Goal: Task Accomplishment & Management: Complete application form

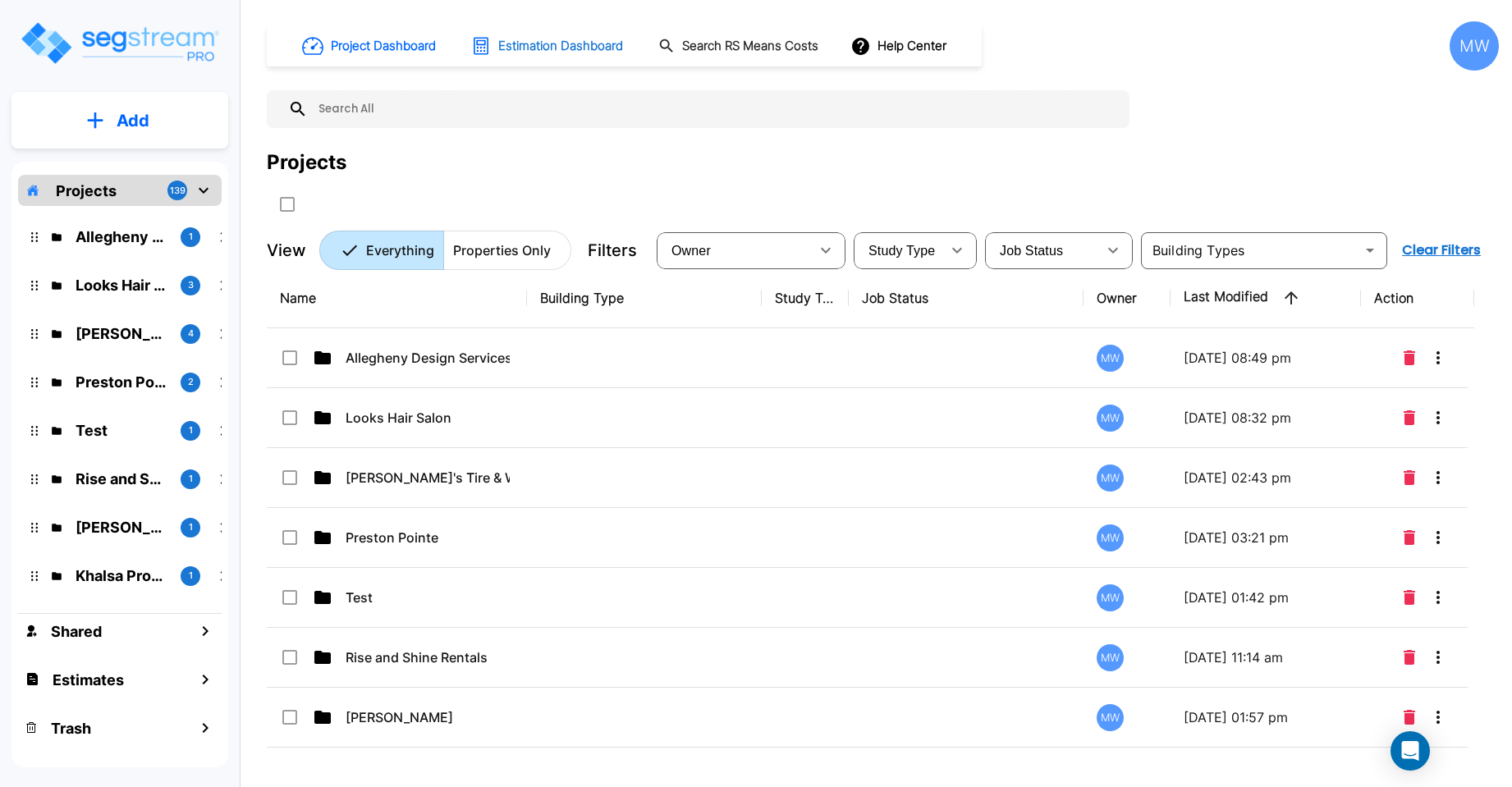
click at [566, 45] on h1 "Estimation Dashboard" at bounding box center [560, 47] width 125 height 19
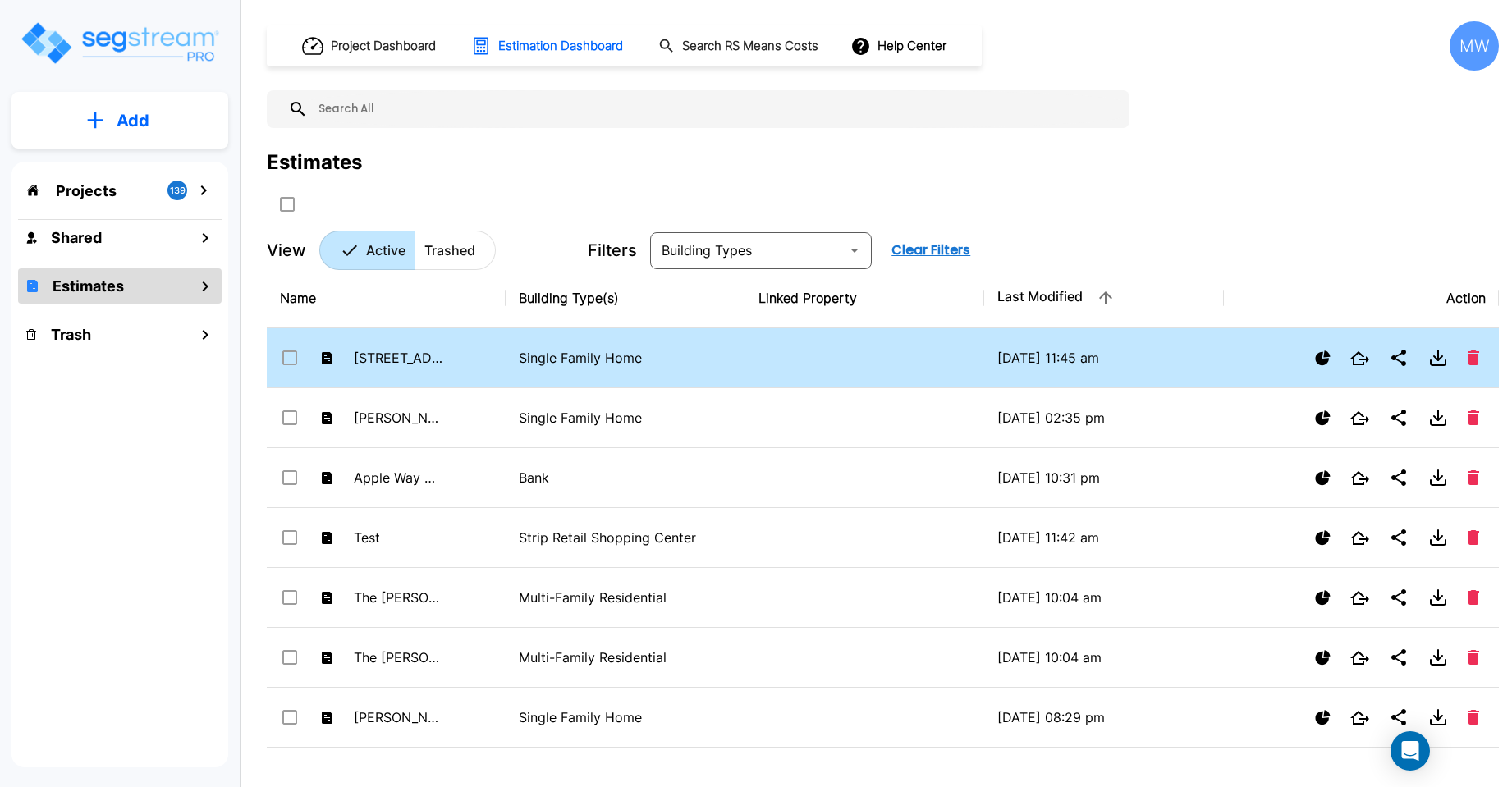
click at [632, 355] on p "Single Family Home" at bounding box center [624, 358] width 212 height 19
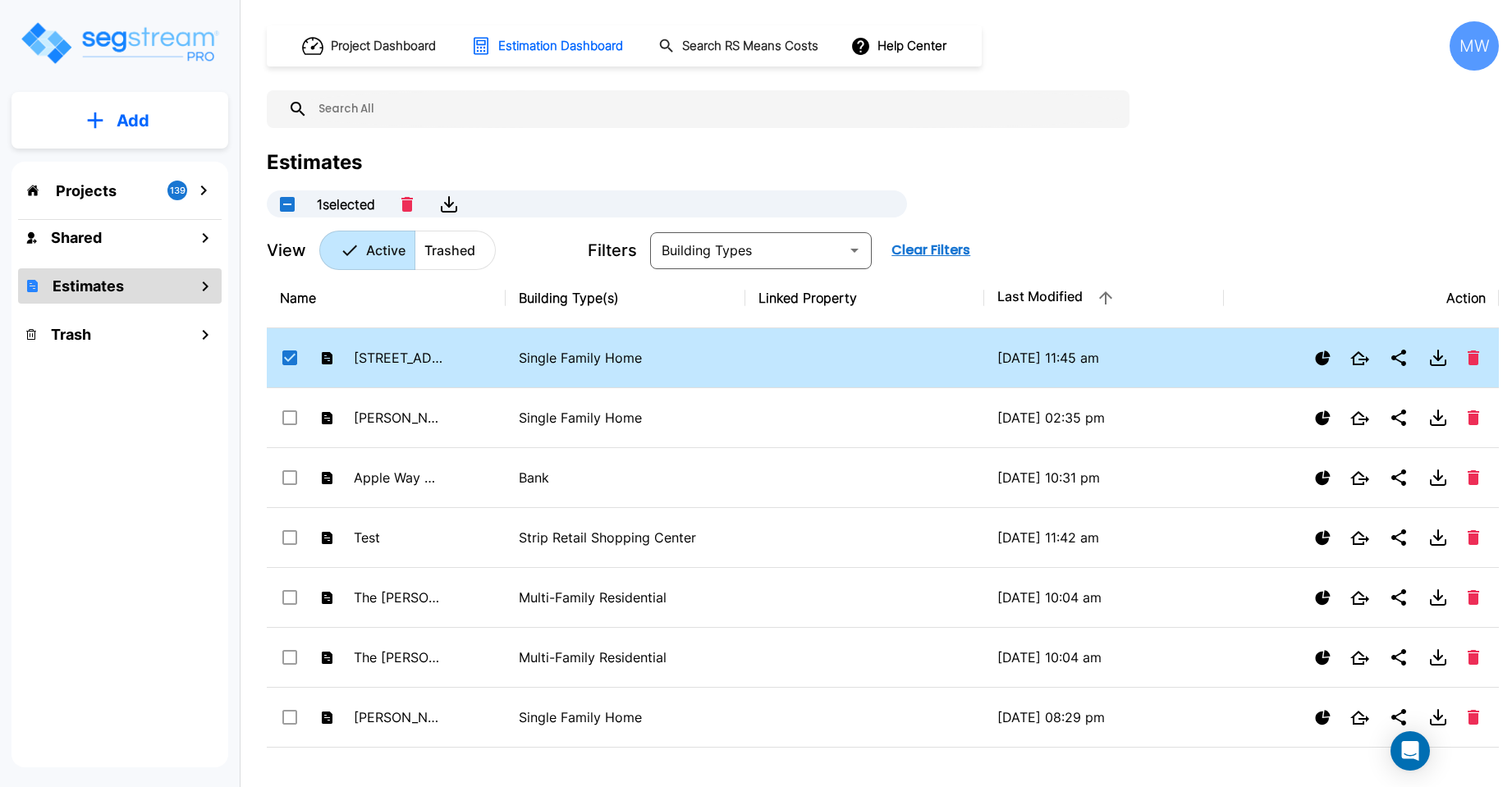
click at [554, 360] on p "Single Family Home" at bounding box center [624, 358] width 212 height 19
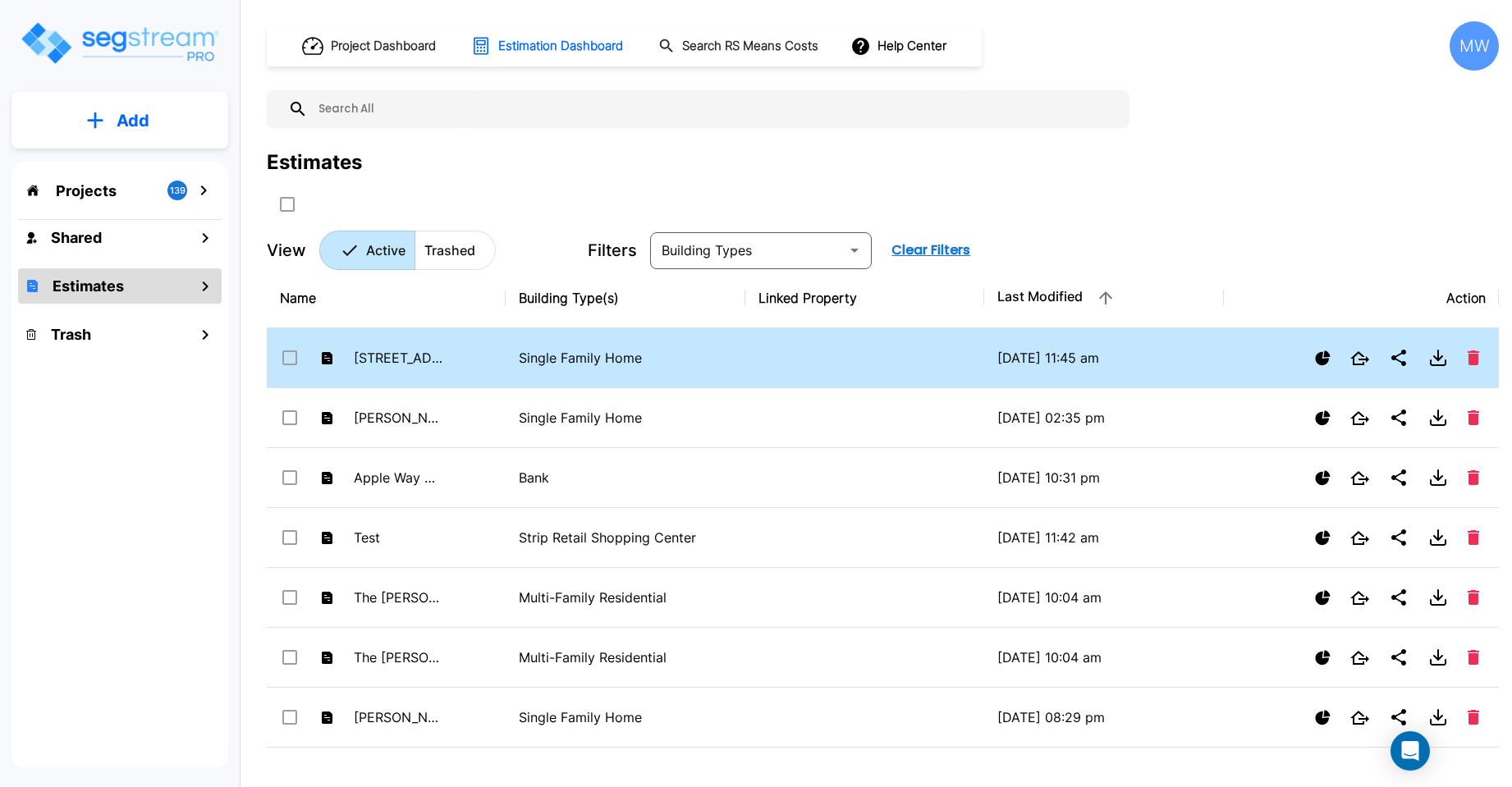
click at [554, 360] on p "Single Family Home" at bounding box center [624, 358] width 212 height 19
checkbox input "true"
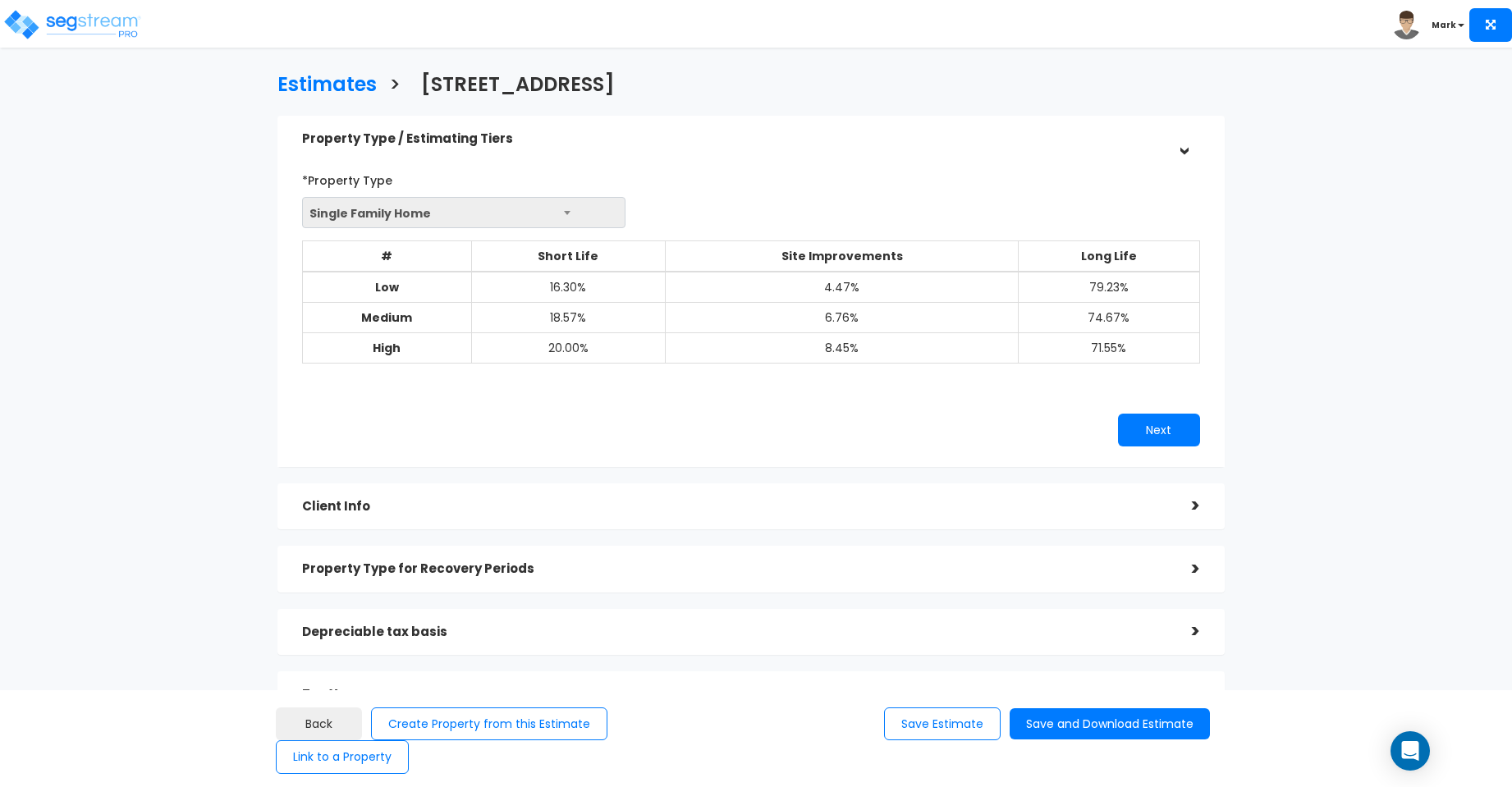
click at [567, 211] on b at bounding box center [567, 212] width 6 height 4
click at [563, 211] on span "Single Family Home" at bounding box center [463, 214] width 322 height 32
click at [1145, 426] on button "Next" at bounding box center [1159, 430] width 82 height 32
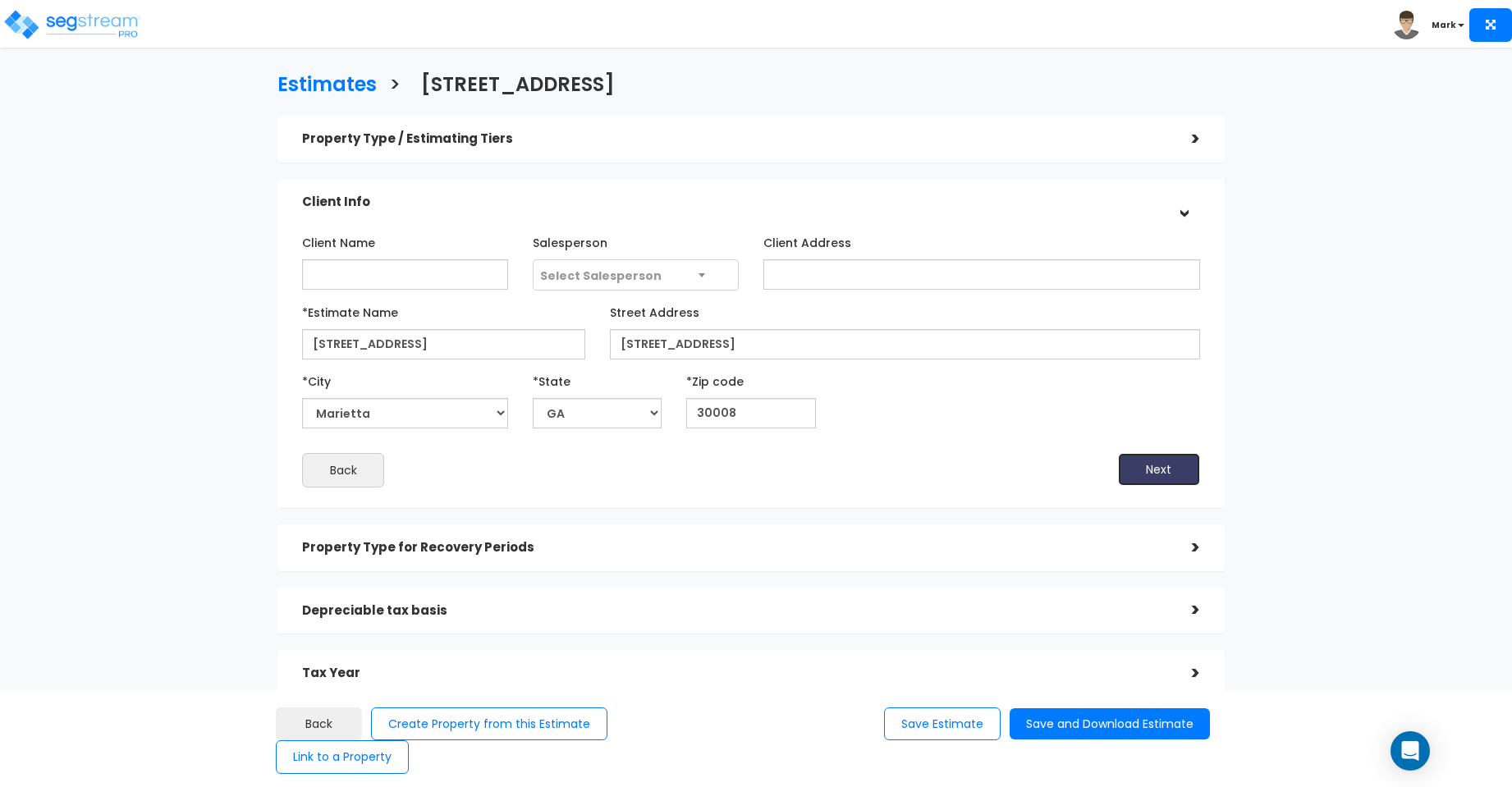
click at [1142, 461] on button "Next" at bounding box center [1159, 469] width 82 height 32
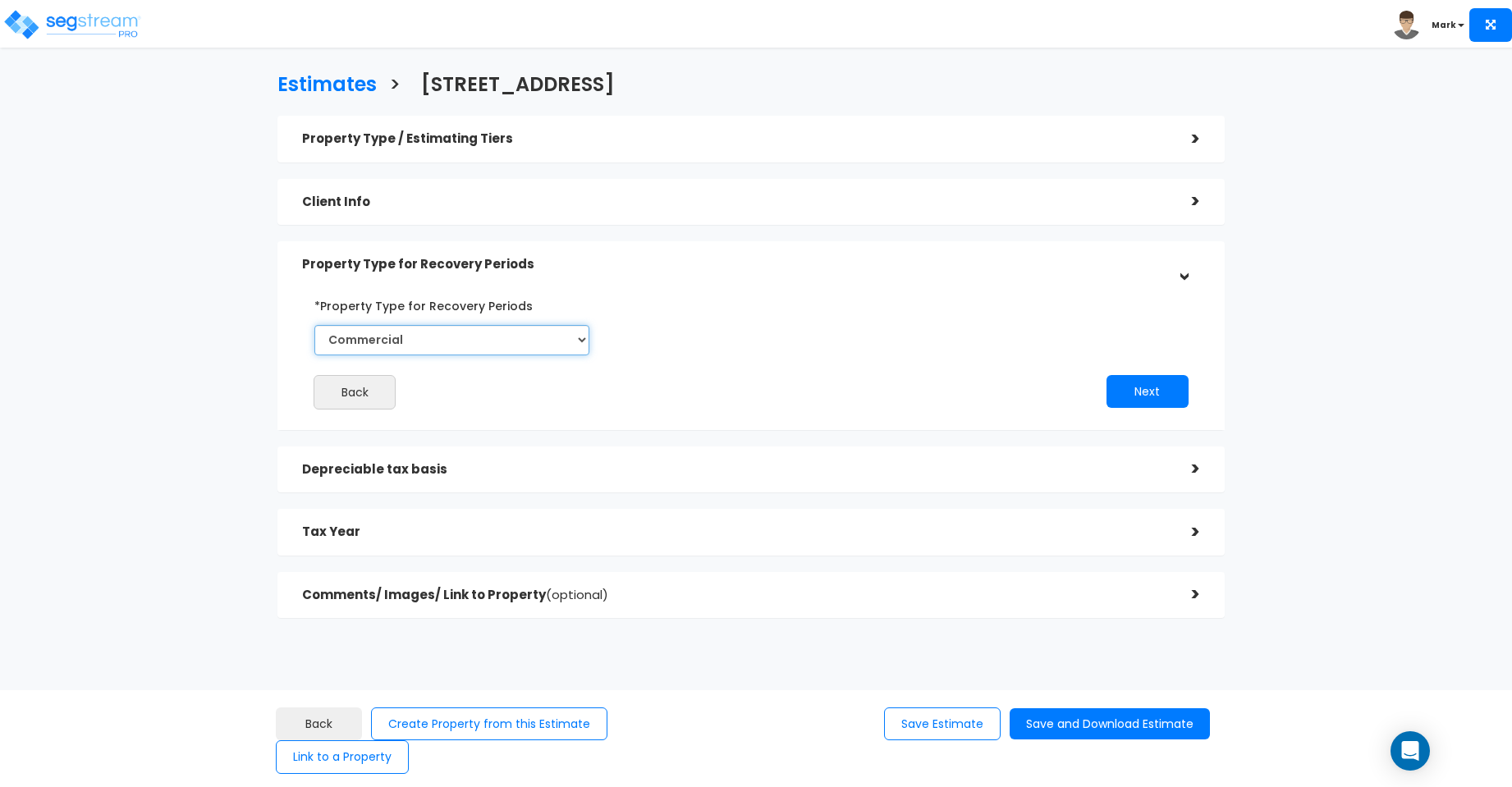
click at [579, 336] on select "Select Commercial Residential" at bounding box center [451, 340] width 275 height 31
select select "Residential"
click at [314, 326] on select "Select Commercial Residential" at bounding box center [451, 340] width 275 height 31
click at [1144, 390] on button "Next" at bounding box center [1147, 391] width 82 height 32
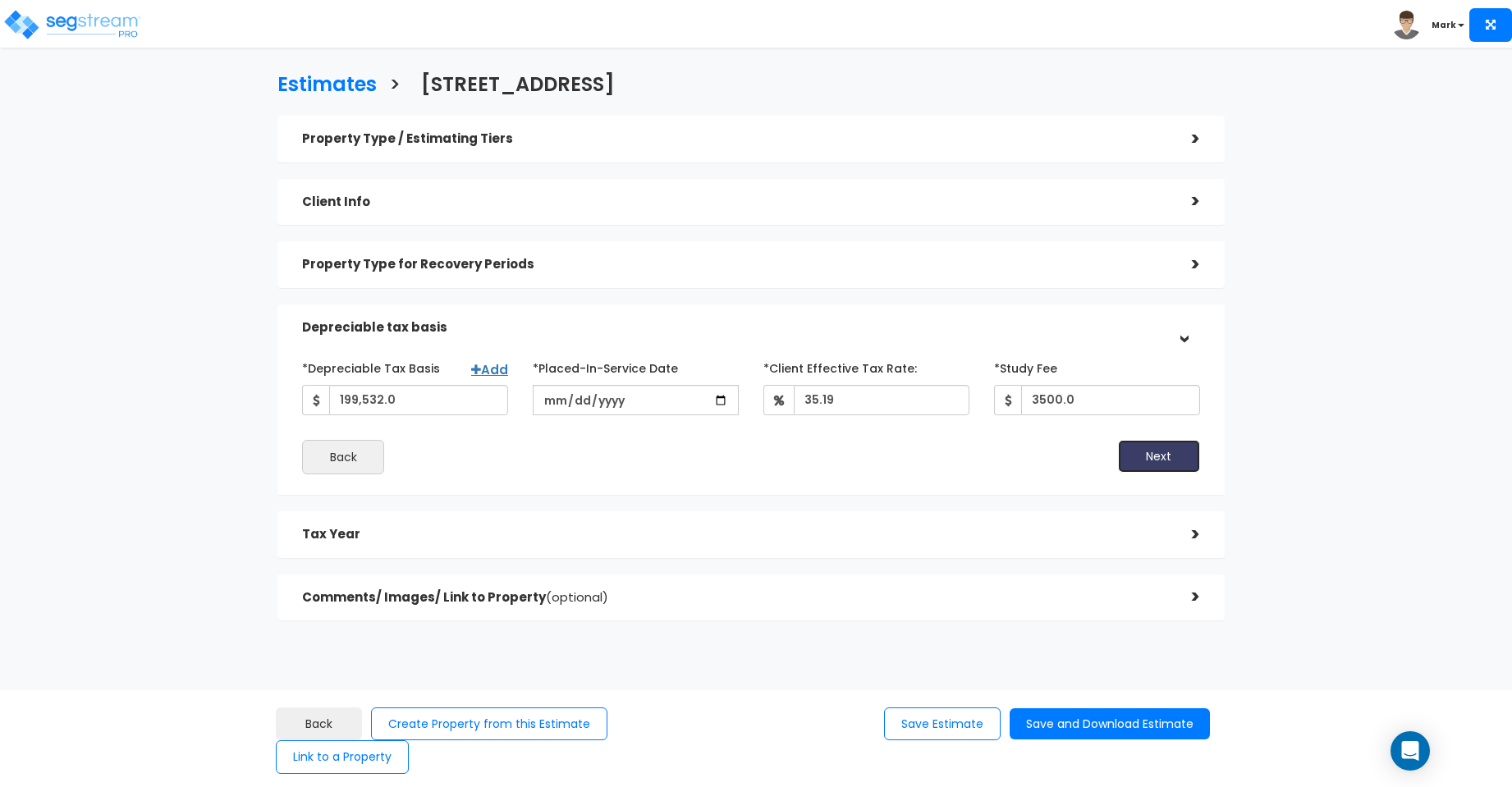
click at [1157, 450] on button "Next" at bounding box center [1159, 456] width 82 height 32
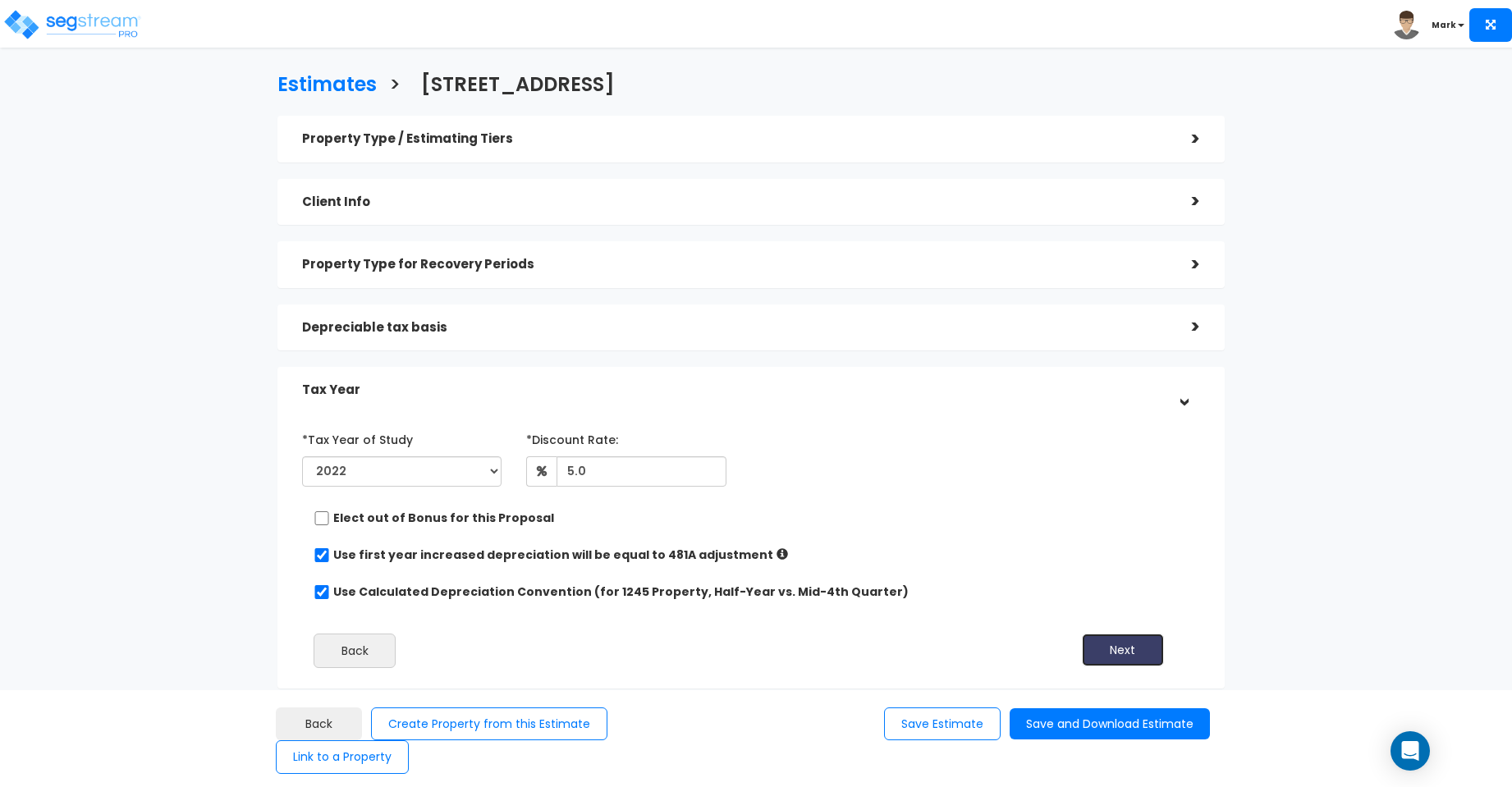
click at [1130, 638] on button "Next" at bounding box center [1123, 649] width 82 height 32
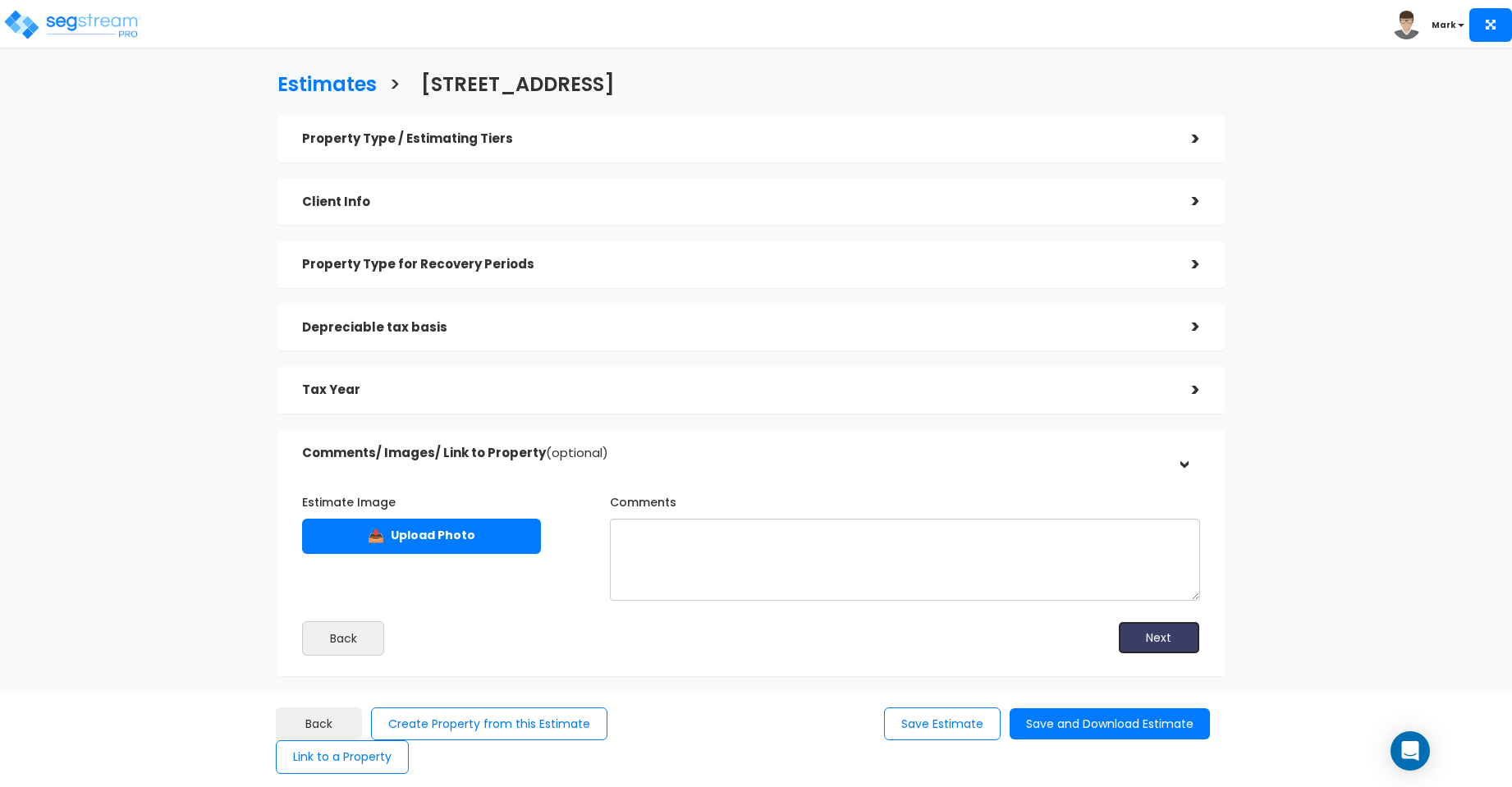
click at [1166, 635] on button "Next" at bounding box center [1159, 637] width 82 height 32
click at [831, 137] on h5 "Property Type / Estimating Tiers" at bounding box center [734, 140] width 865 height 14
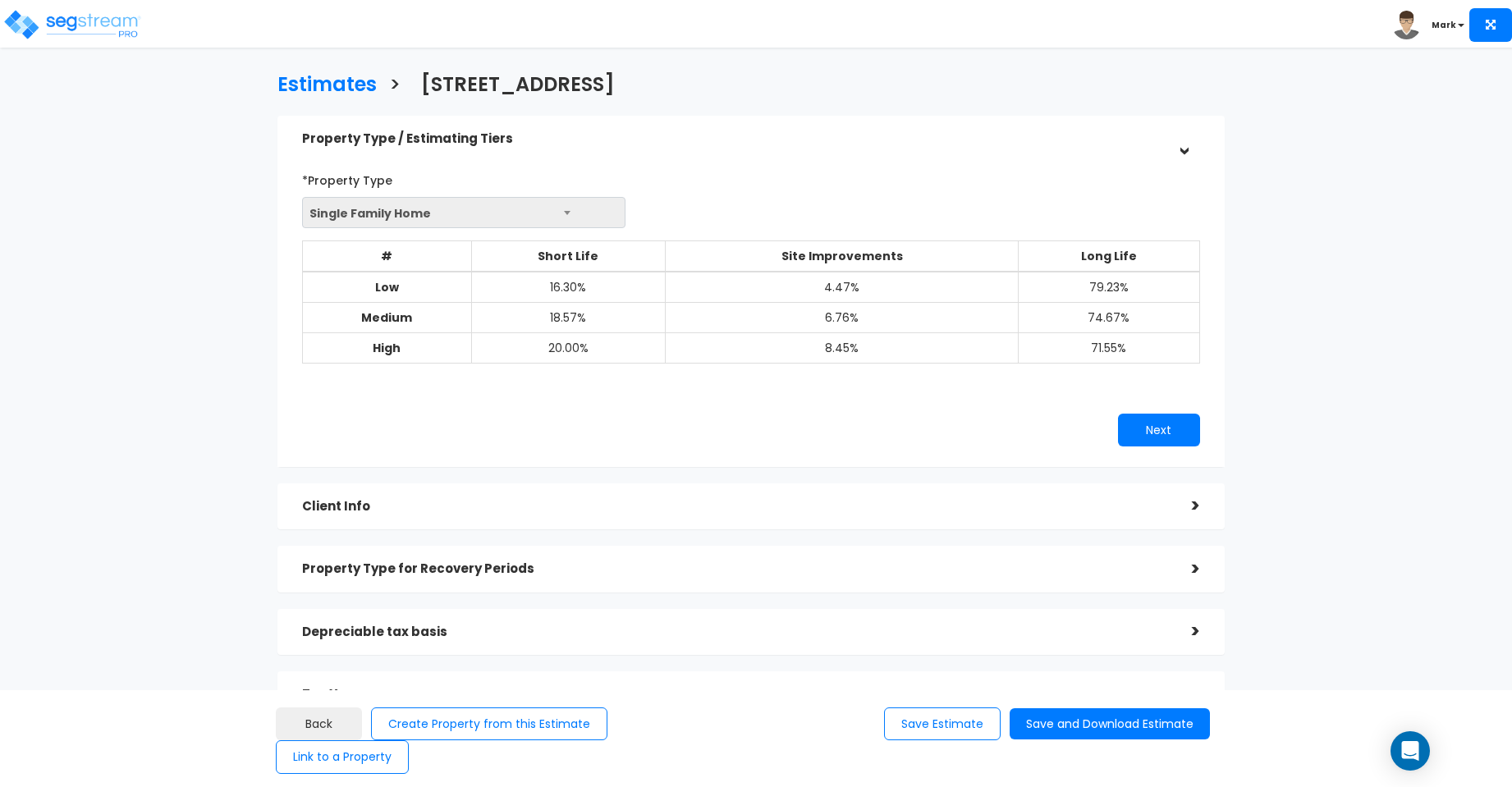
click at [565, 211] on b at bounding box center [567, 212] width 6 height 4
click at [939, 741] on button "Save Estimate" at bounding box center [942, 725] width 117 height 33
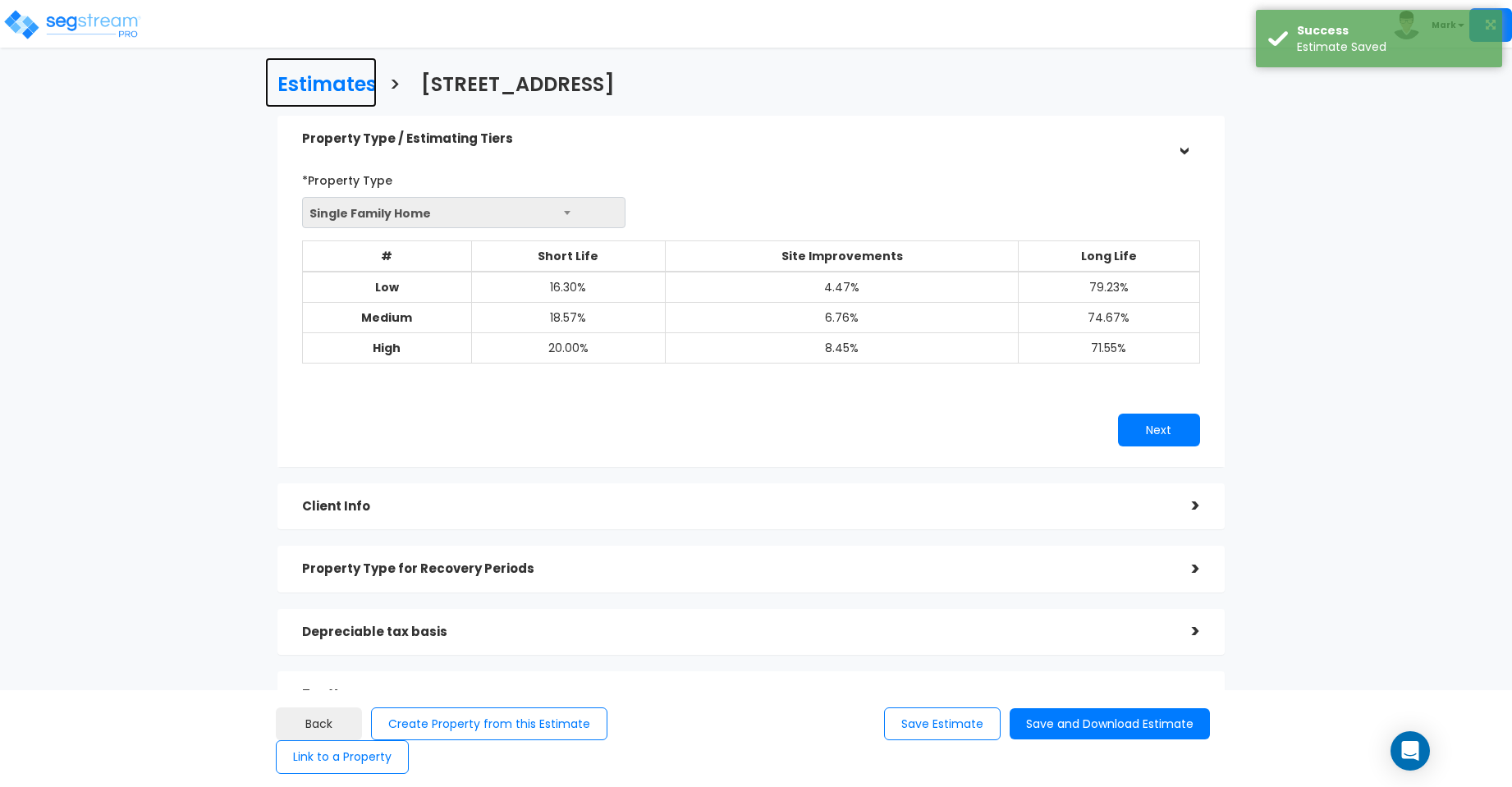
click at [342, 85] on h3 "Estimates" at bounding box center [326, 86] width 99 height 25
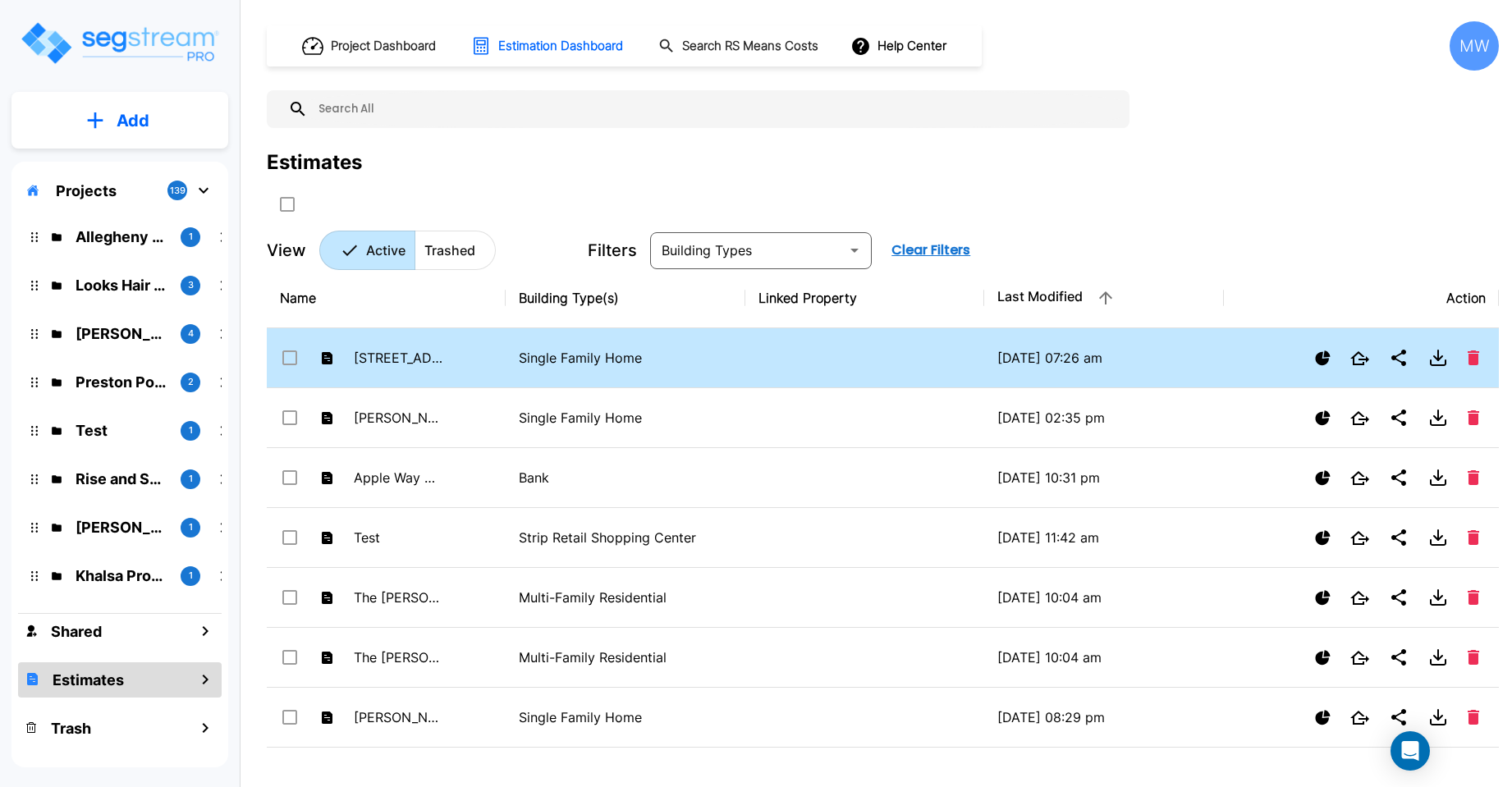
click at [289, 358] on input "select row 2121 Sandtown Road SW" at bounding box center [288, 355] width 17 height 14
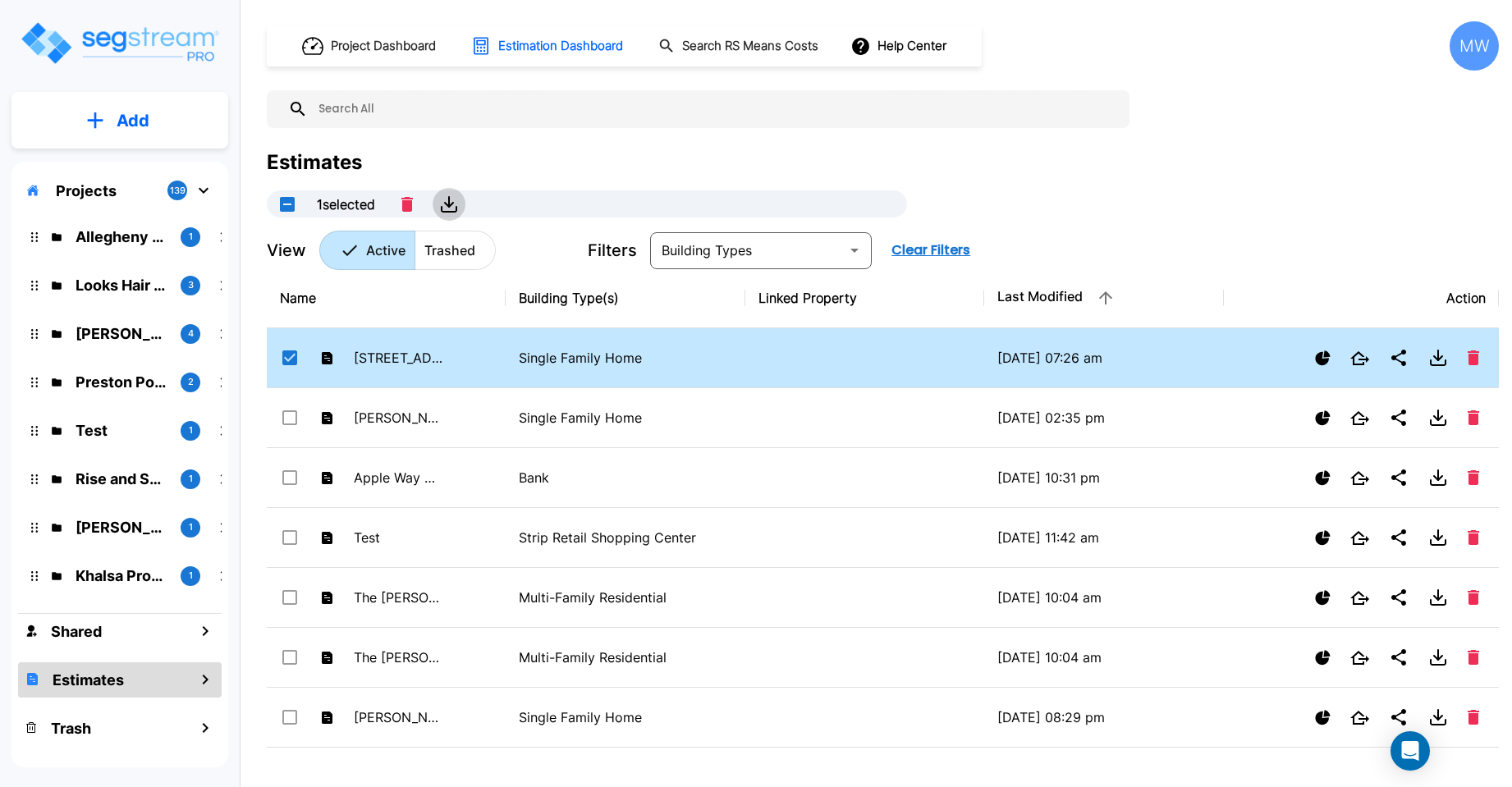
click at [451, 204] on icon "button" at bounding box center [448, 204] width 8 height 4
checkbox input "false"
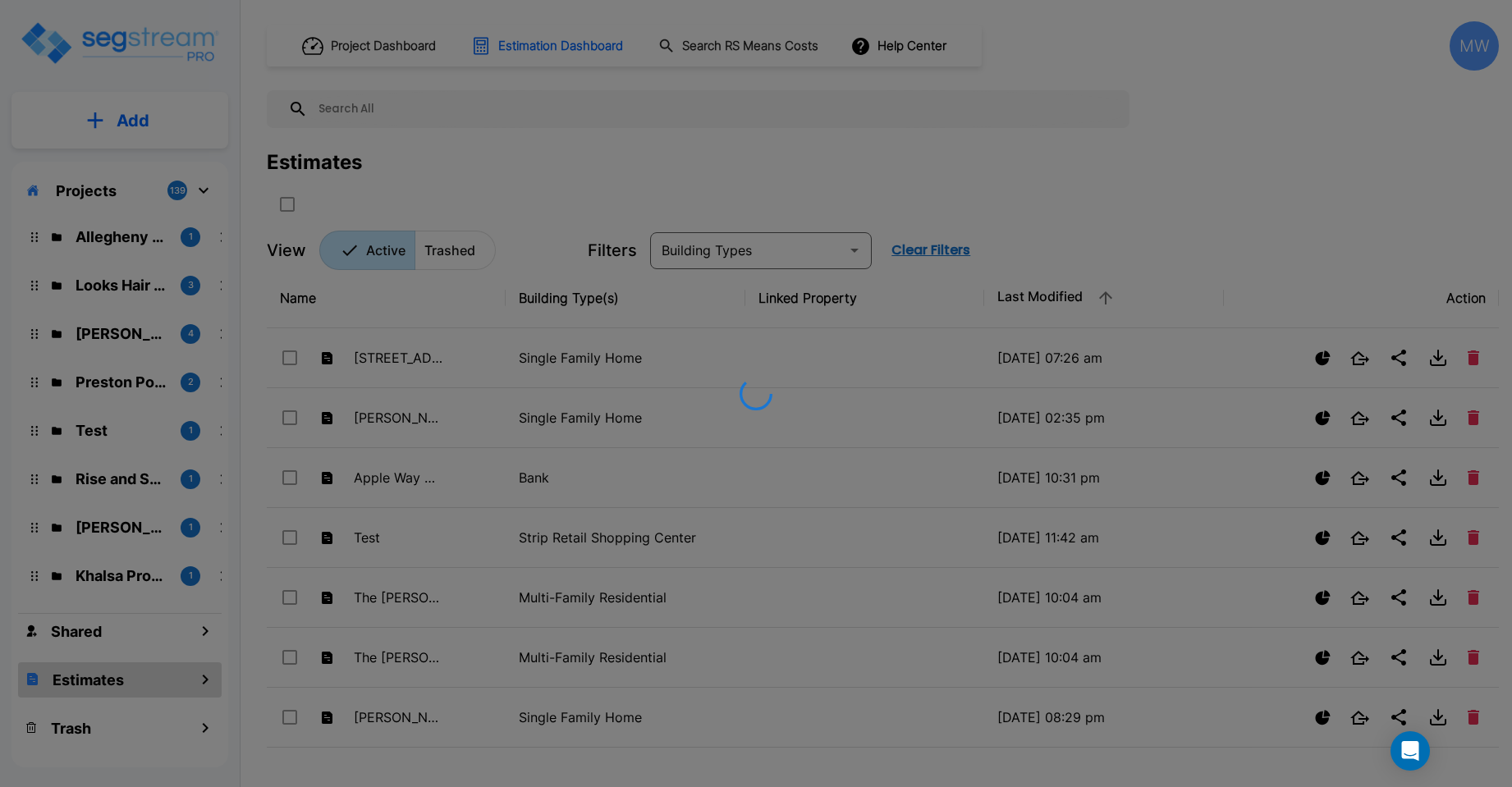
click at [1360, 358] on div at bounding box center [756, 393] width 1512 height 787
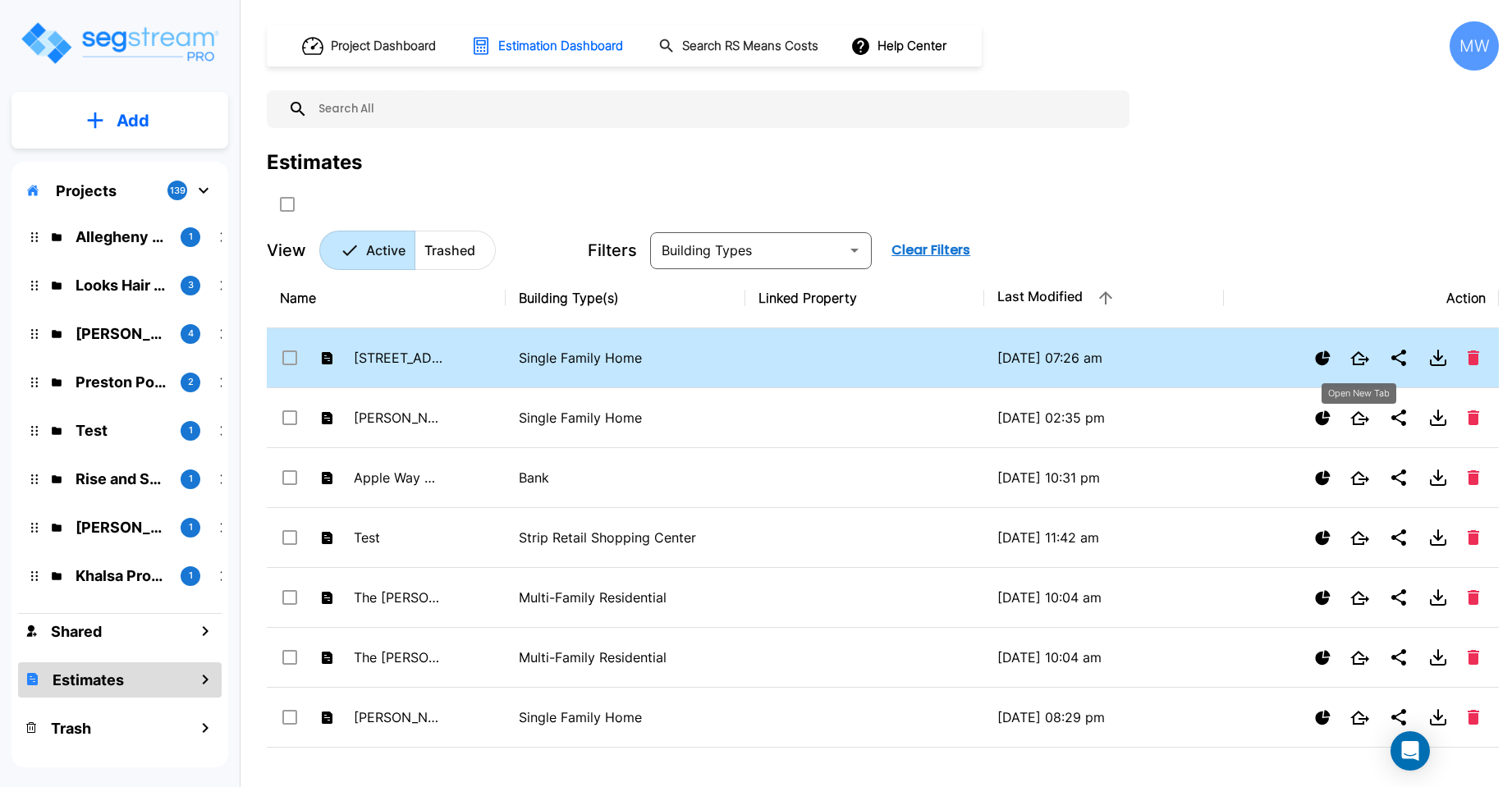
click at [1360, 354] on icon "Open New Tab" at bounding box center [1359, 358] width 19 height 14
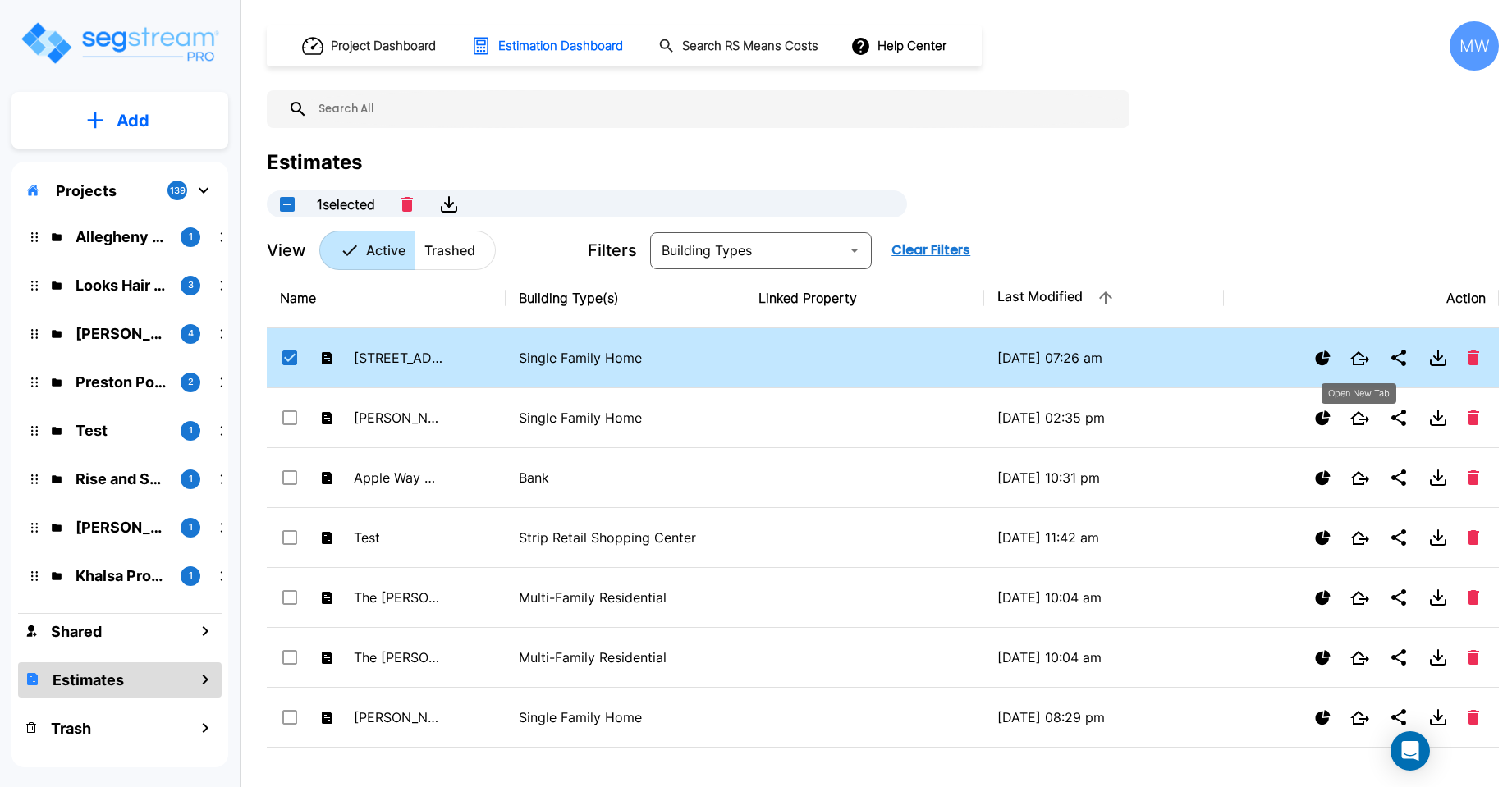
checkbox input "true"
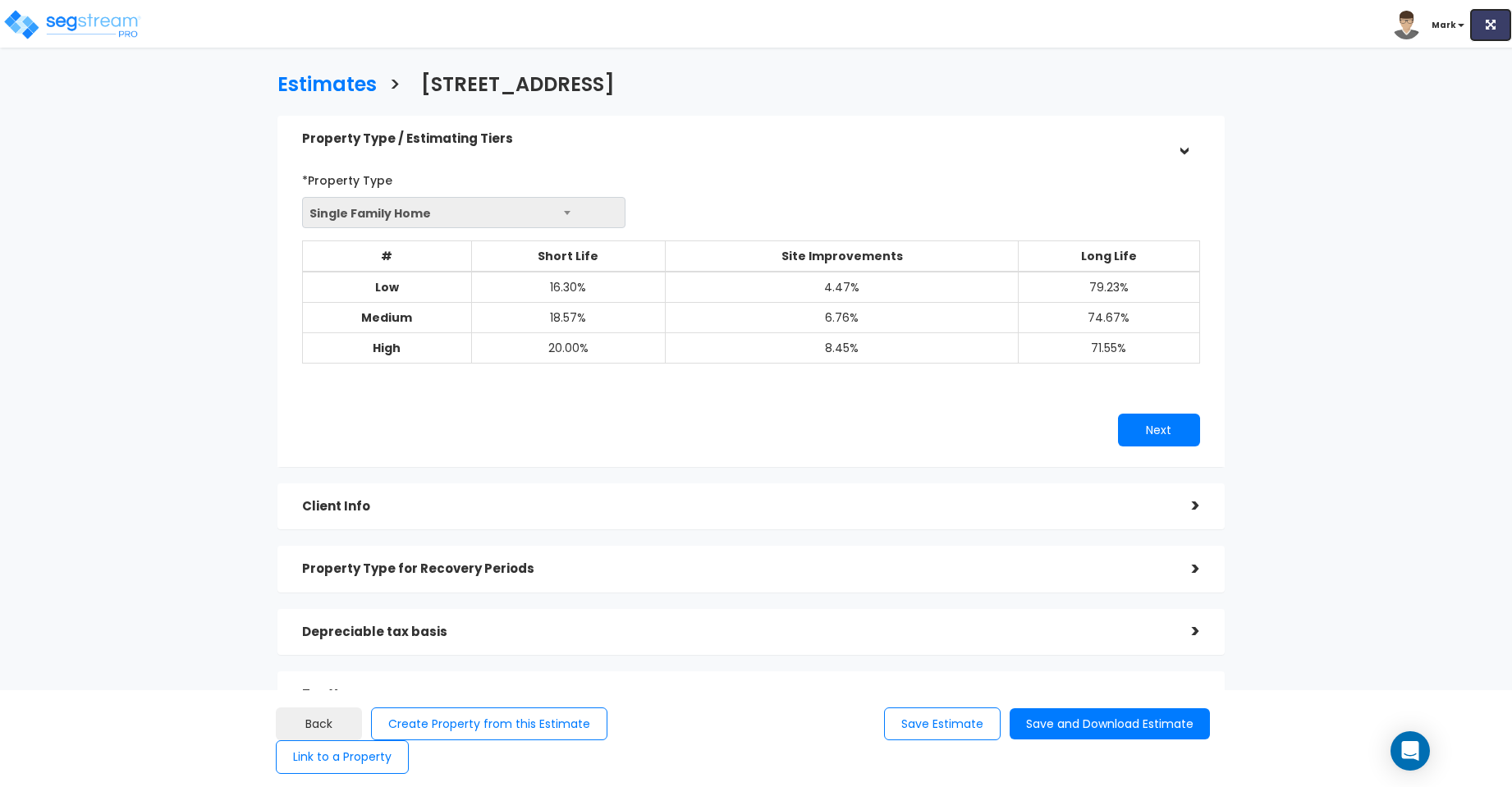
click at [1482, 23] on button at bounding box center [1490, 25] width 43 height 33
click at [1482, 23] on button at bounding box center [1491, 25] width 42 height 33
click at [1460, 16] on li "Mark" at bounding box center [1452, 25] width 119 height 33
click at [1457, 21] on span "Mark" at bounding box center [1431, 25] width 77 height 14
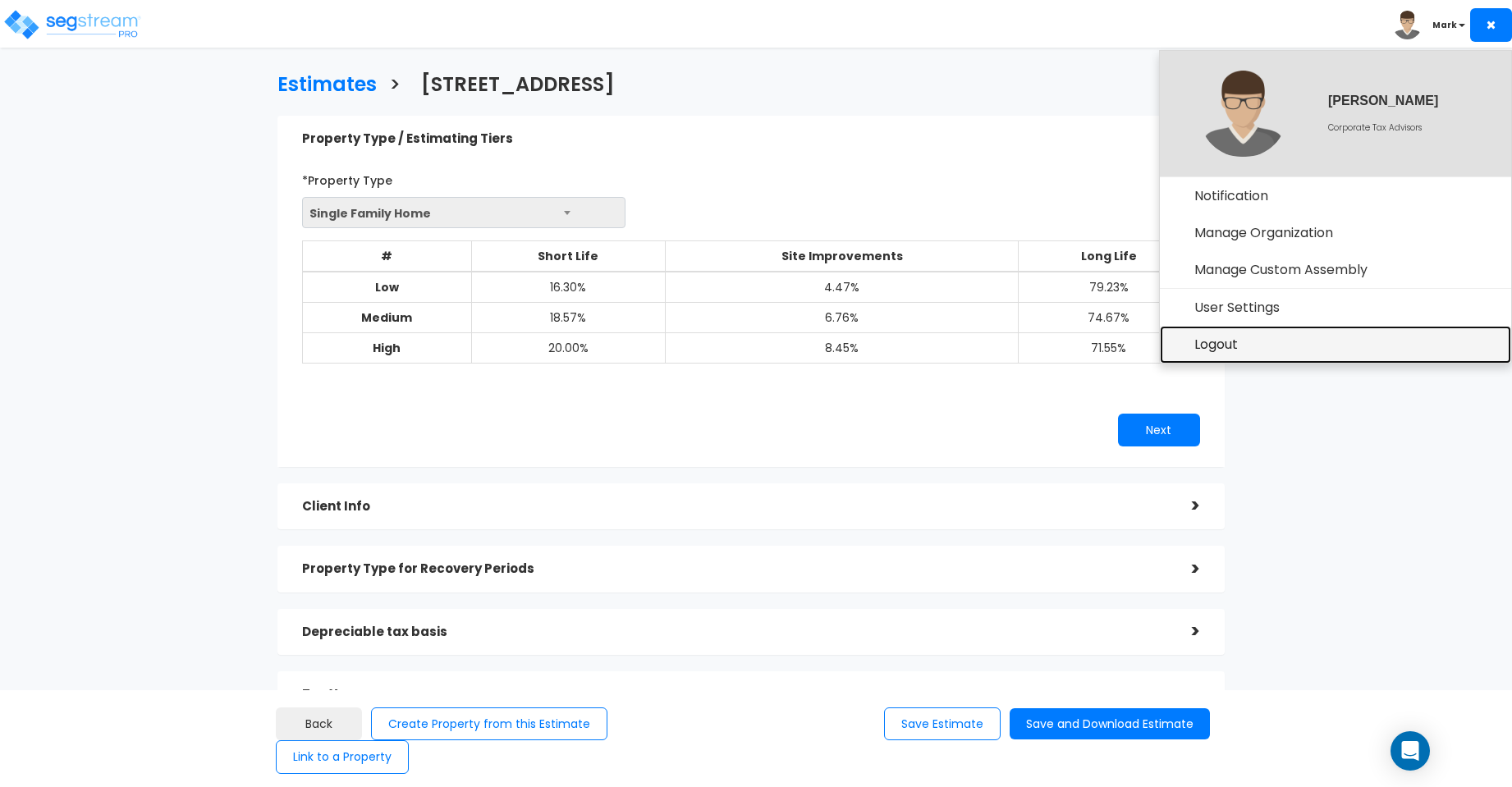
click at [1222, 338] on link "Logout" at bounding box center [1335, 344] width 351 height 38
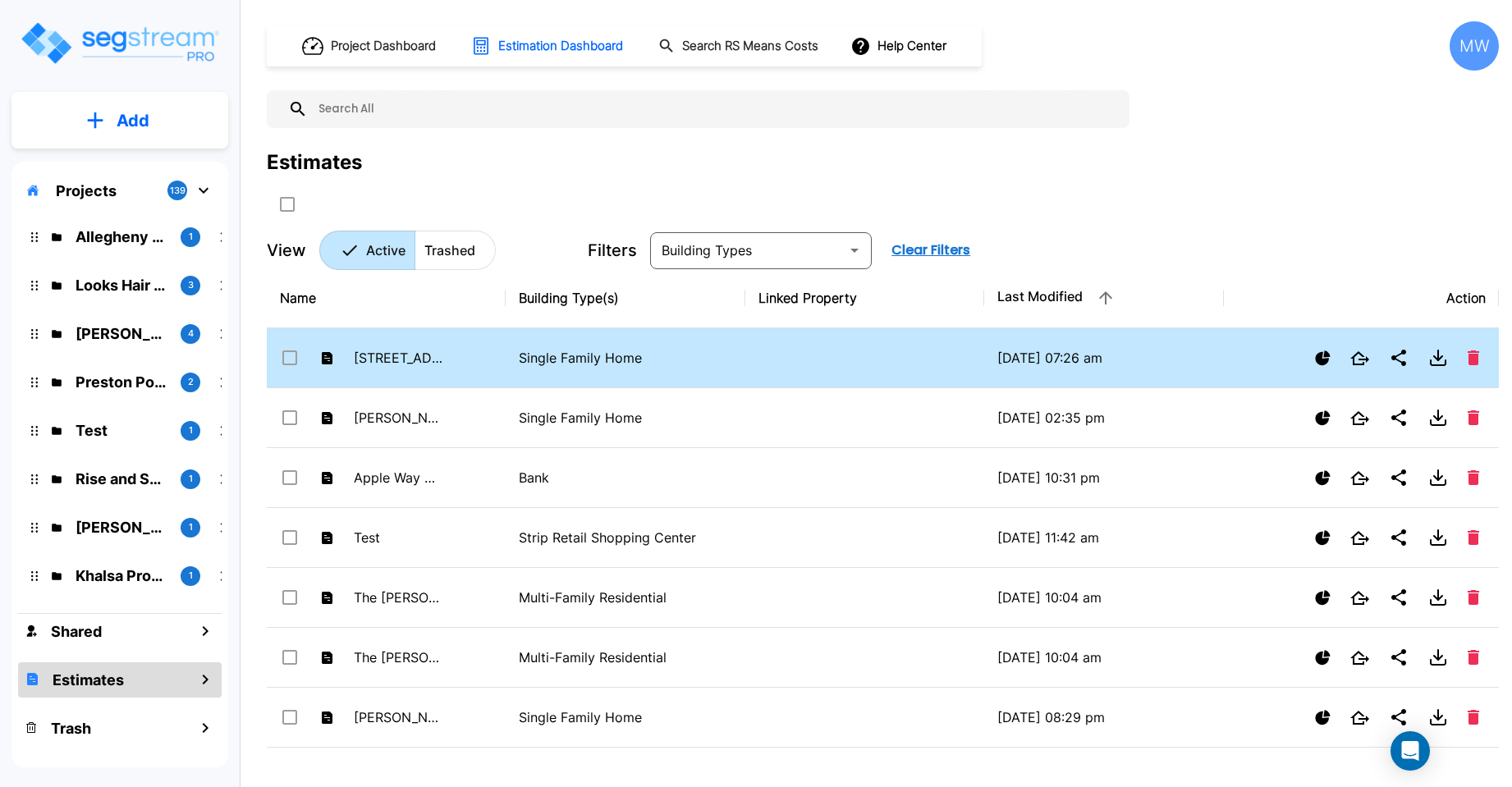
click at [594, 360] on p "Single Family Home" at bounding box center [624, 358] width 212 height 19
checkbox input "true"
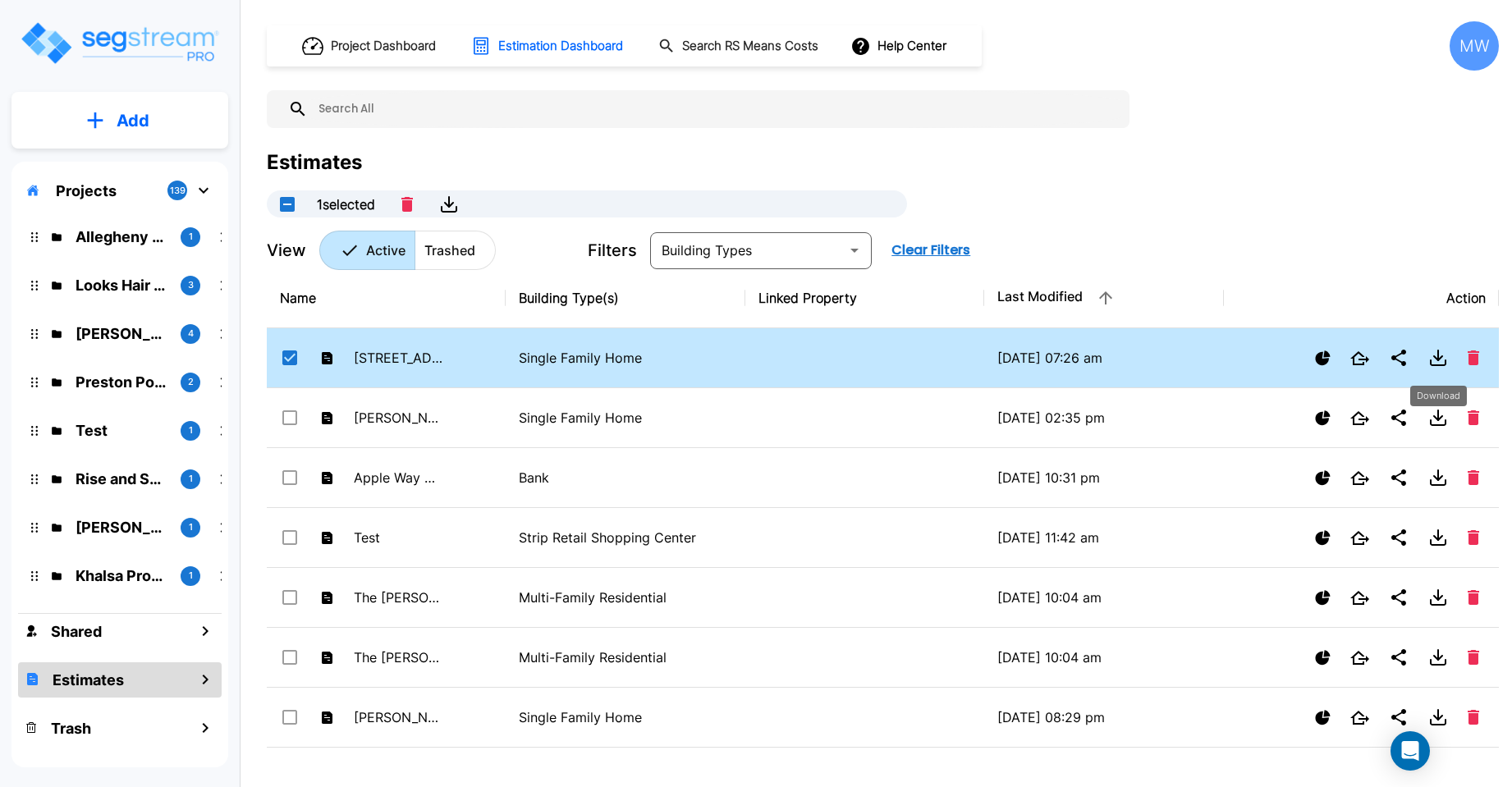
click at [1437, 358] on icon "Download" at bounding box center [1437, 355] width 0 height 10
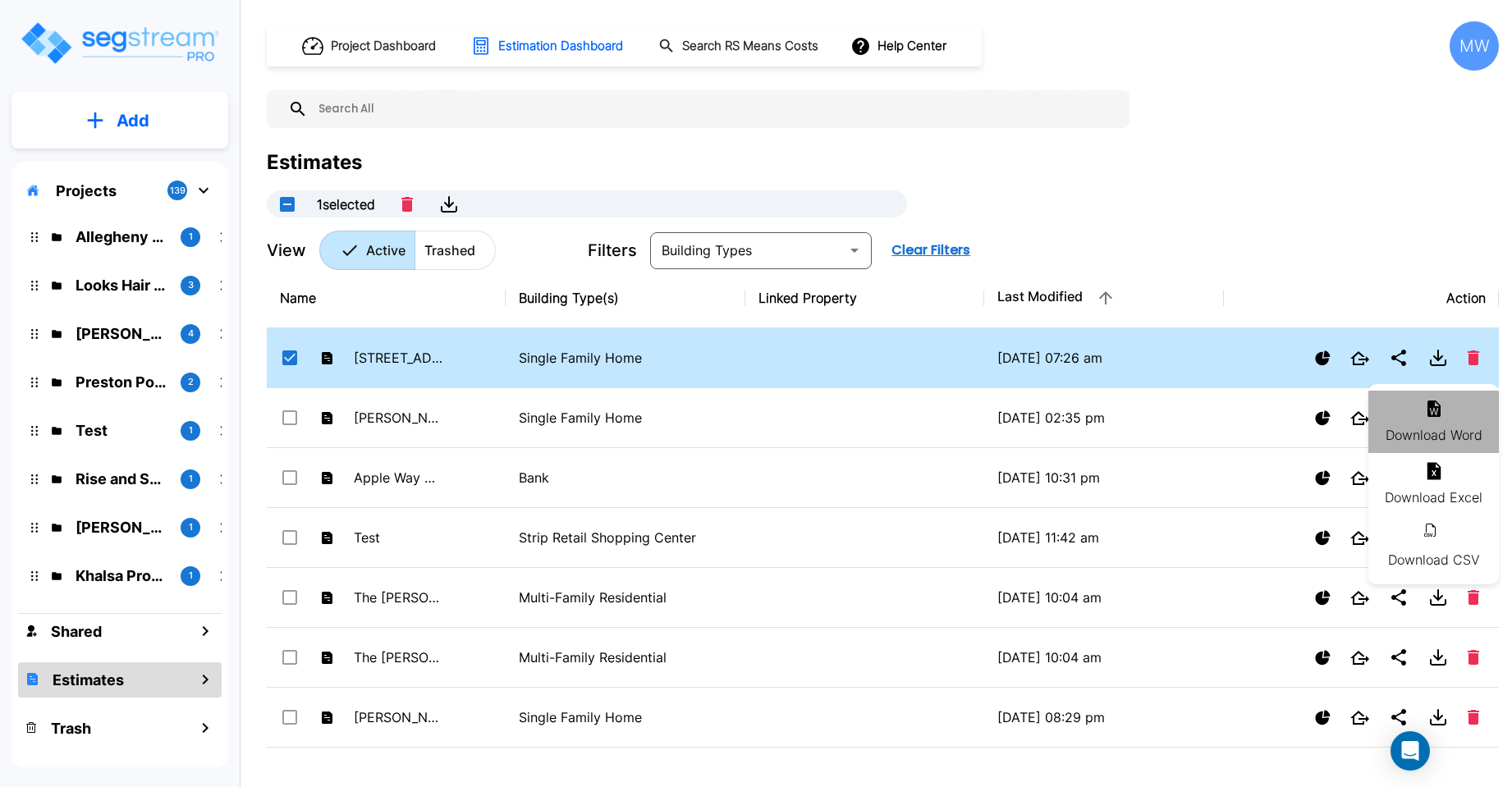
click at [1433, 412] on icon at bounding box center [1433, 409] width 13 height 17
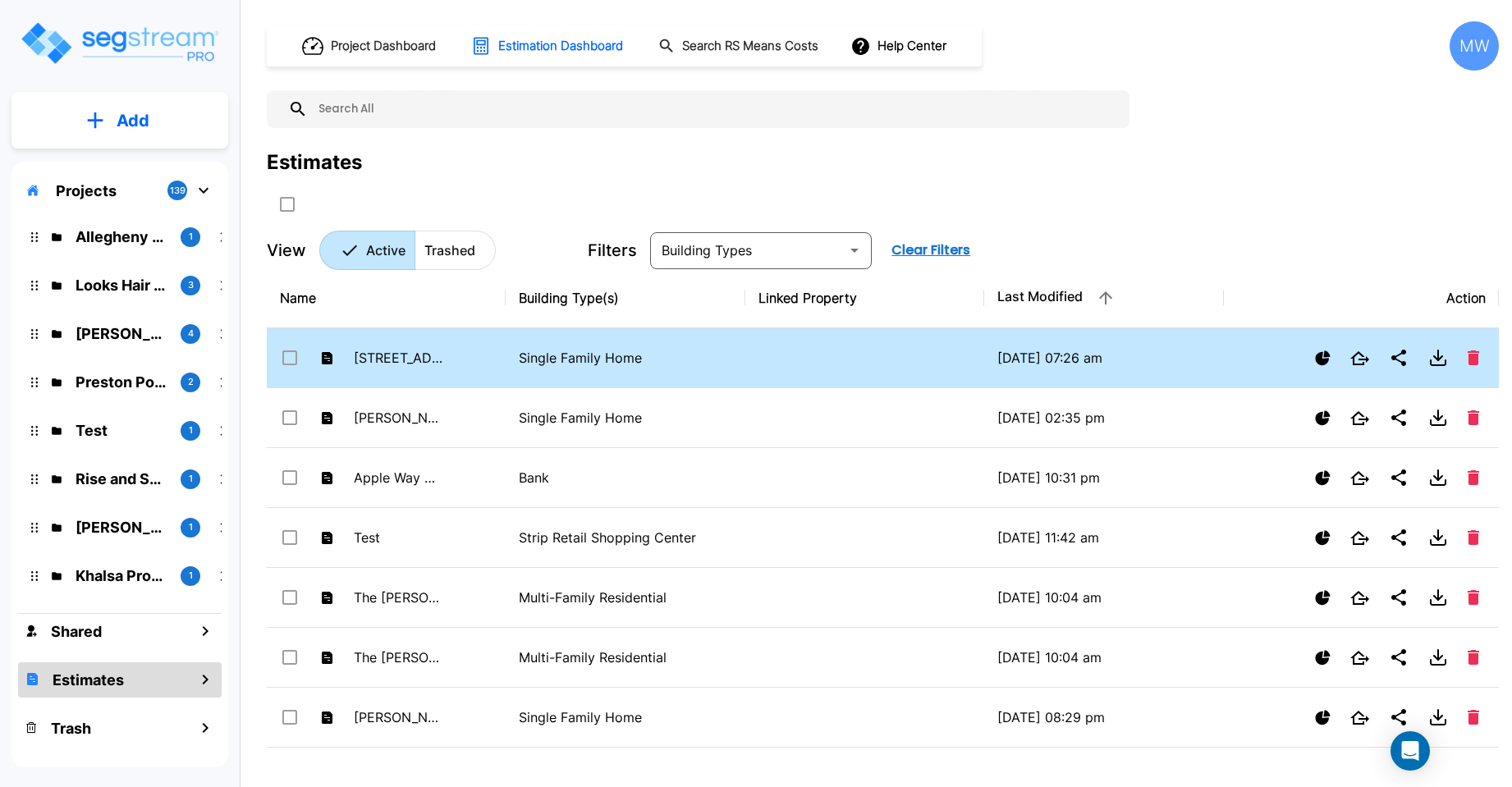
click at [292, 356] on input "select row 2121 Sandtown Road SW" at bounding box center [288, 355] width 17 height 14
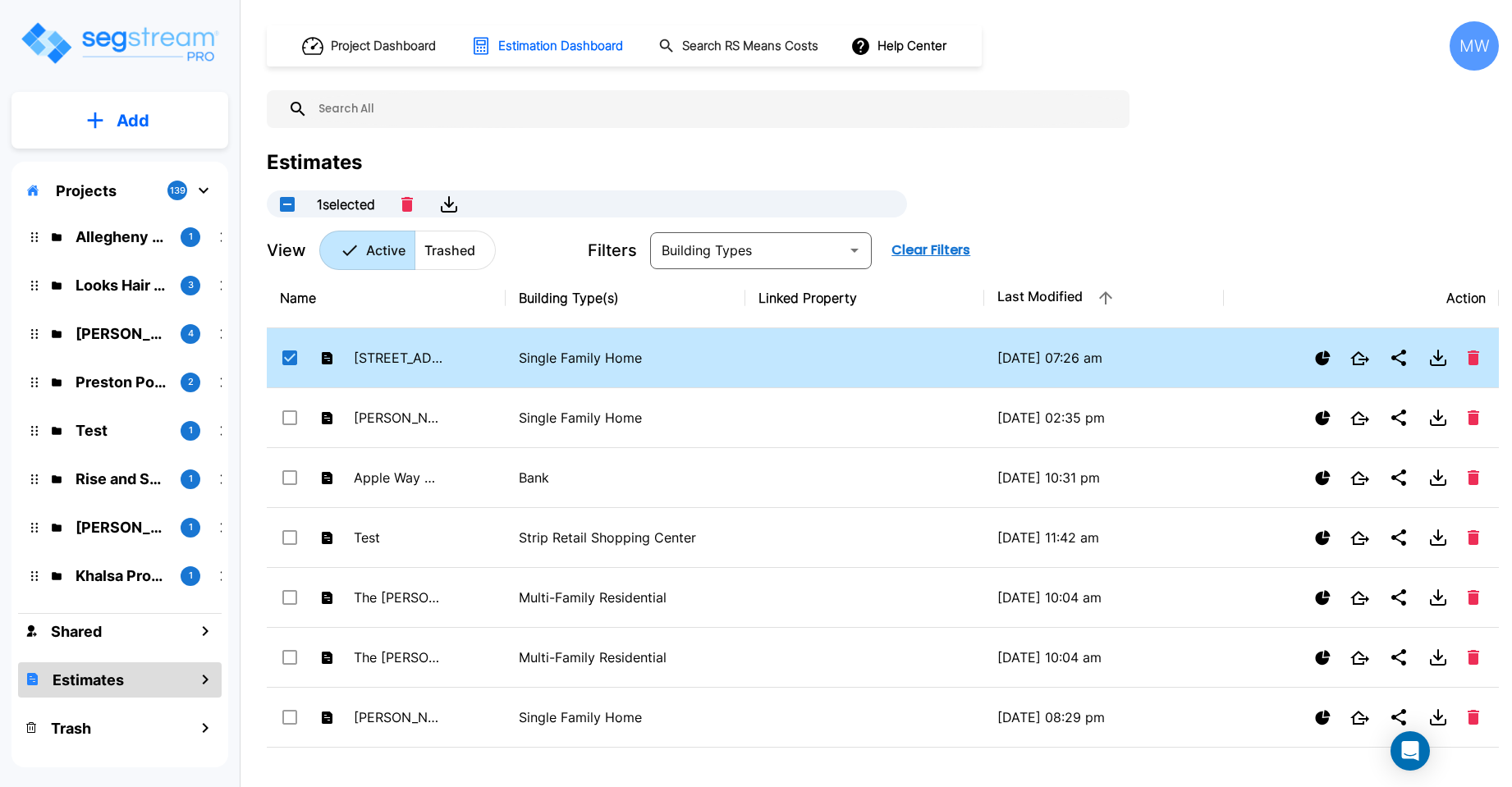
click at [412, 202] on icon "button" at bounding box center [407, 204] width 11 height 15
checkbox input "false"
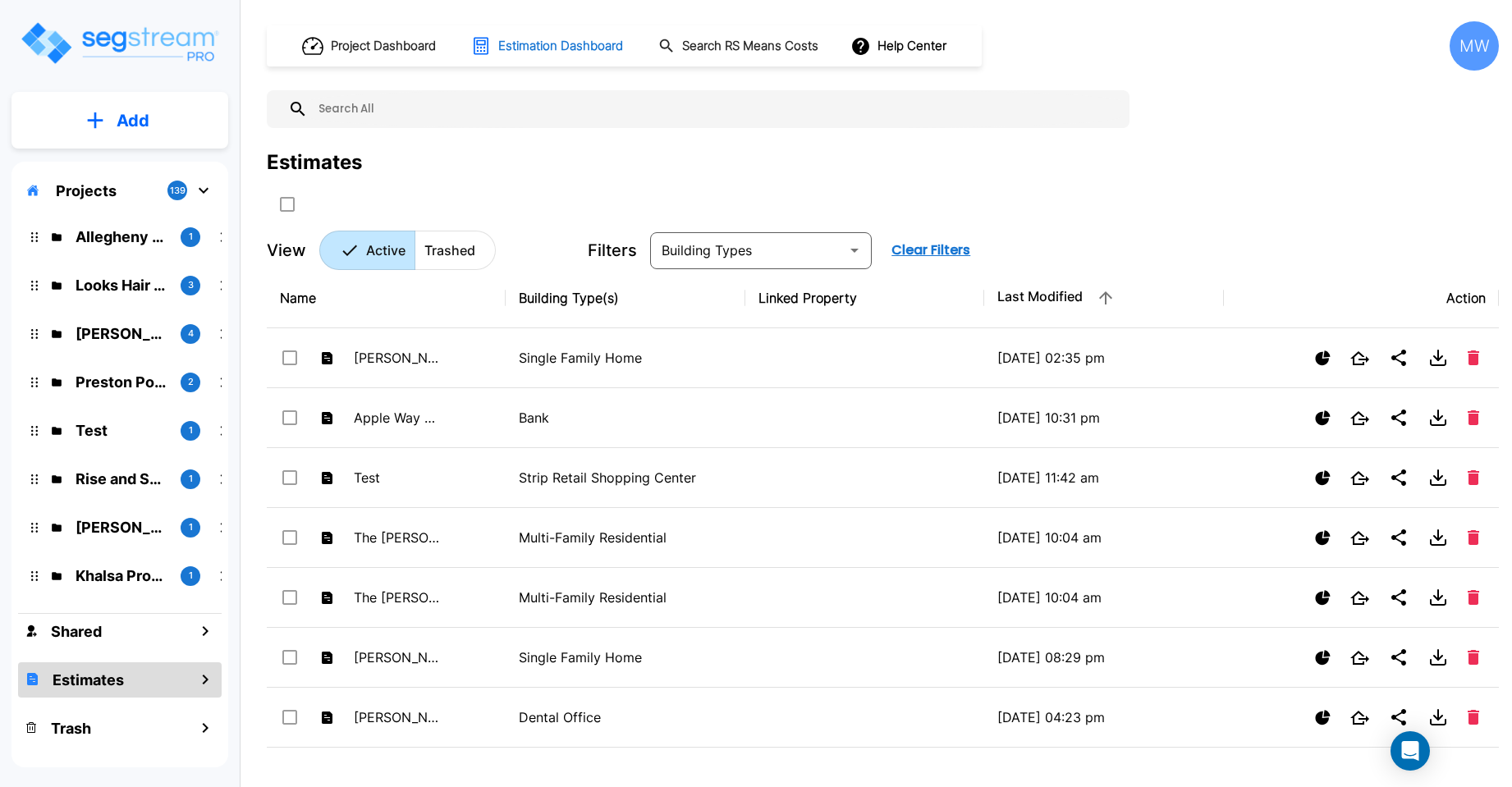
click at [509, 45] on h1 "Estimation Dashboard" at bounding box center [560, 47] width 125 height 19
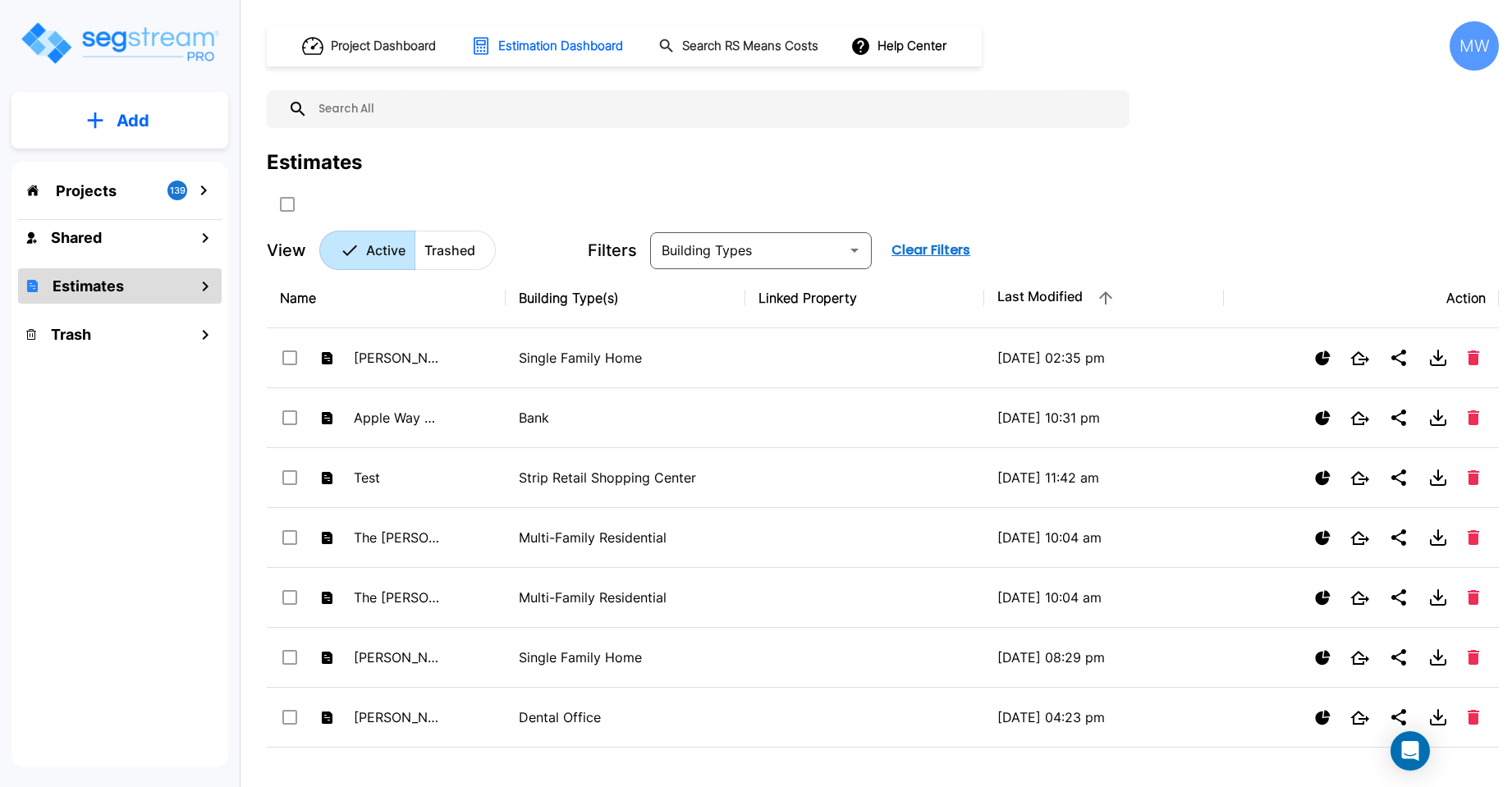
click at [202, 279] on icon "mailbox folders" at bounding box center [205, 286] width 19 height 19
click at [203, 285] on icon "mailbox folders" at bounding box center [205, 286] width 19 height 19
click at [85, 279] on h1 "Estimates" at bounding box center [88, 285] width 71 height 22
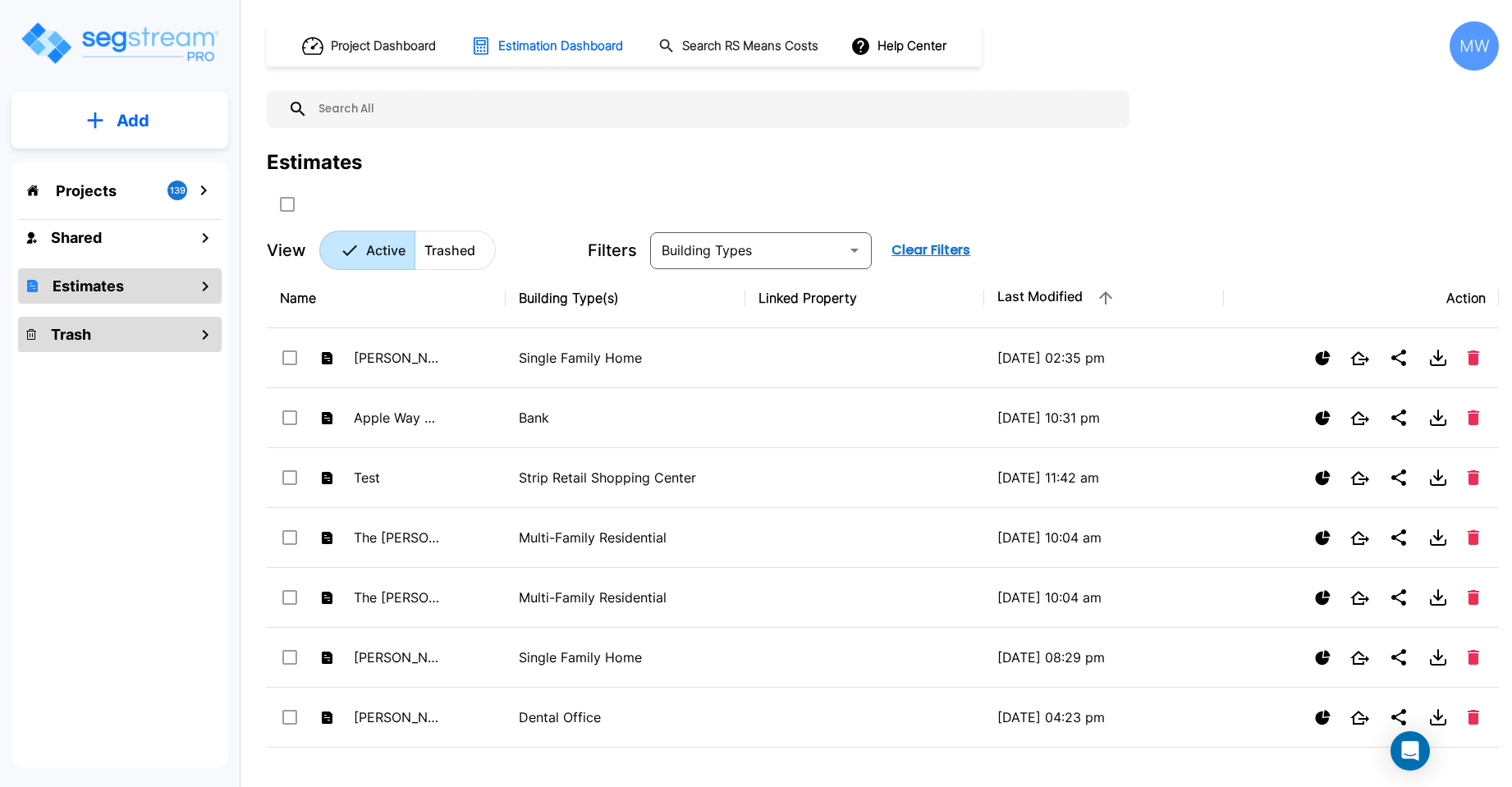
click at [71, 333] on h1 "Trash" at bounding box center [71, 334] width 40 height 22
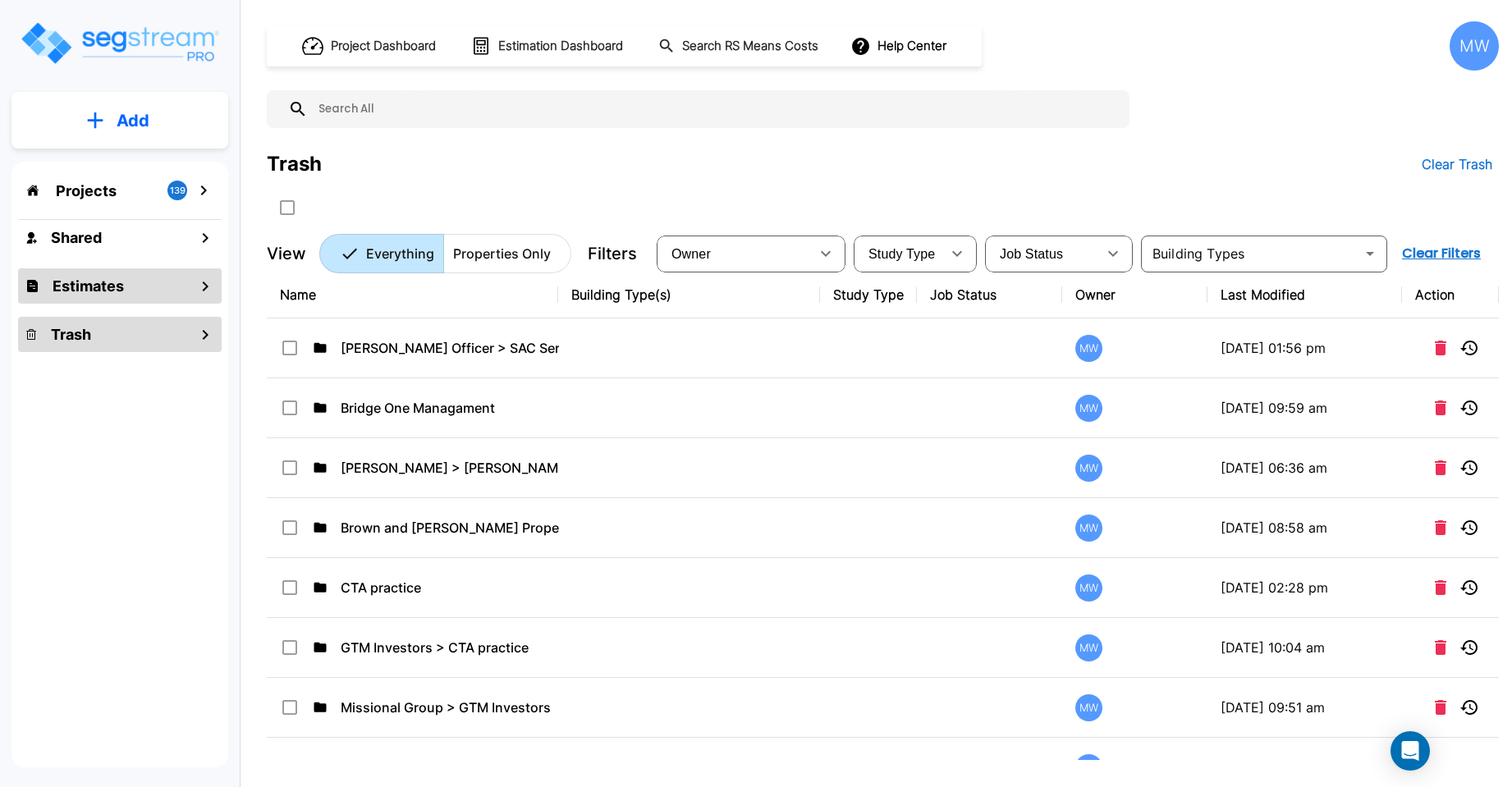
click at [85, 275] on h1 "Estimates" at bounding box center [88, 285] width 71 height 22
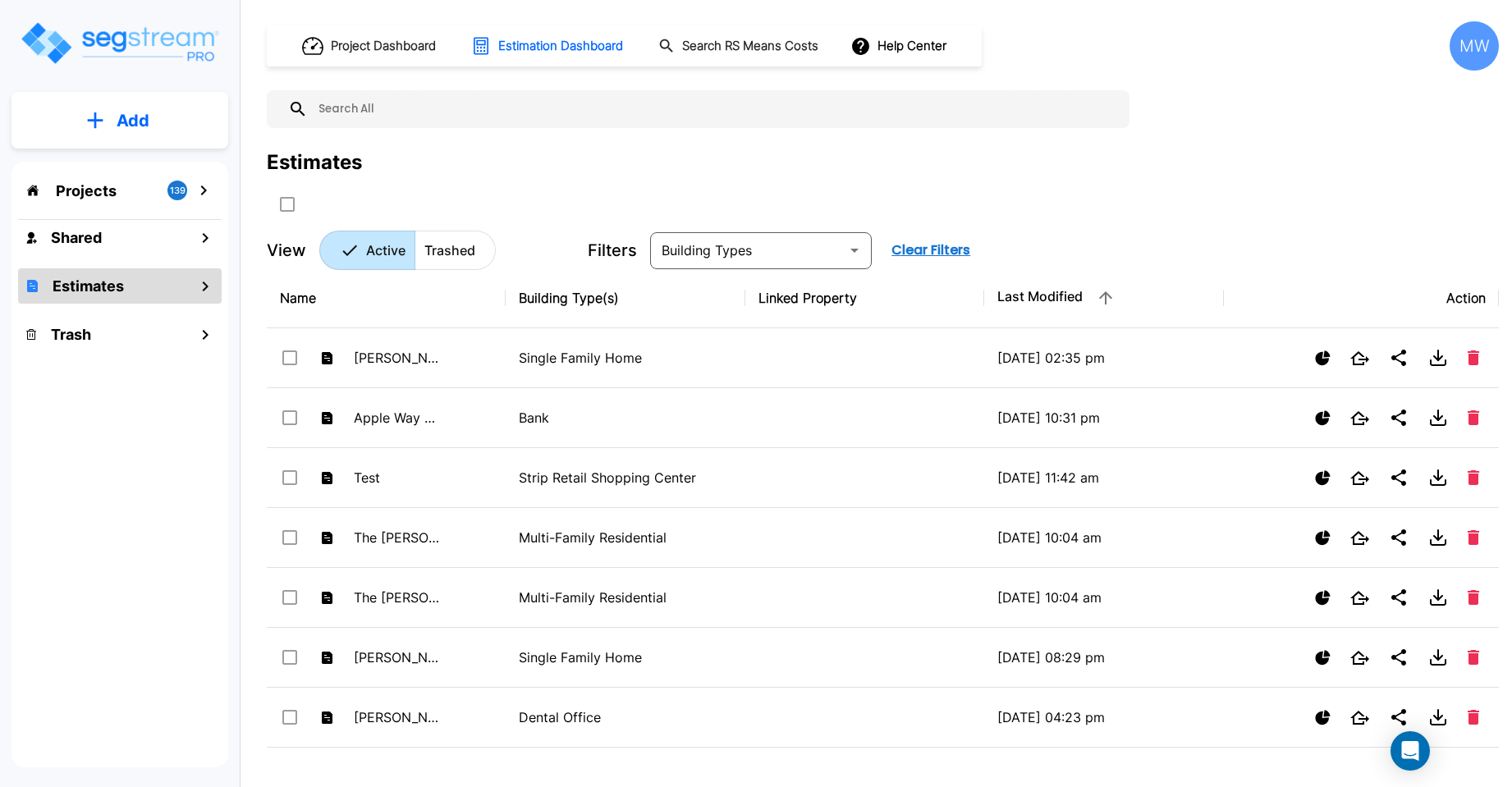
click at [141, 112] on p "Add" at bounding box center [132, 121] width 32 height 25
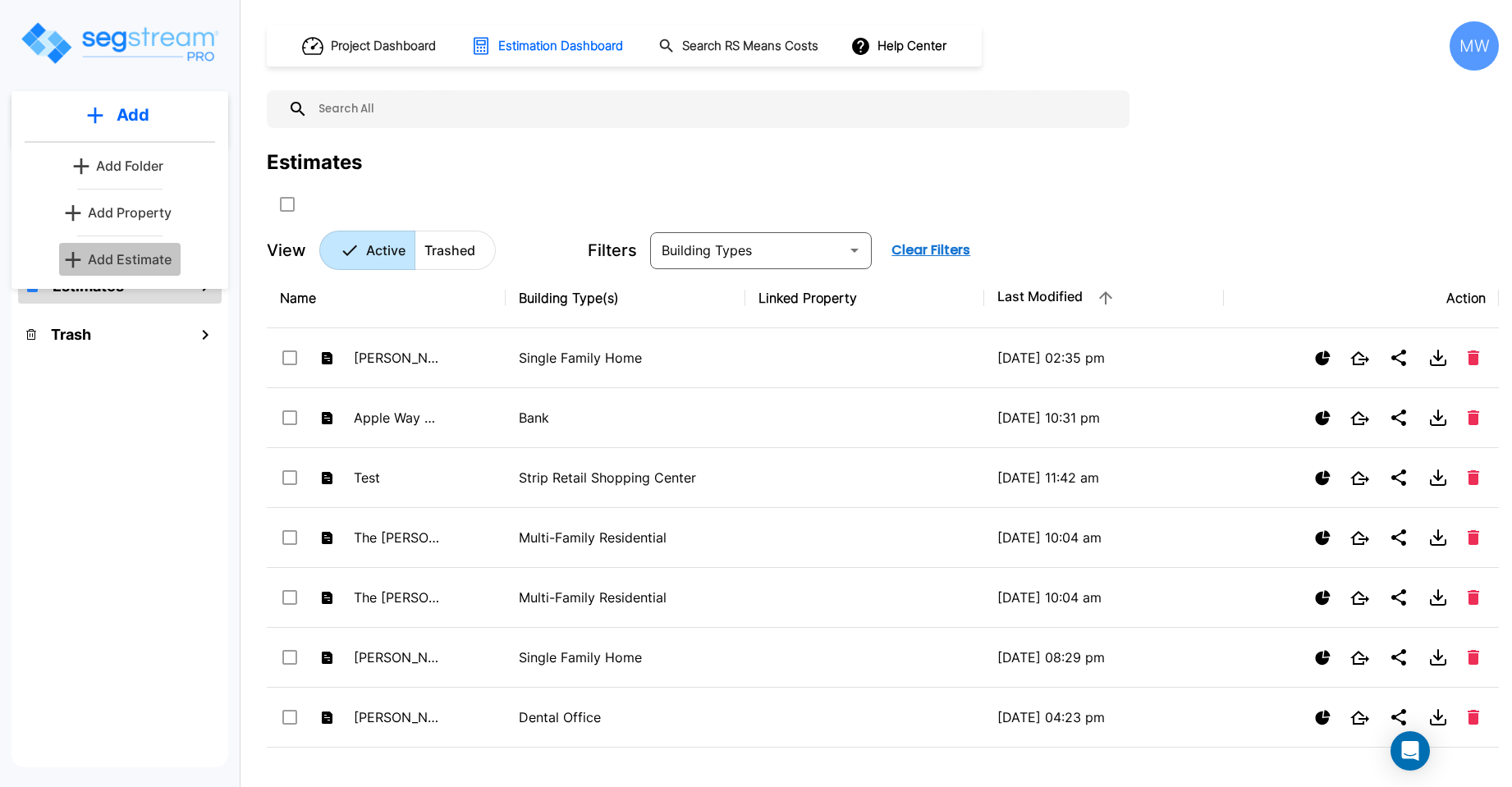
click at [118, 254] on p "Add Estimate" at bounding box center [129, 259] width 83 height 19
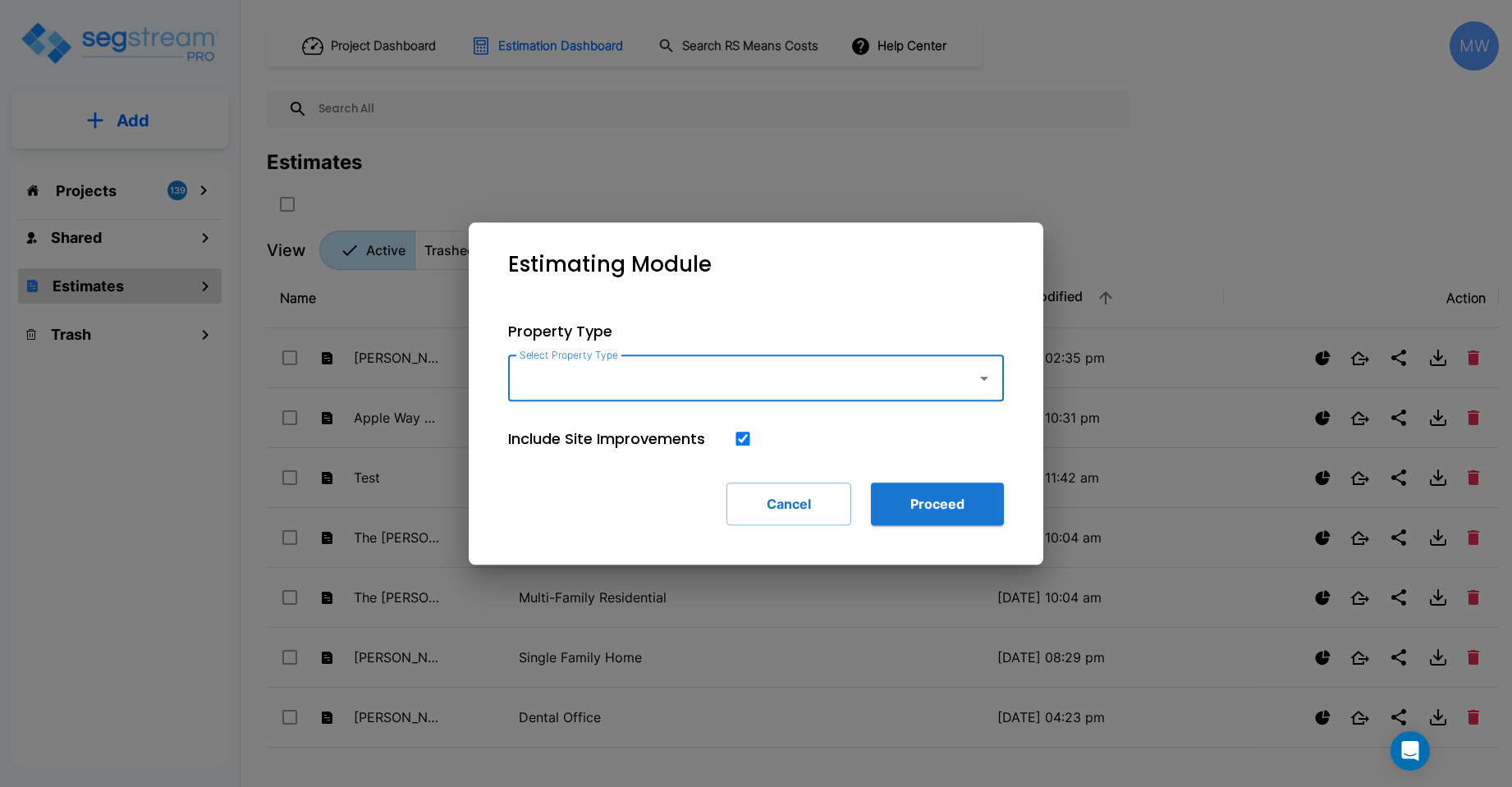
click at [984, 380] on icon "button" at bounding box center [983, 379] width 8 height 4
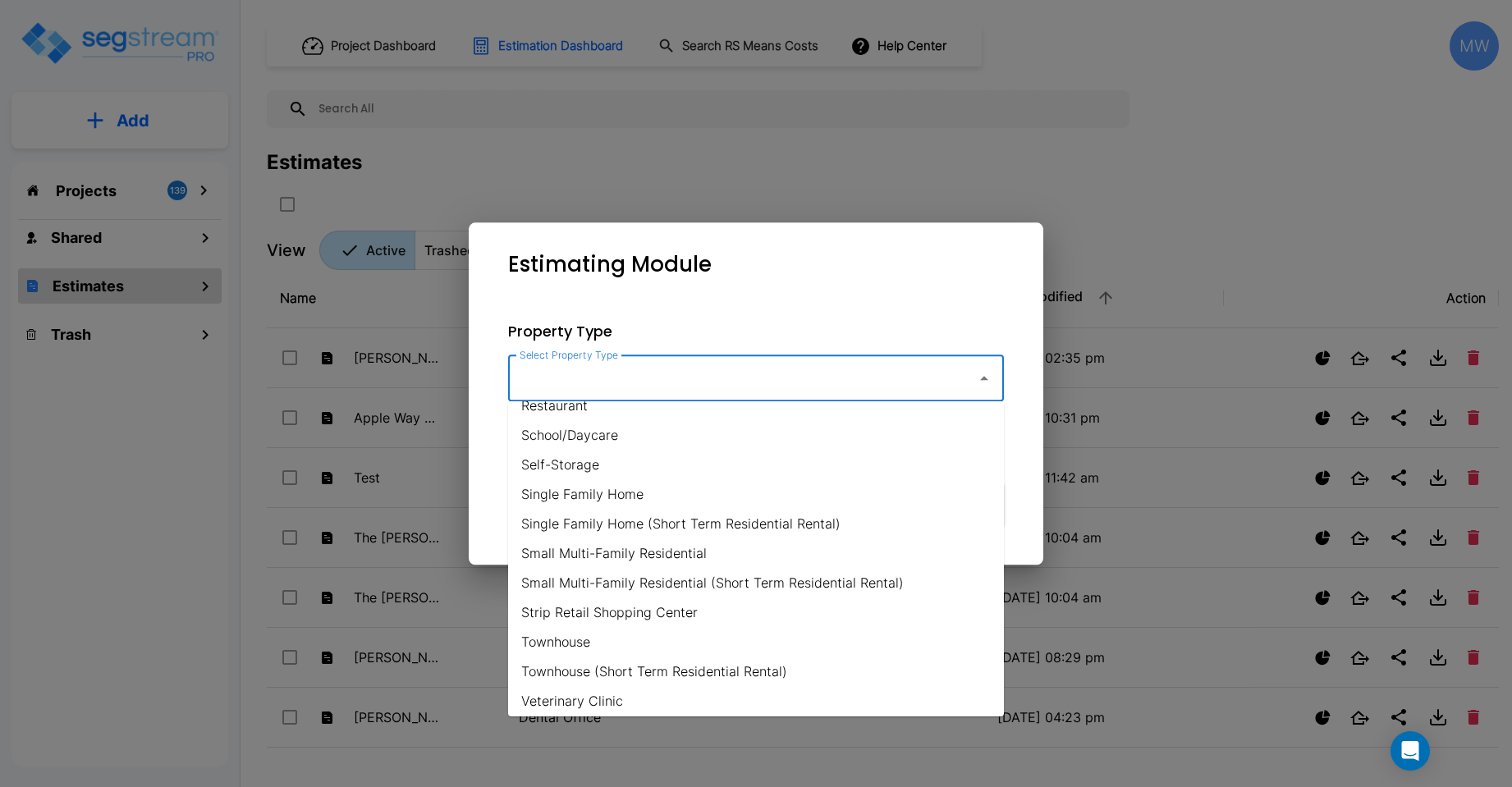
scroll to position [1176, 0]
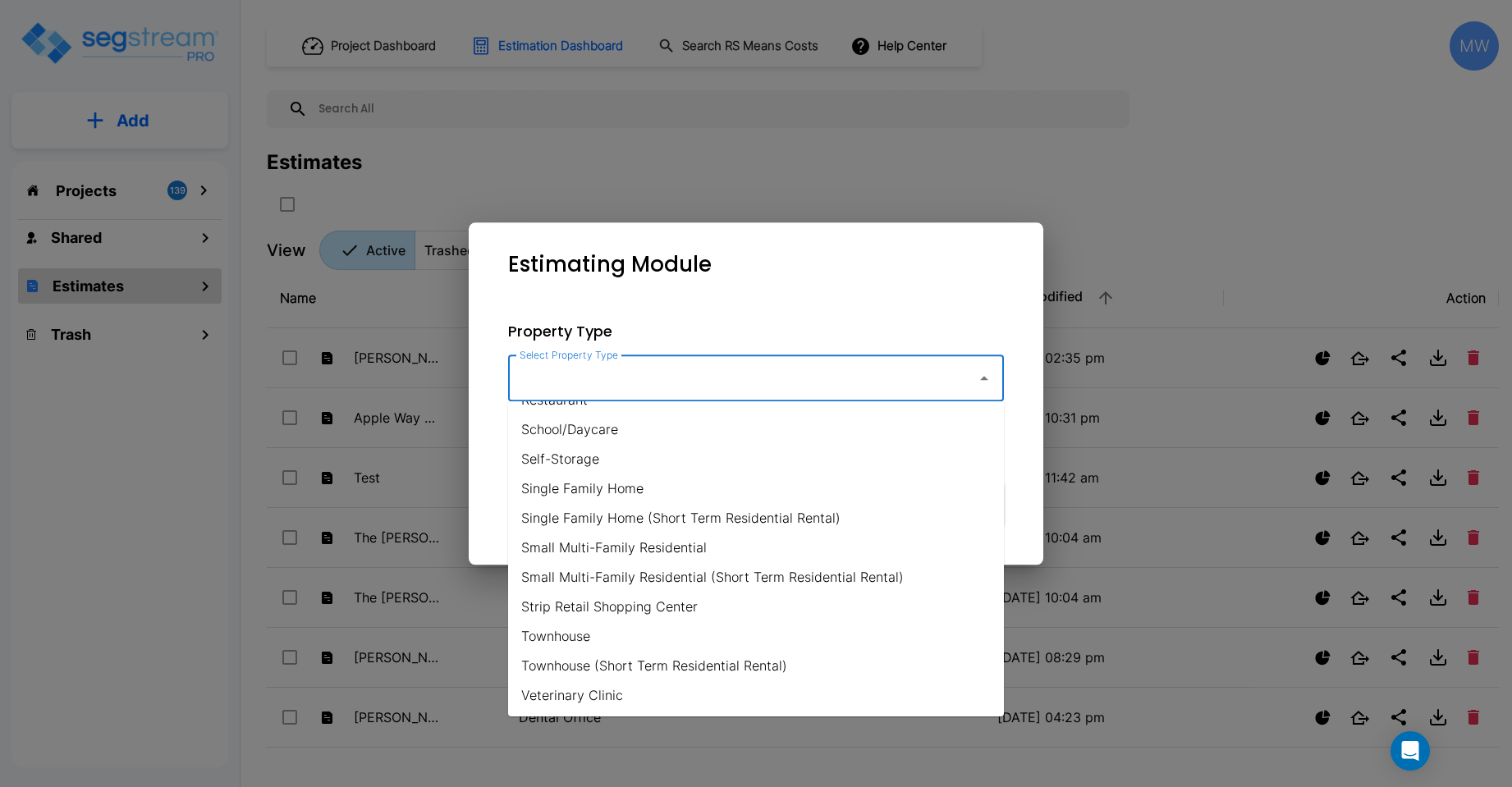
click at [652, 489] on li "Single Family Home" at bounding box center [755, 489] width 496 height 30
type input "Single Family Home"
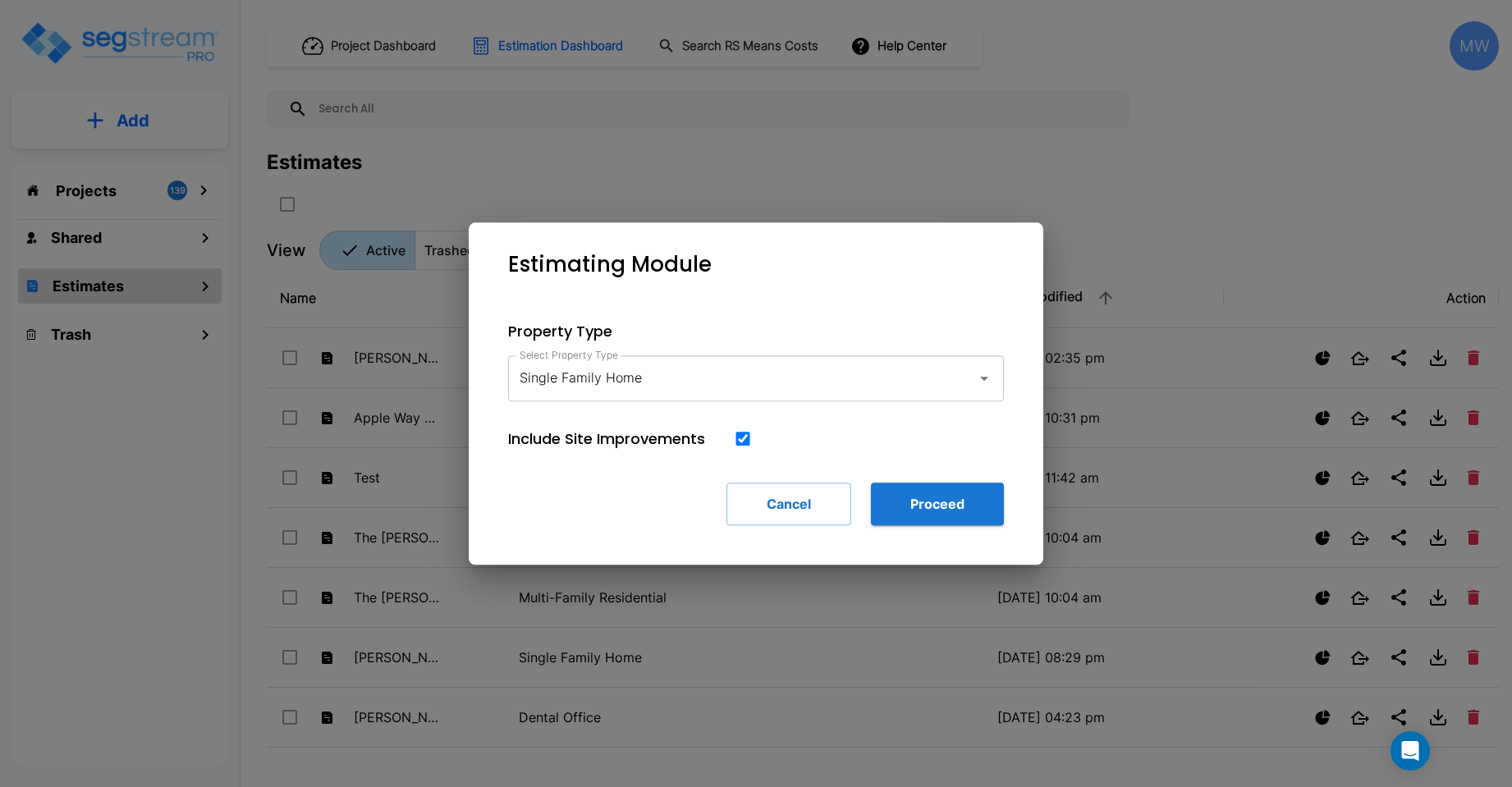
click at [738, 436] on input "checkbox" at bounding box center [742, 439] width 17 height 14
checkbox input "false"
click at [934, 502] on button "Proceed" at bounding box center [938, 504] width 133 height 43
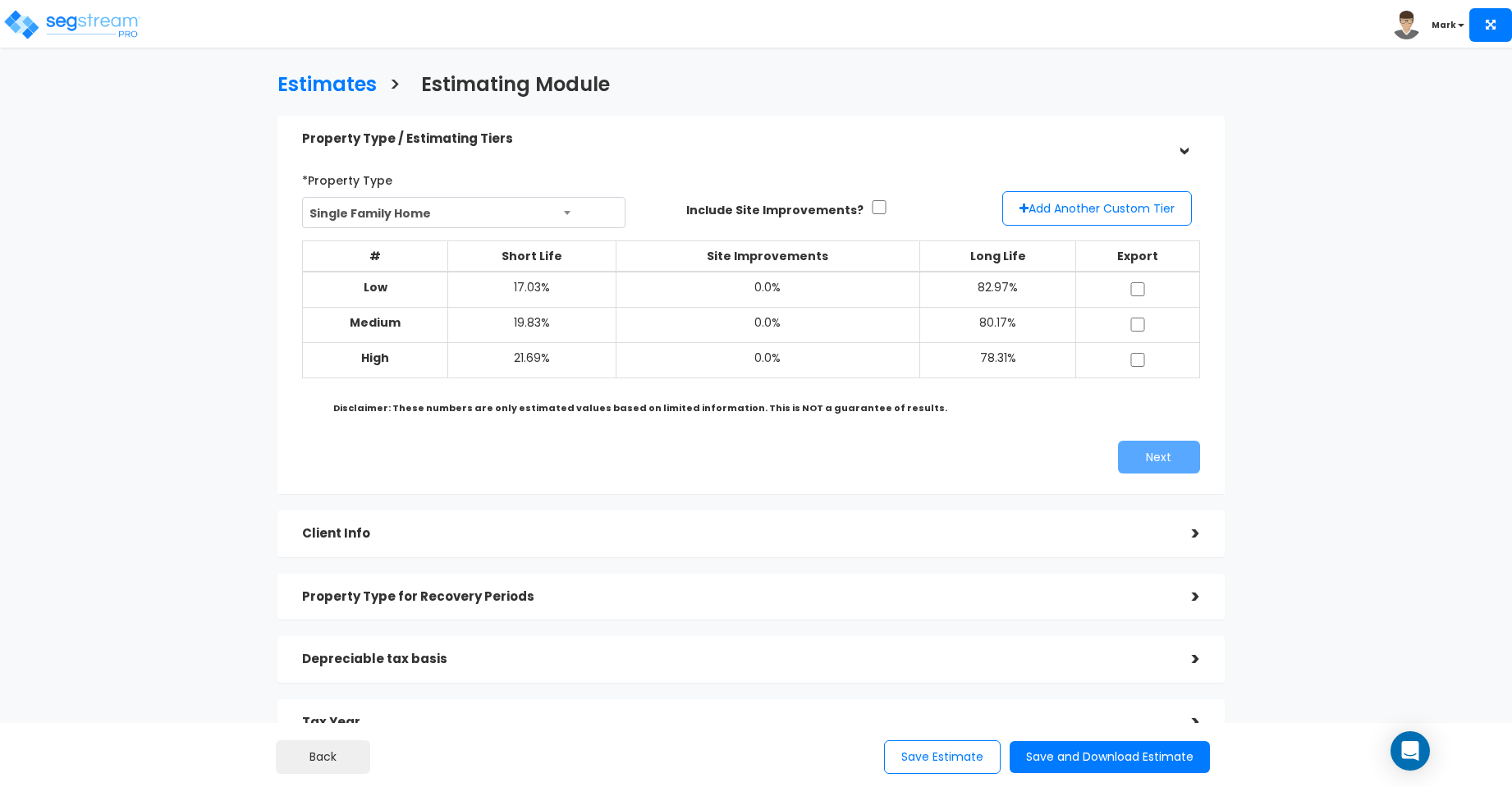
click at [902, 533] on h5 "Client Info" at bounding box center [734, 534] width 865 height 14
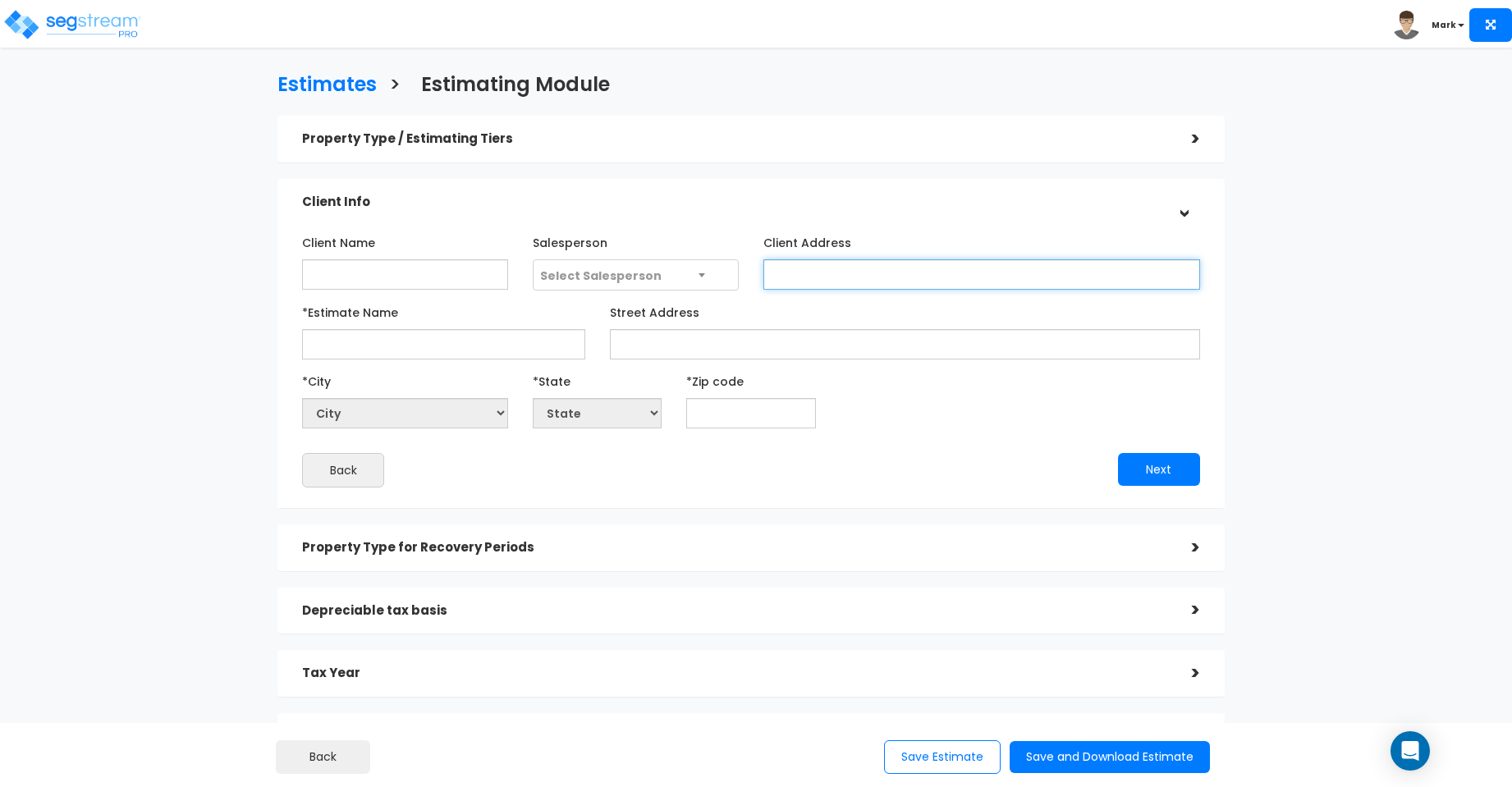
click at [802, 275] on input "Client Address" at bounding box center [981, 275] width 437 height 31
type input "2121 Sandtown Road SW"
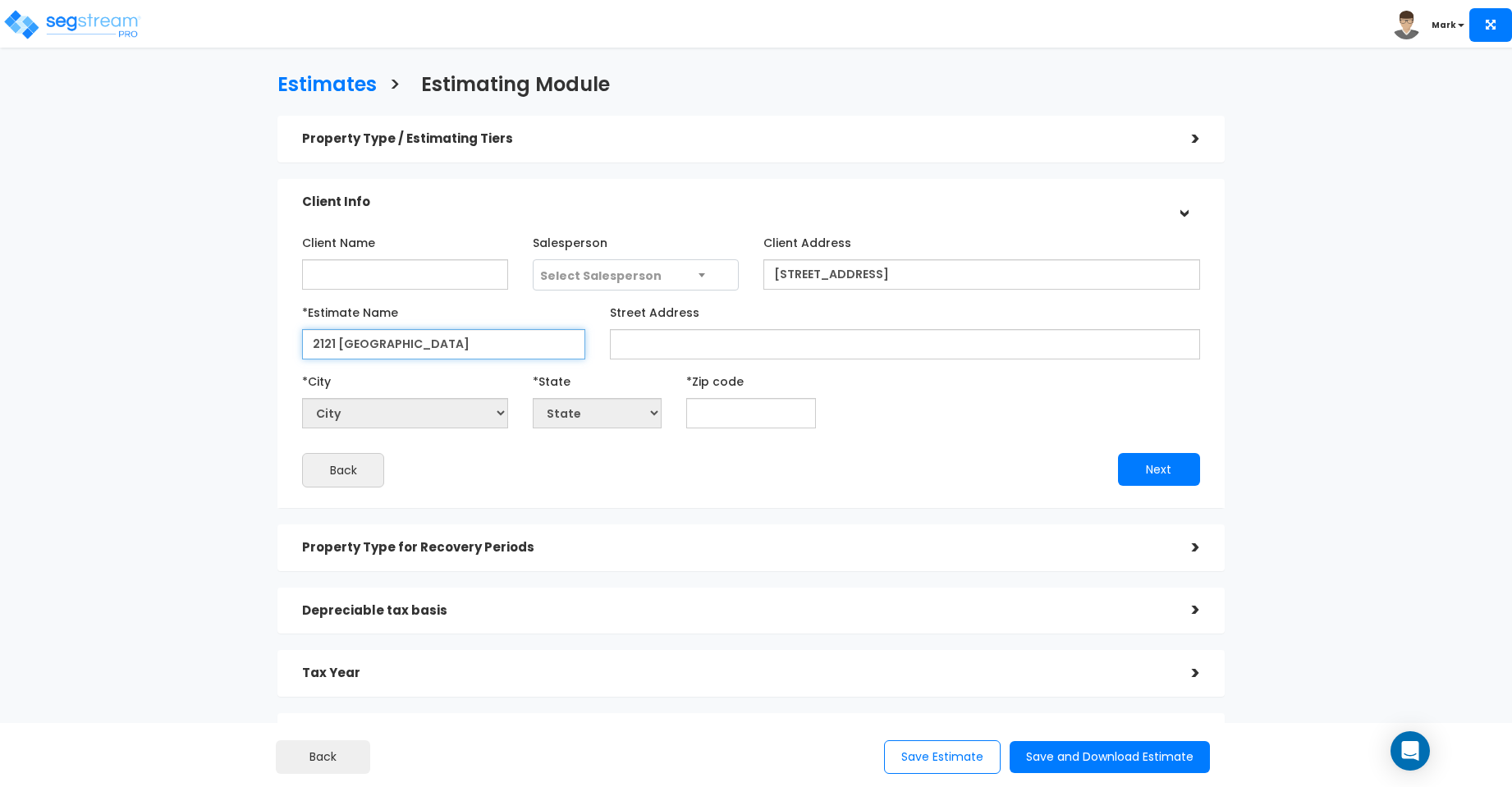
type input "2121 [GEOGRAPHIC_DATA]"
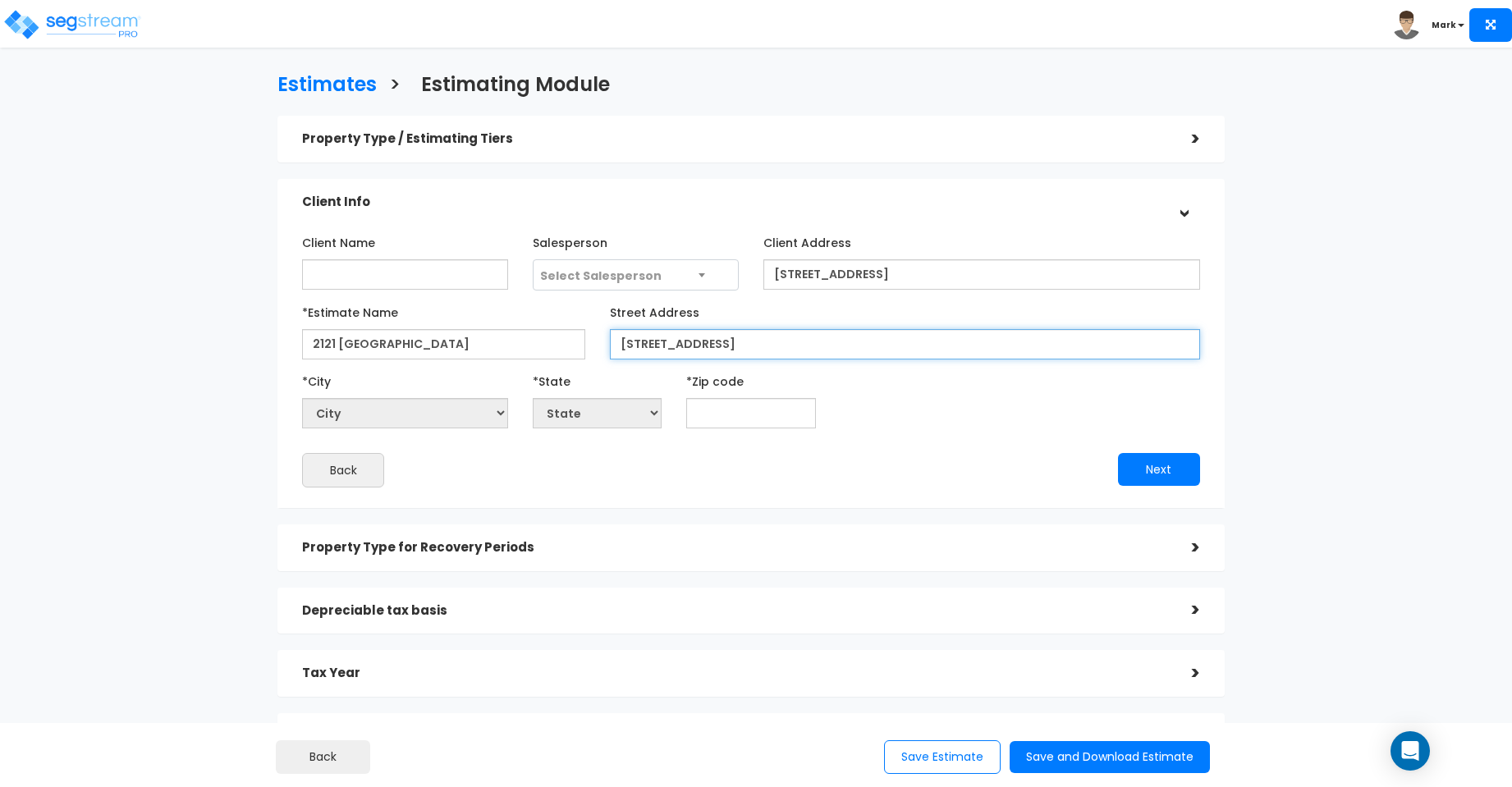
type input "2121 Sandtown Road SW"
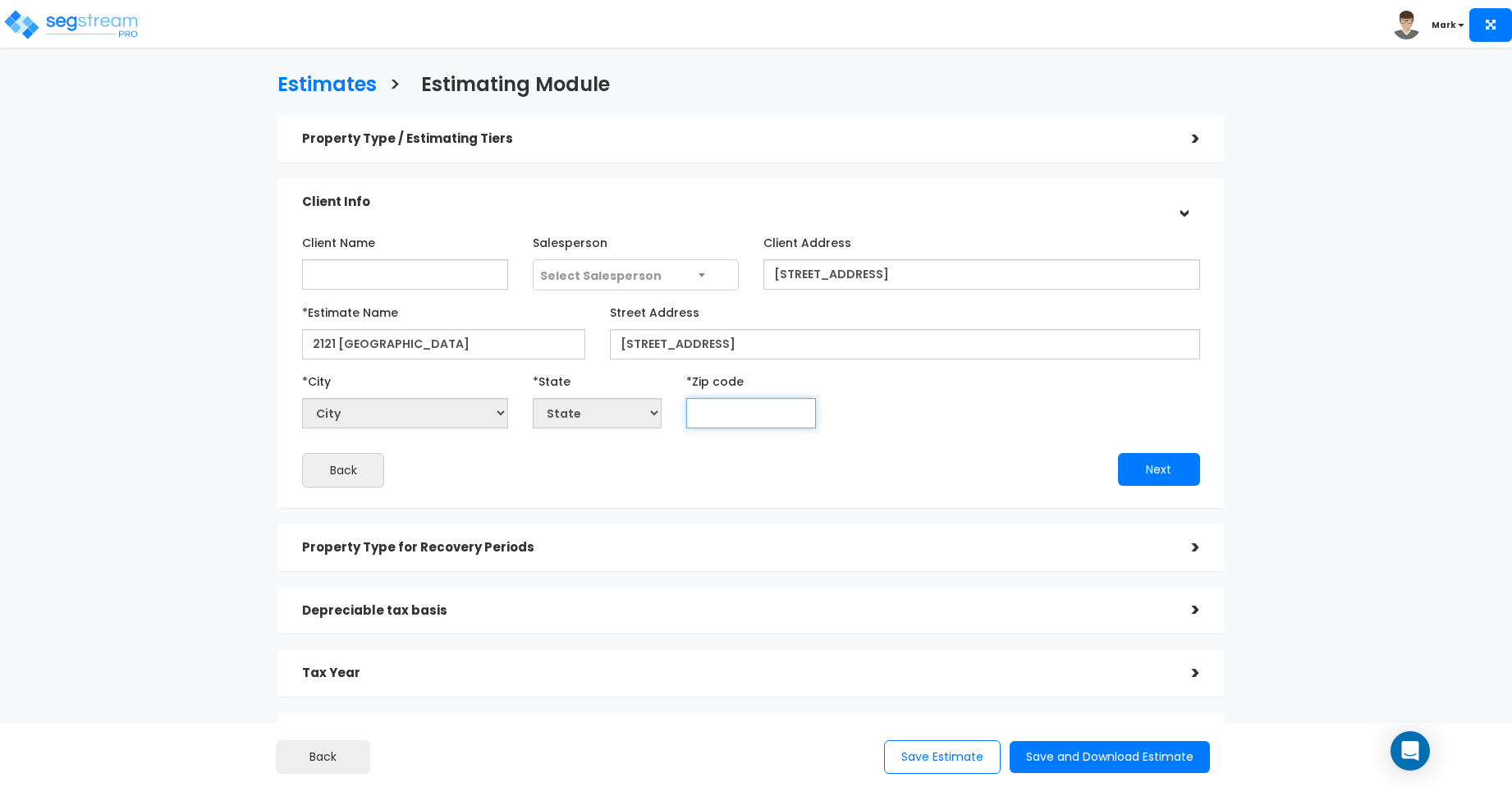
select select "National Average"
type input "3000"
select select "GA"
type input "30008"
click at [1029, 547] on h5 "Property Type for Recovery Periods" at bounding box center [734, 548] width 865 height 14
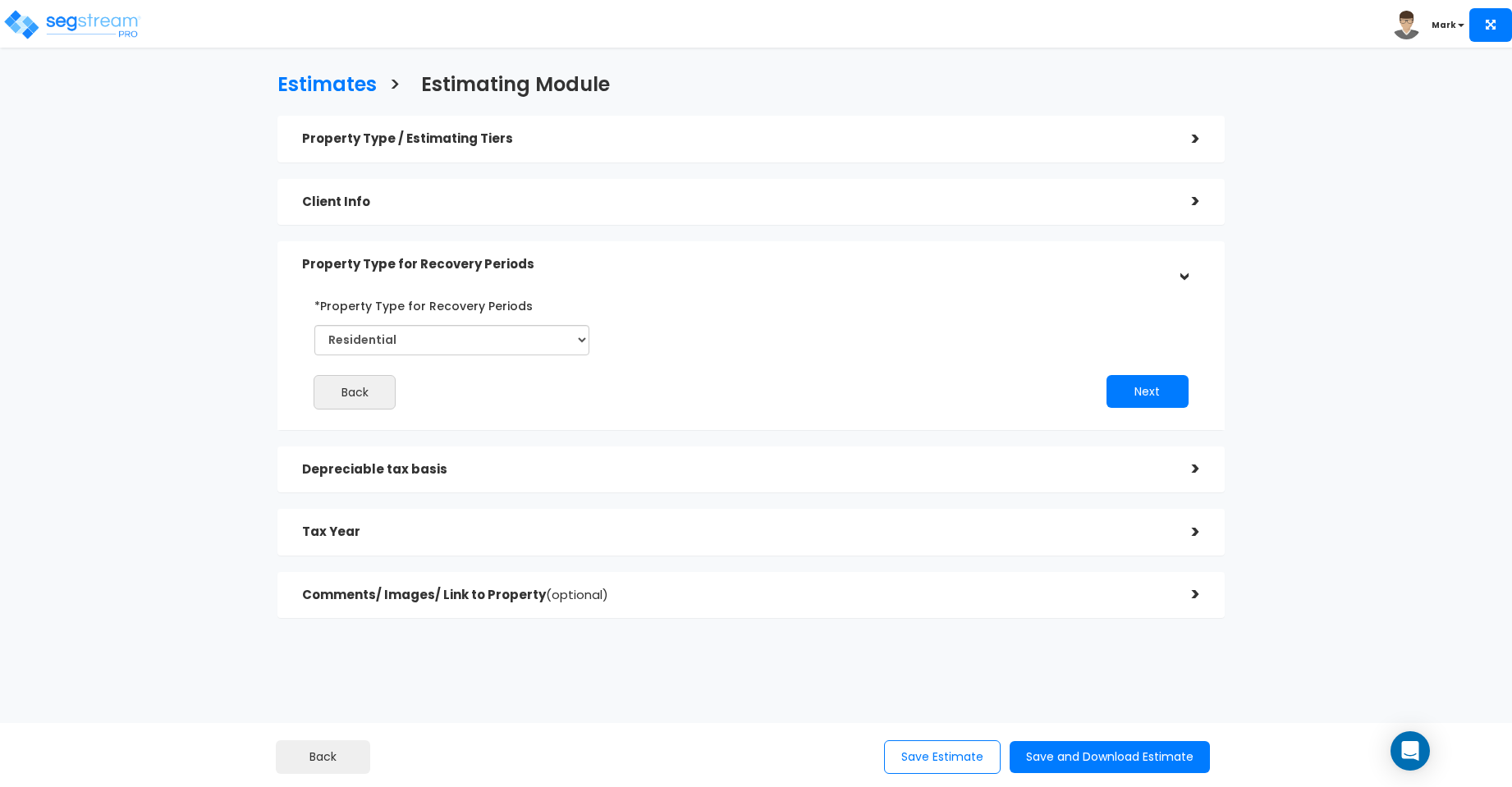
click at [576, 466] on h5 "Depreciable tax basis" at bounding box center [734, 470] width 865 height 14
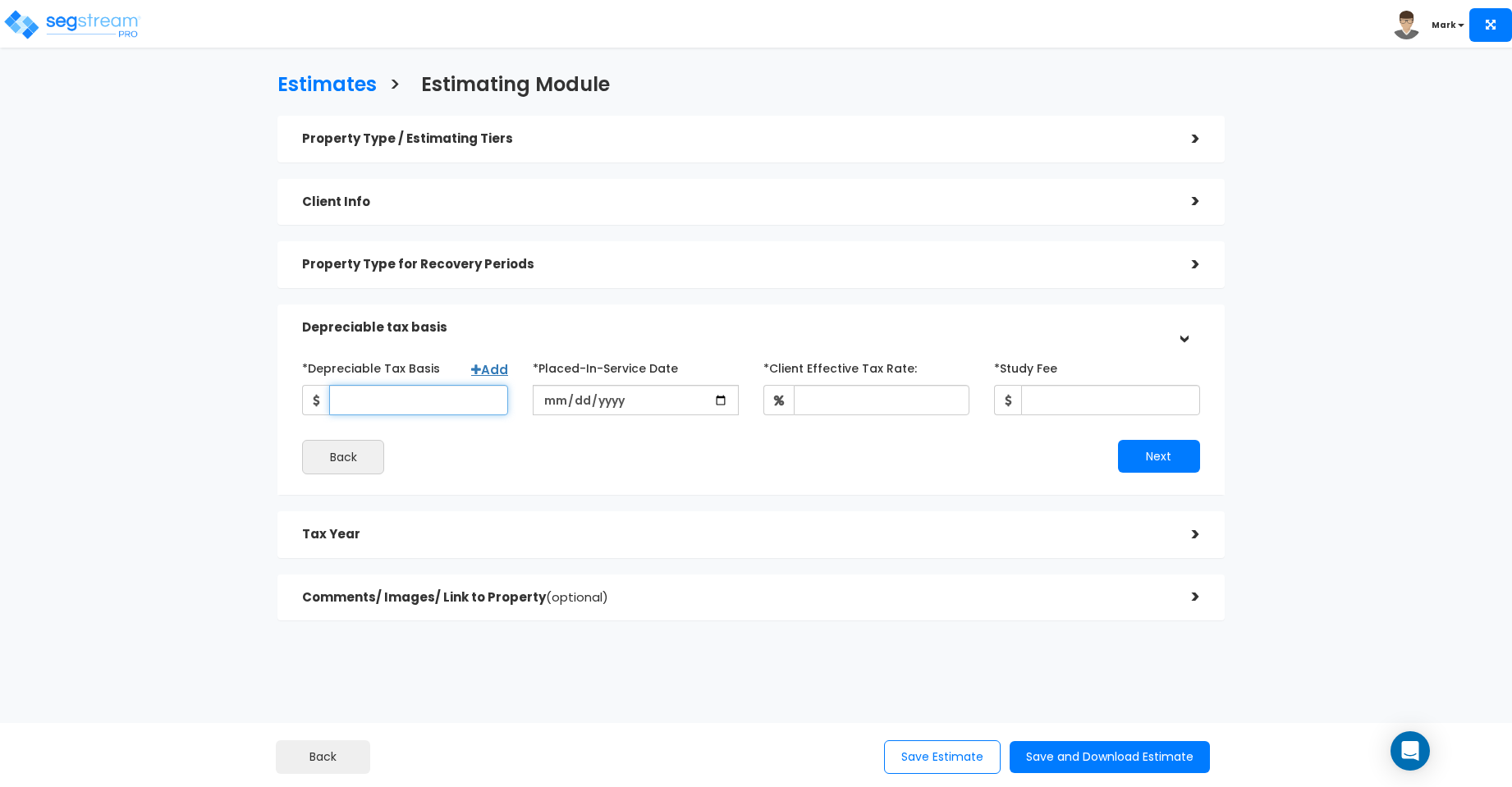
click at [460, 407] on input "*Depreciable Tax Basis" at bounding box center [418, 400] width 179 height 31
type input "0"
type input "199,532"
click at [647, 401] on input "date" at bounding box center [635, 400] width 206 height 31
type input "2022-07-01"
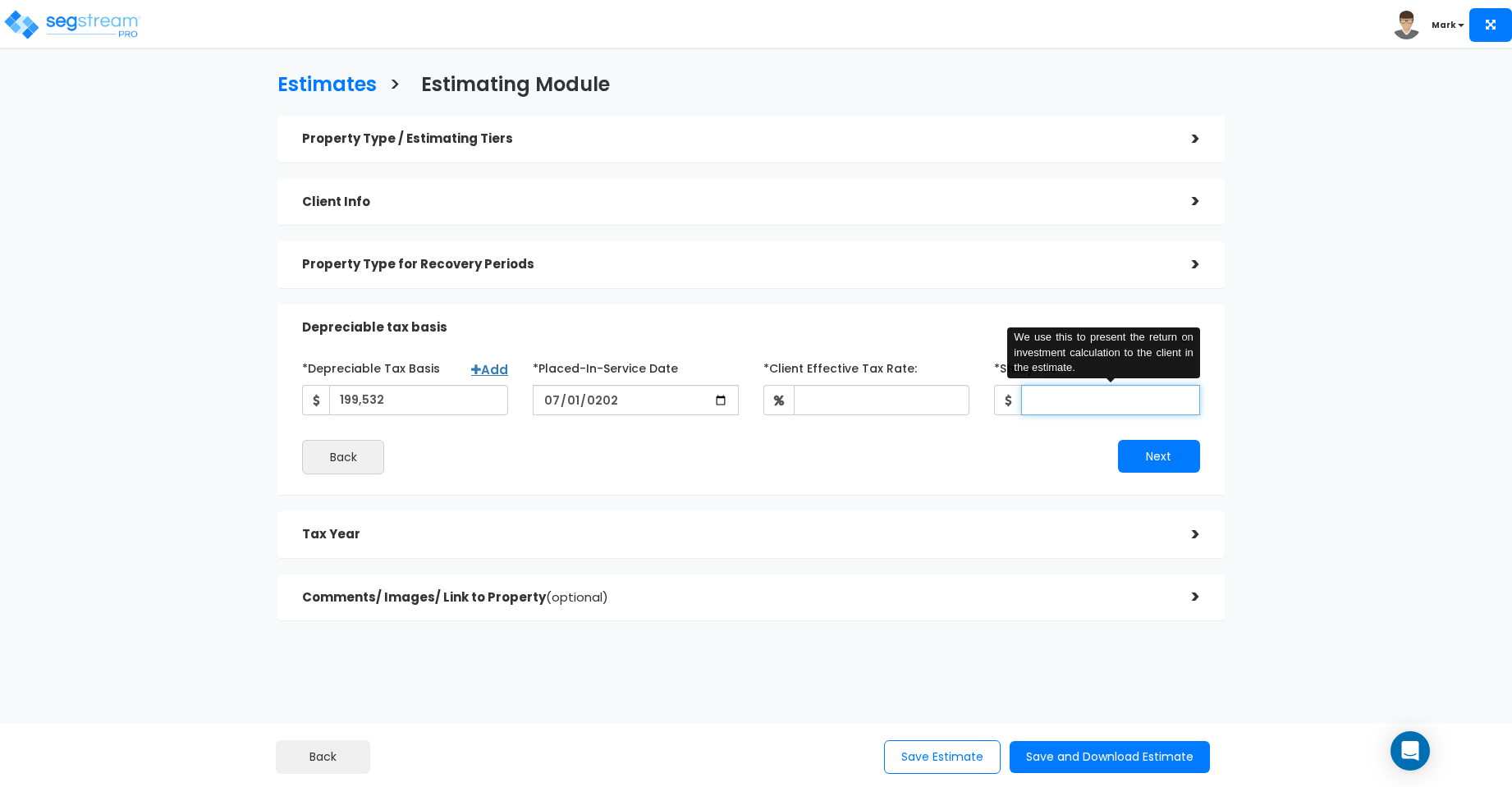
click at [1076, 397] on input "*Study Fee" at bounding box center [1110, 400] width 179 height 31
type input "3,500"
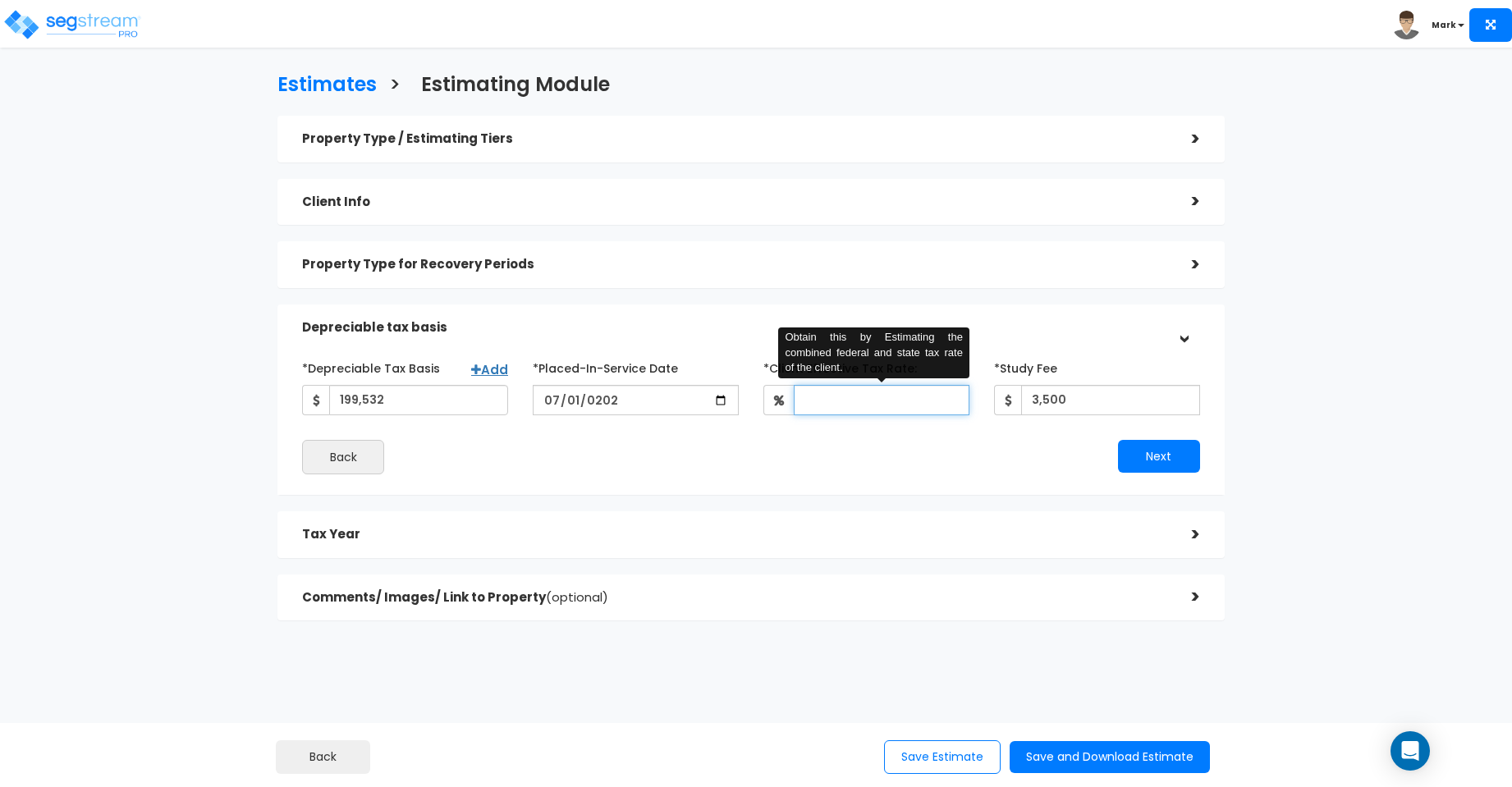
click at [913, 404] on input "*Client Effective Tax Rate:" at bounding box center [881, 400] width 175 height 31
type input "30"
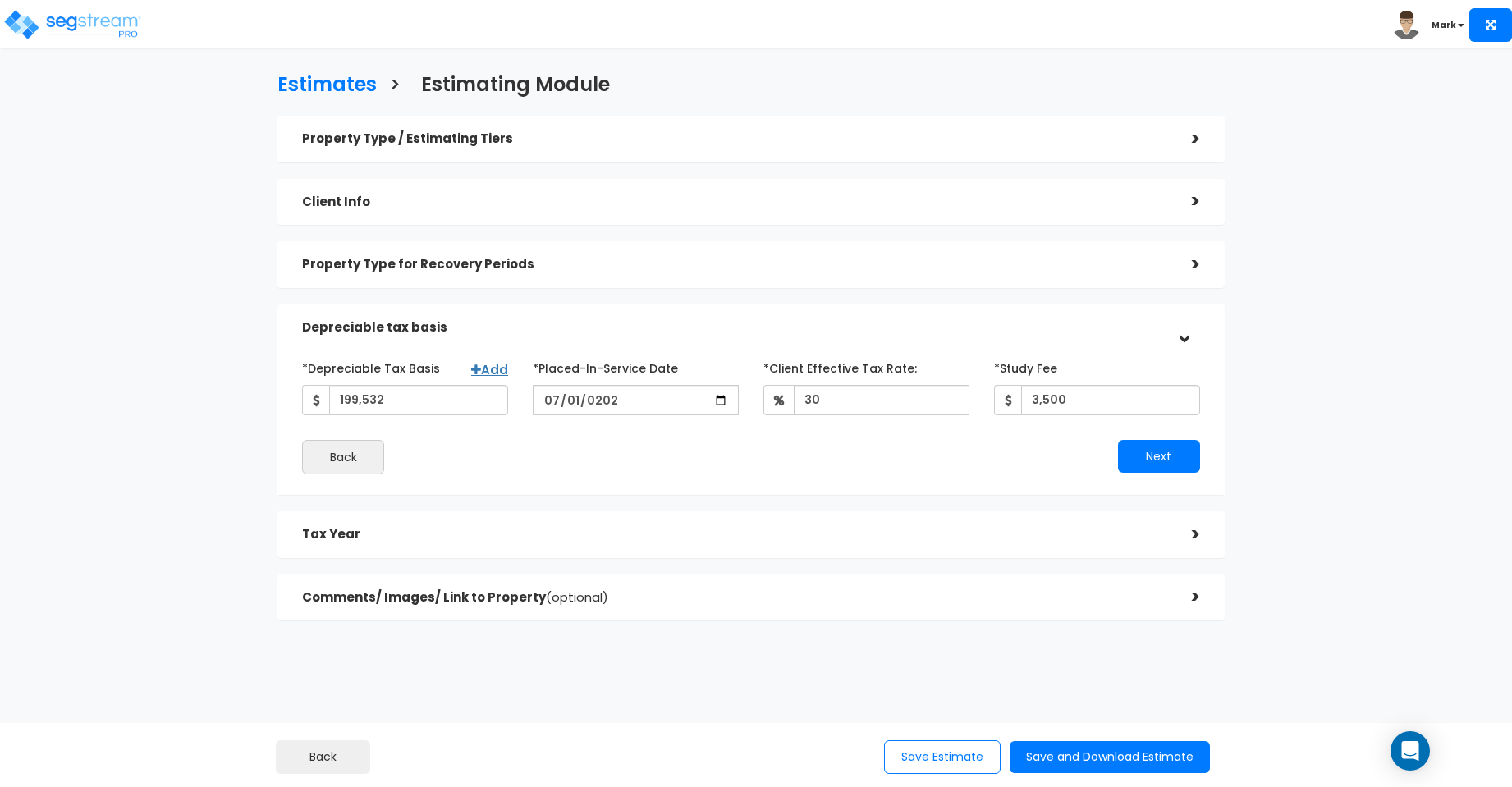
click at [972, 533] on h5 "Tax Year" at bounding box center [734, 535] width 865 height 14
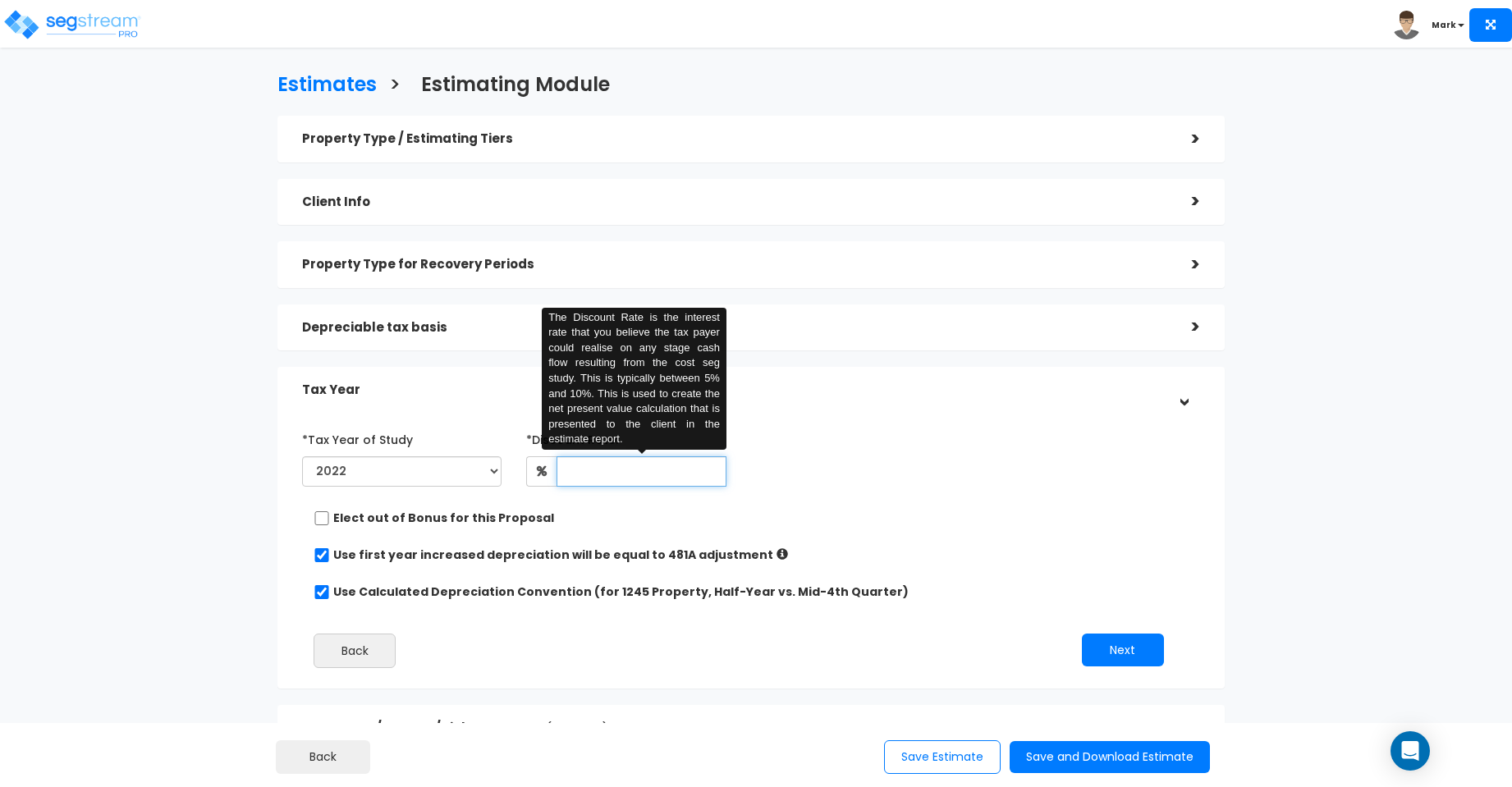
click at [640, 470] on input "text" at bounding box center [640, 471] width 169 height 31
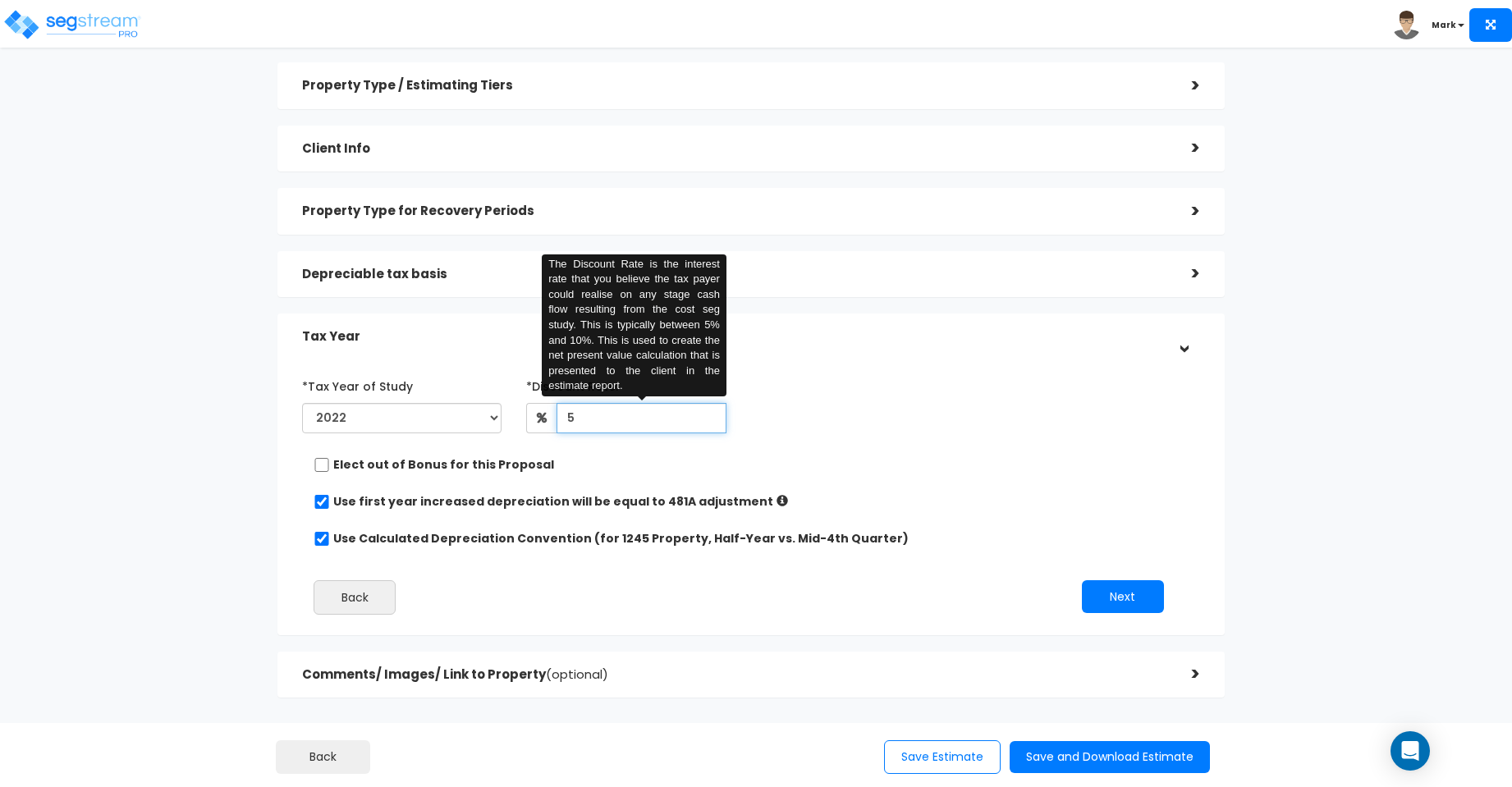
scroll to position [122, 0]
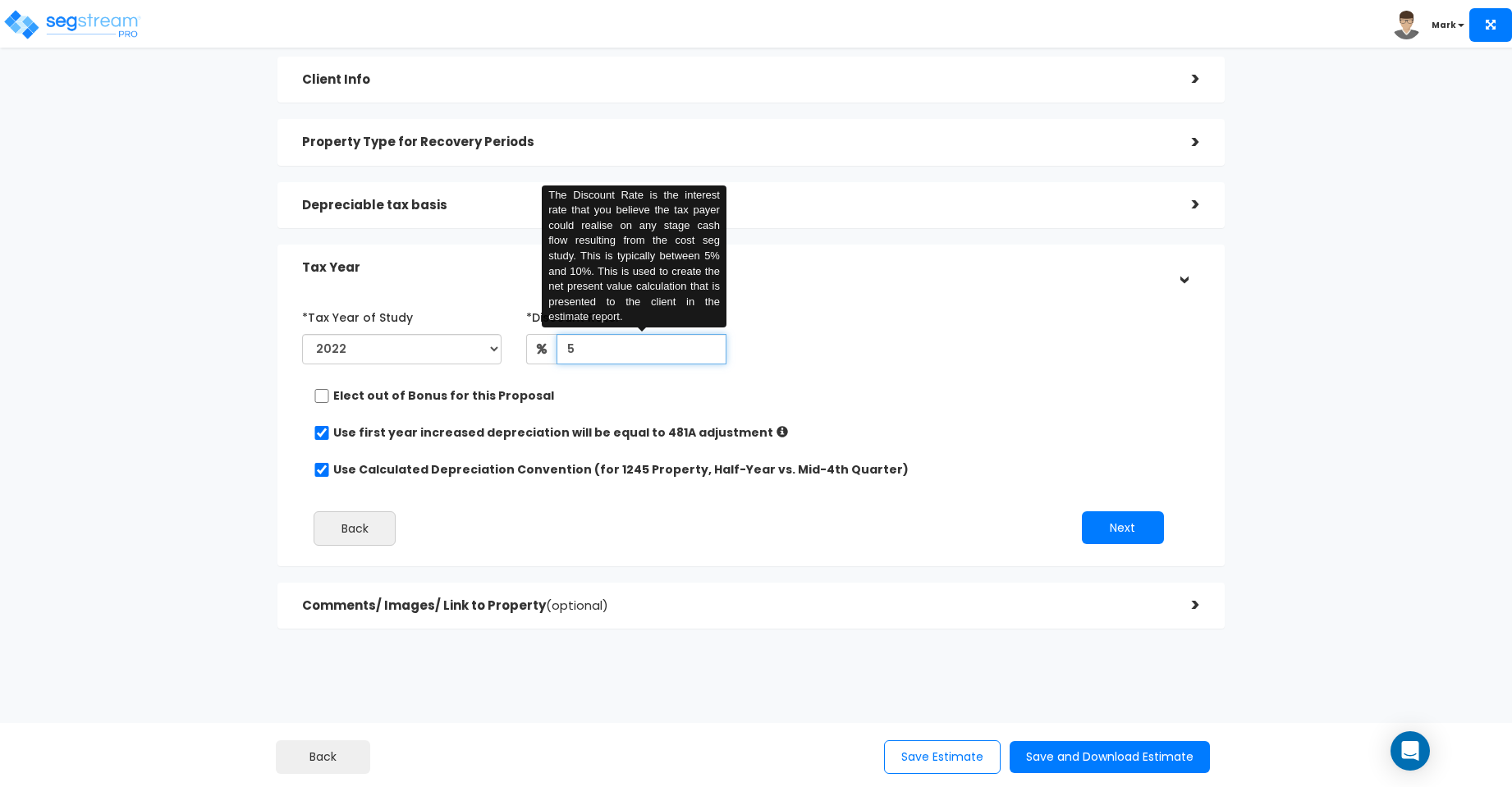
type input "5"
click at [788, 593] on div "Comments/ Images/ Link to Property (optional)" at bounding box center [734, 606] width 865 height 31
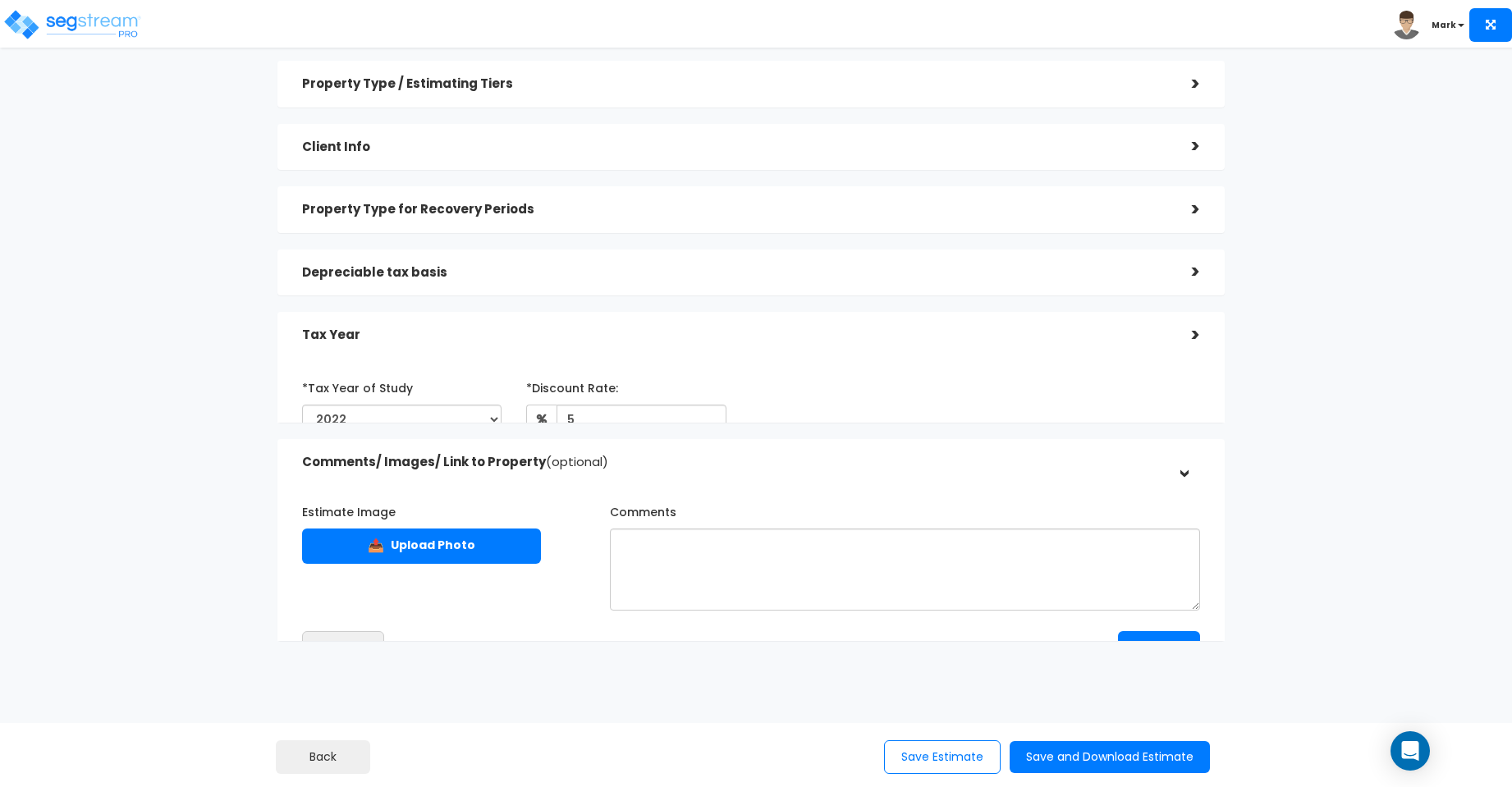
scroll to position [47, 0]
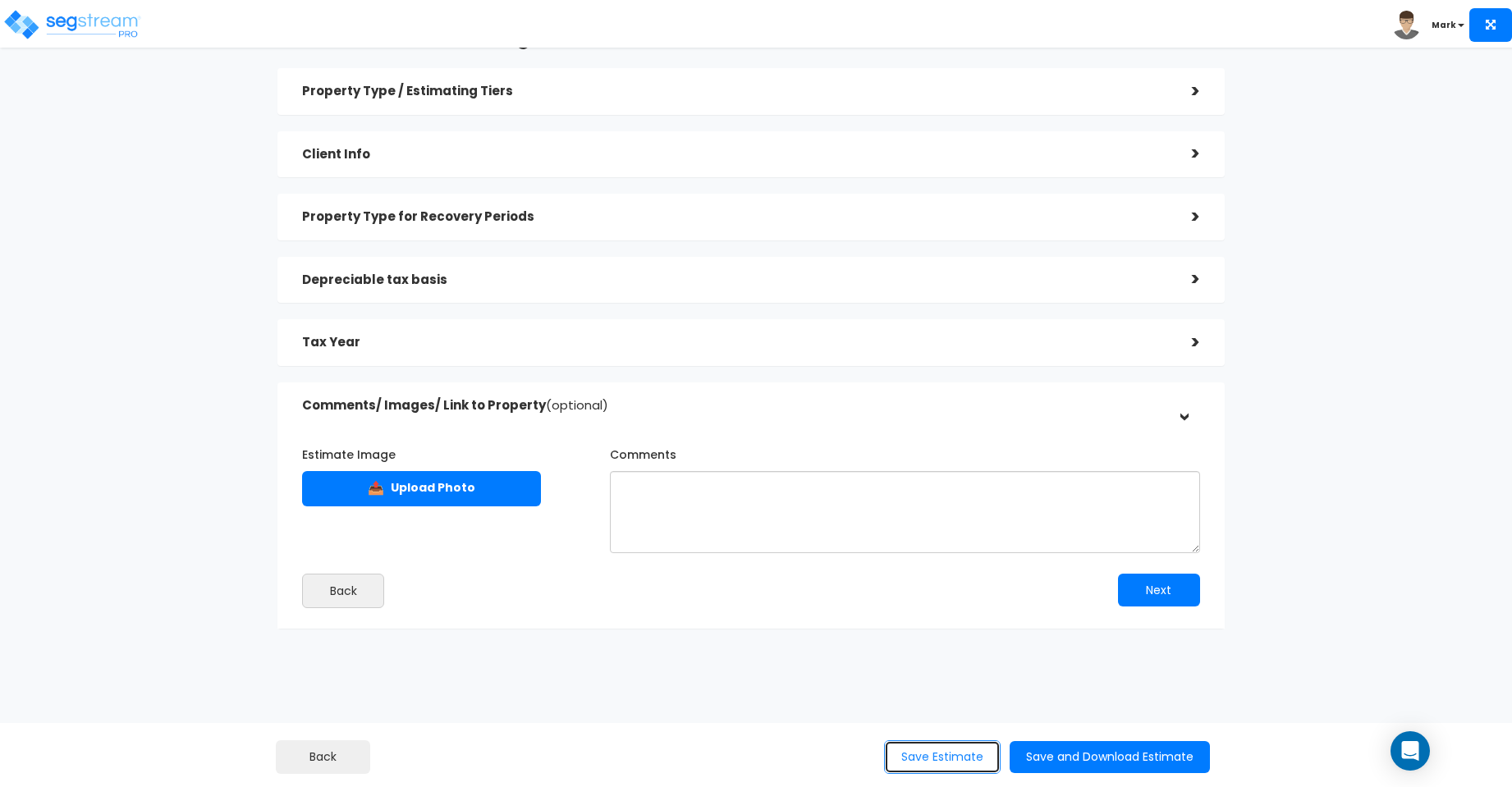
click at [932, 755] on button "Save Estimate" at bounding box center [942, 757] width 117 height 33
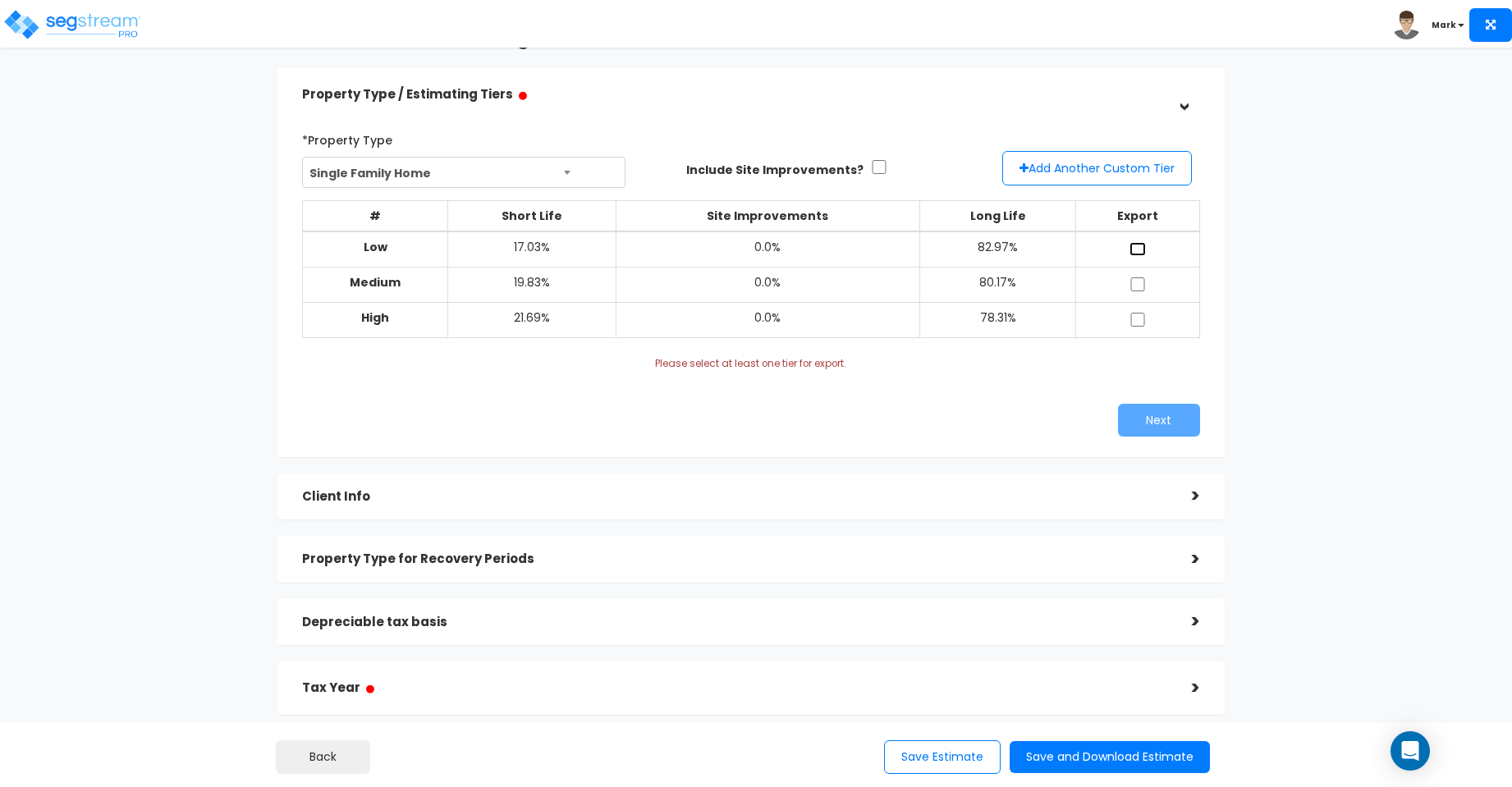
click at [1139, 247] on input "checkbox" at bounding box center [1138, 249] width 17 height 14
checkbox input "true"
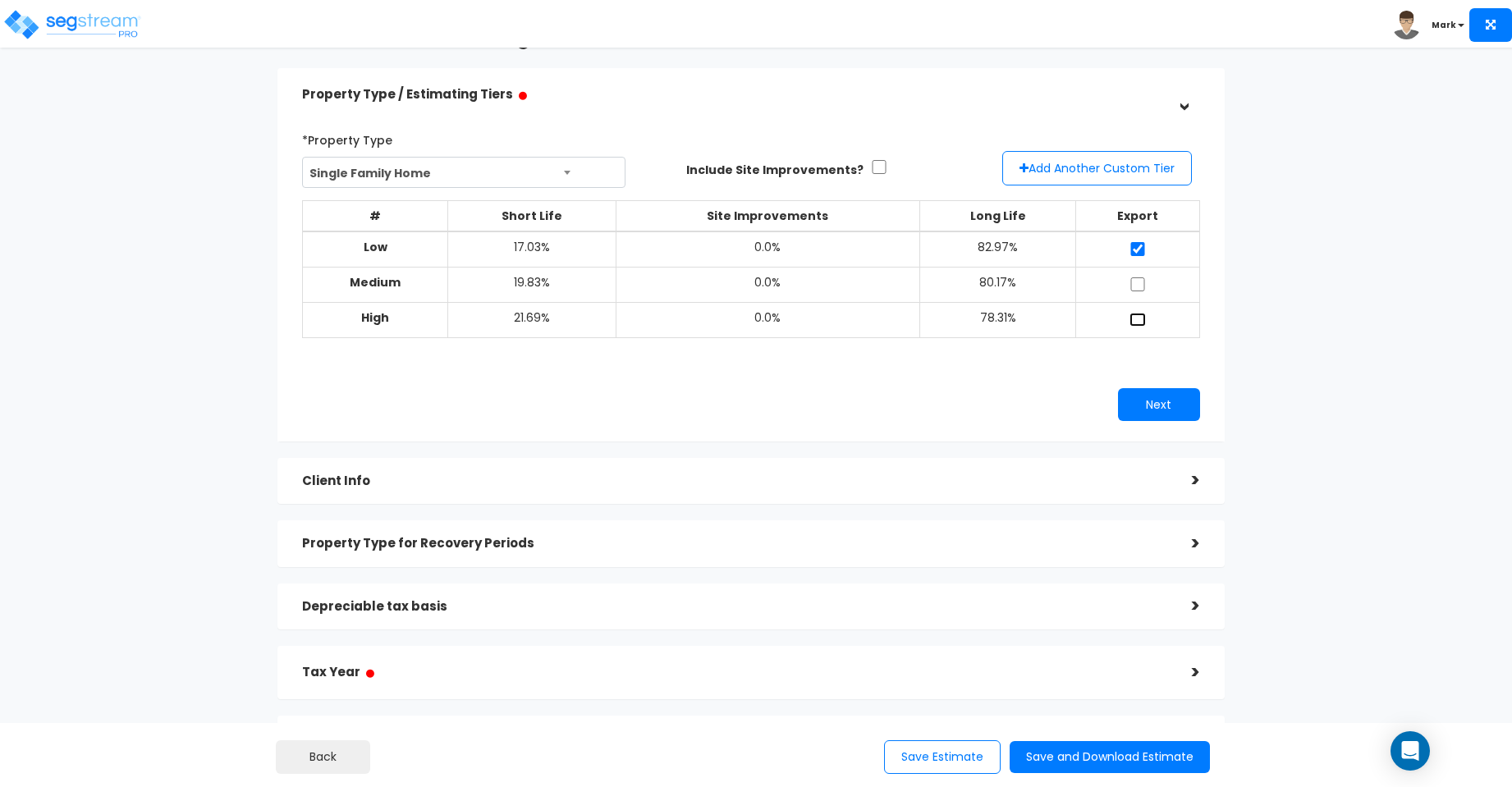
click at [1138, 318] on input "checkbox" at bounding box center [1138, 320] width 17 height 14
checkbox input "true"
click at [945, 752] on button "Save Estimate" at bounding box center [942, 757] width 117 height 33
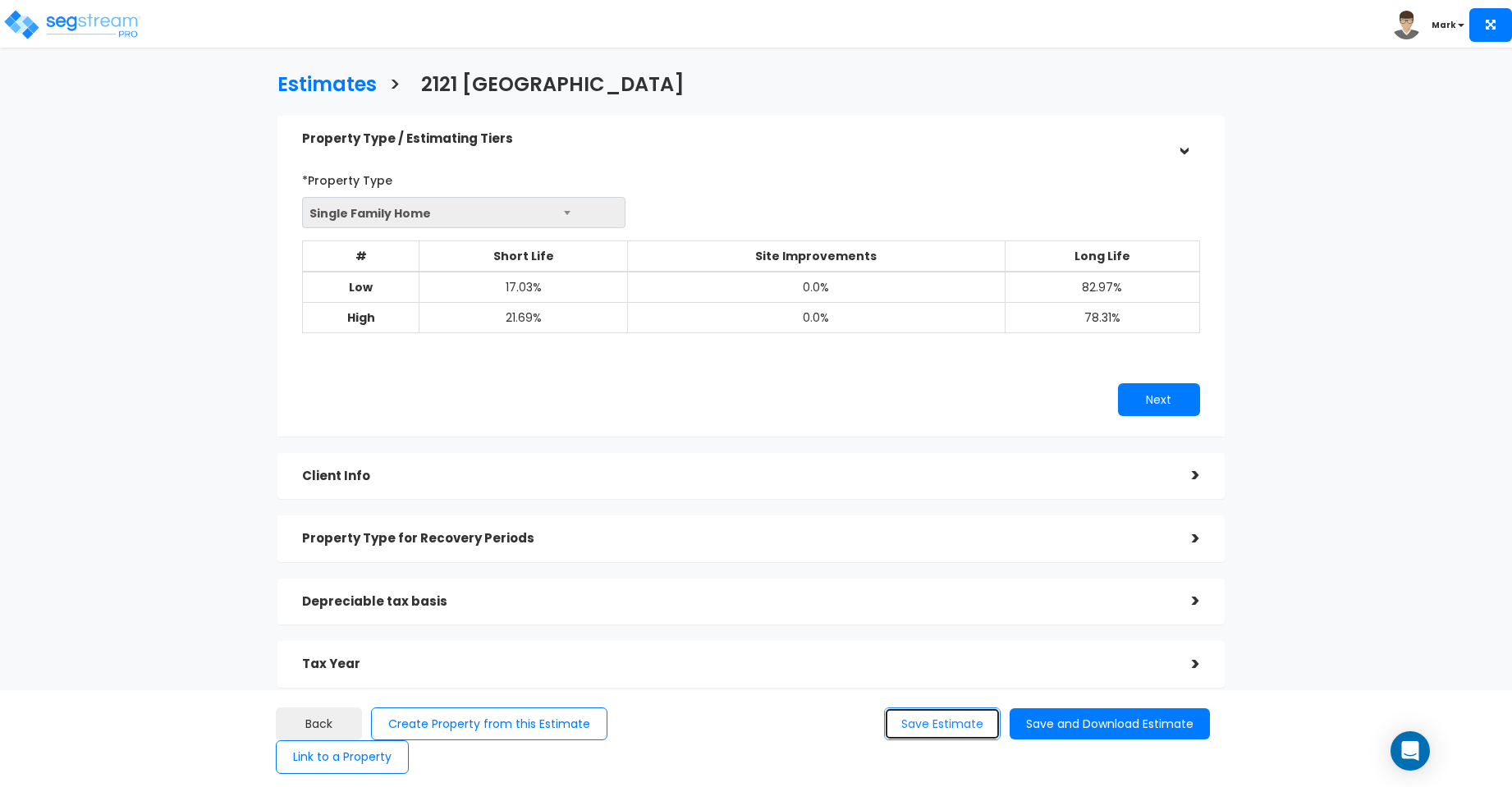
click at [926, 741] on button "Save Estimate" at bounding box center [942, 725] width 117 height 33
click at [342, 79] on h3 "Estimates" at bounding box center [326, 86] width 99 height 25
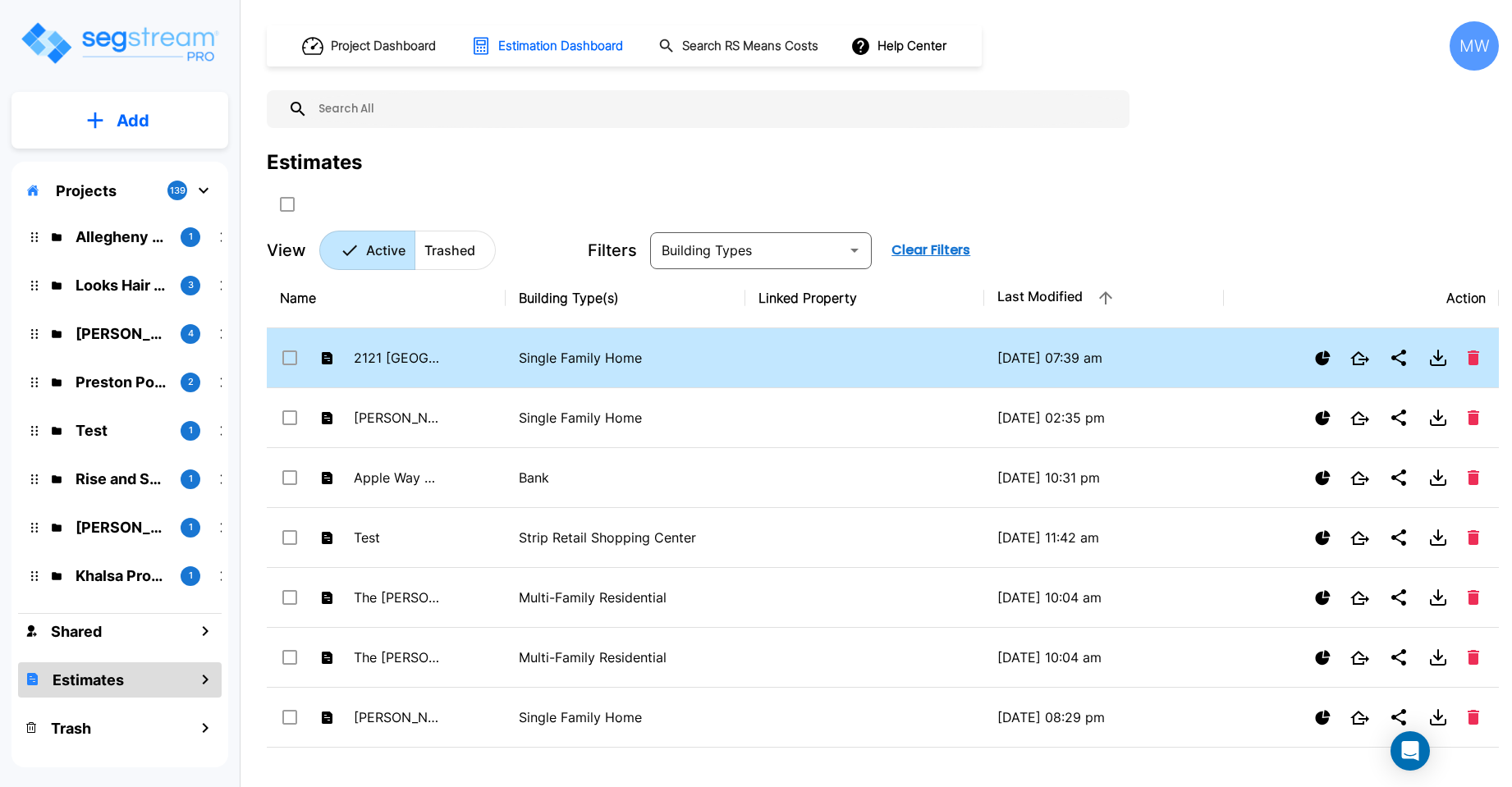
click at [288, 358] on input "select row 2121 Sandtown" at bounding box center [288, 355] width 17 height 14
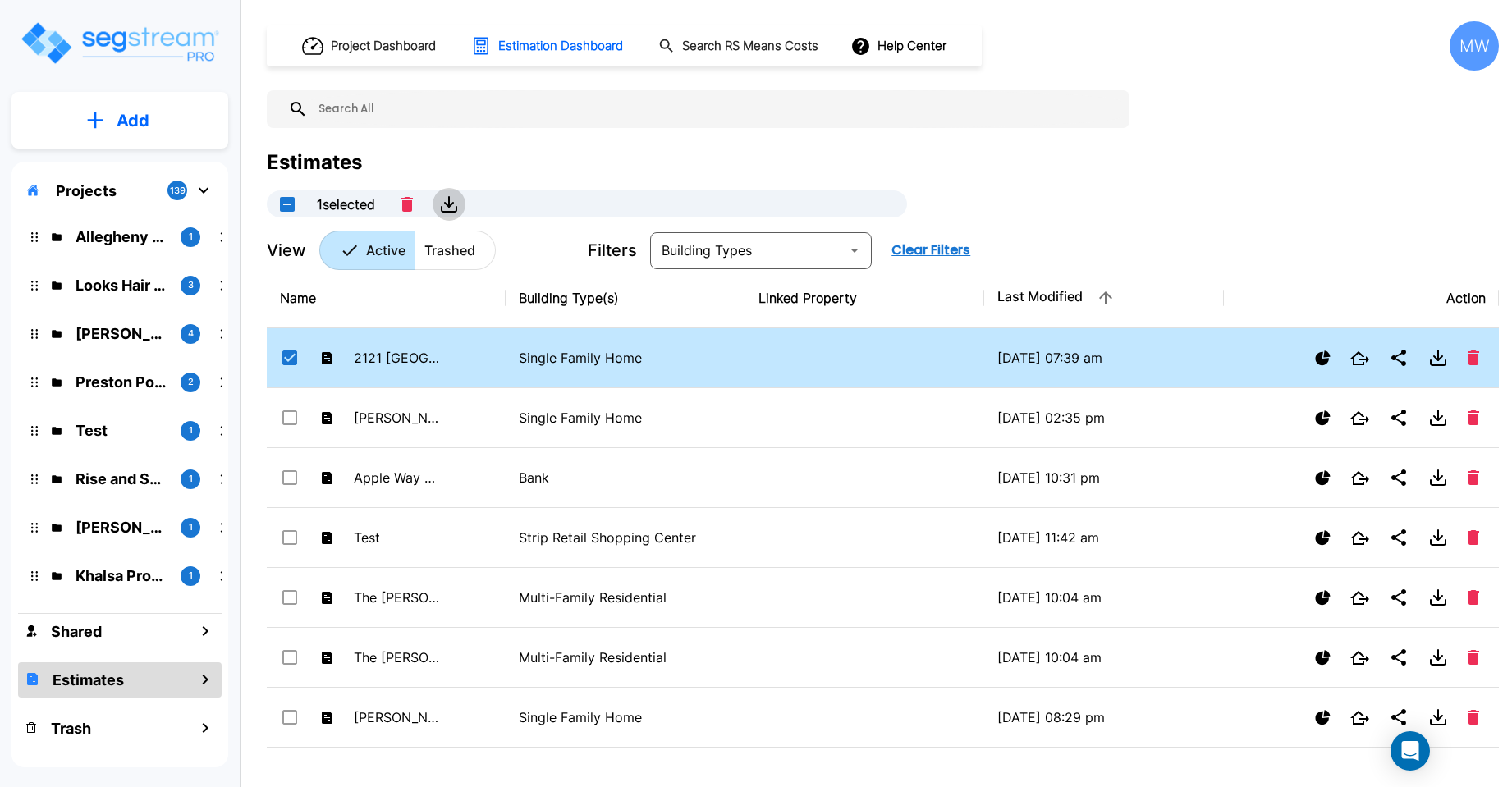
click at [456, 204] on icon "button" at bounding box center [449, 204] width 19 height 19
checkbox input "false"
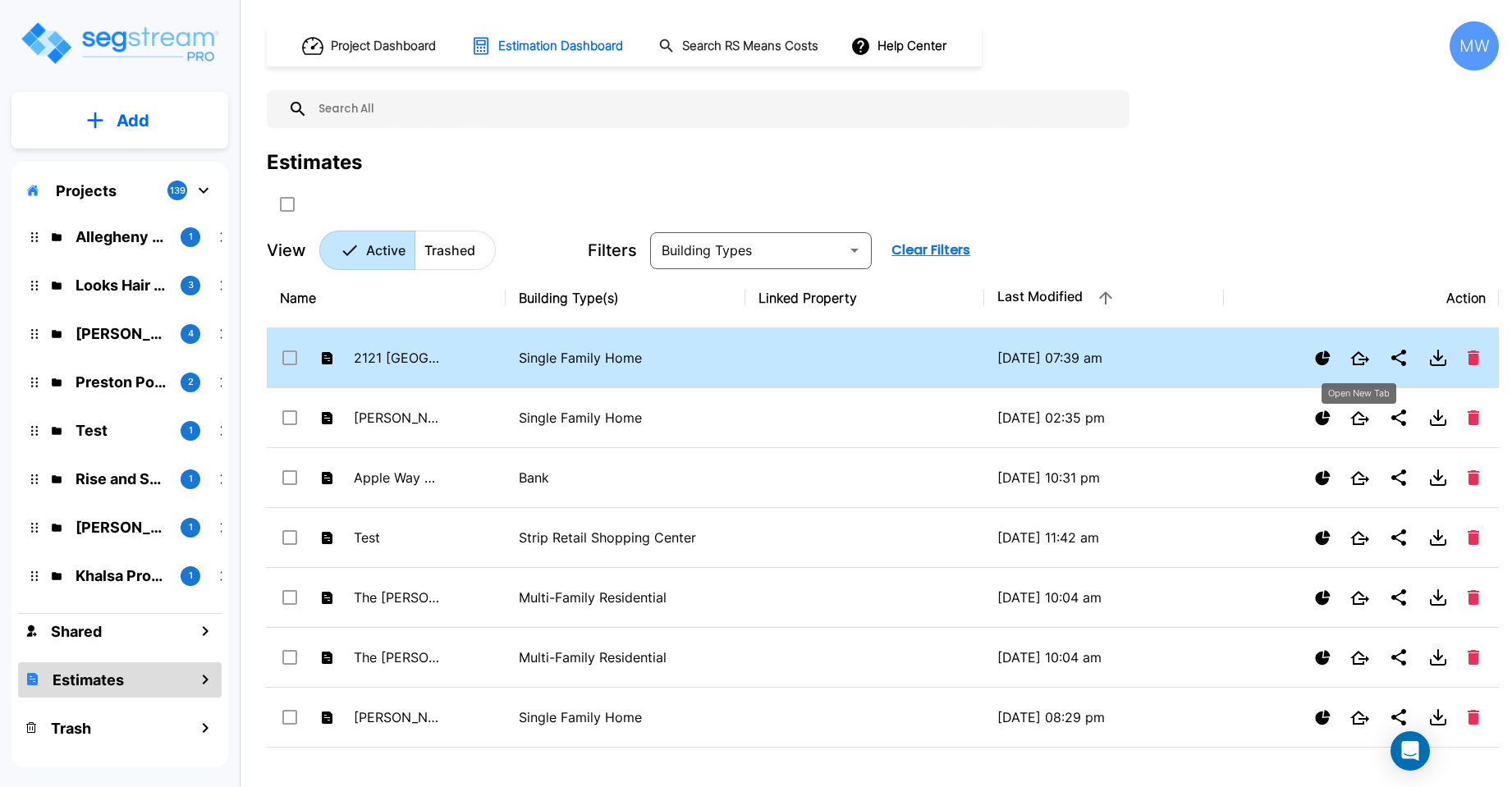
click at [1359, 354] on icon "Open New Tab" at bounding box center [1359, 358] width 19 height 14
checkbox input "true"
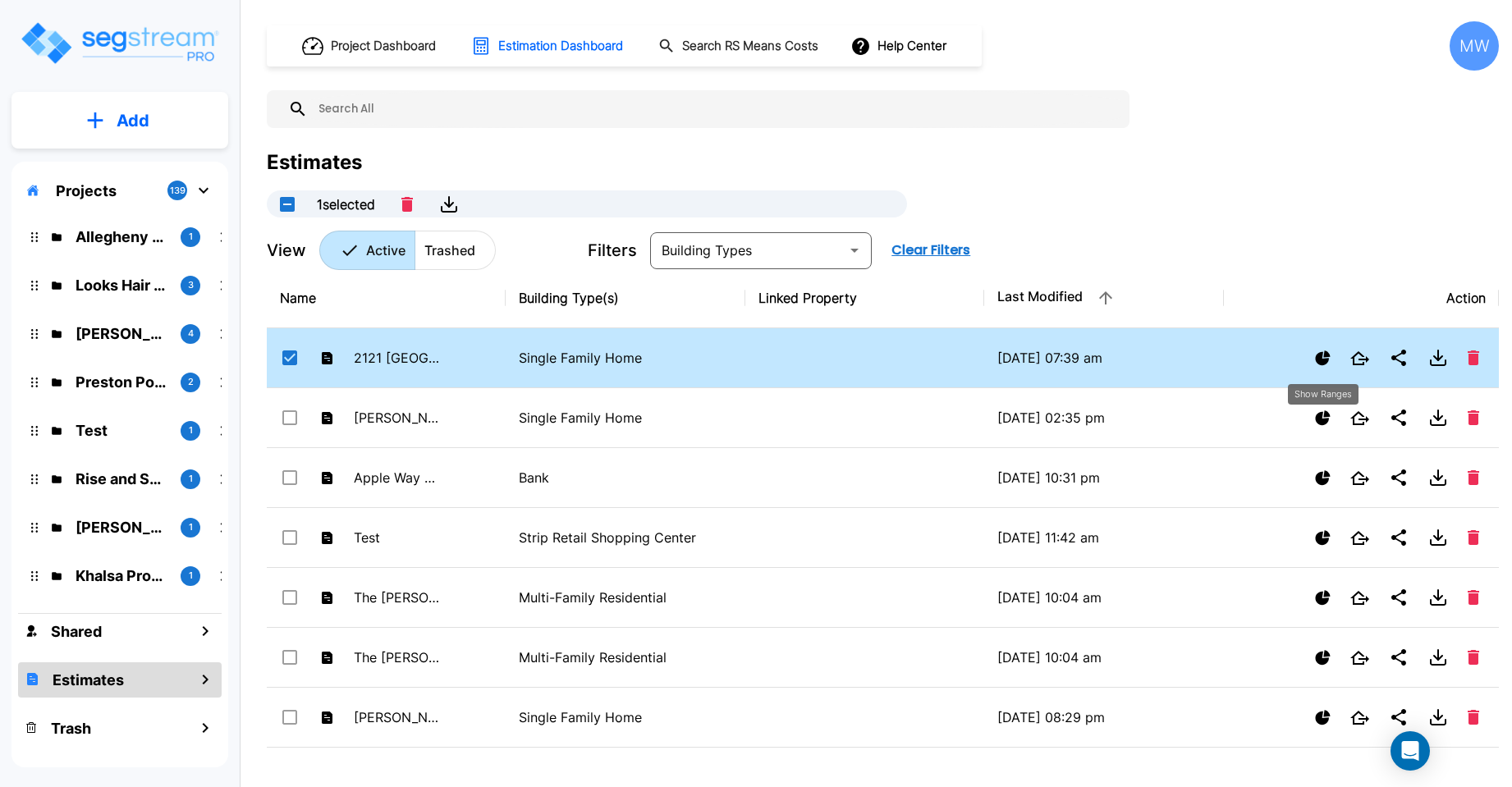
click at [1327, 352] on icon "Show Ranges" at bounding box center [1323, 359] width 16 height 16
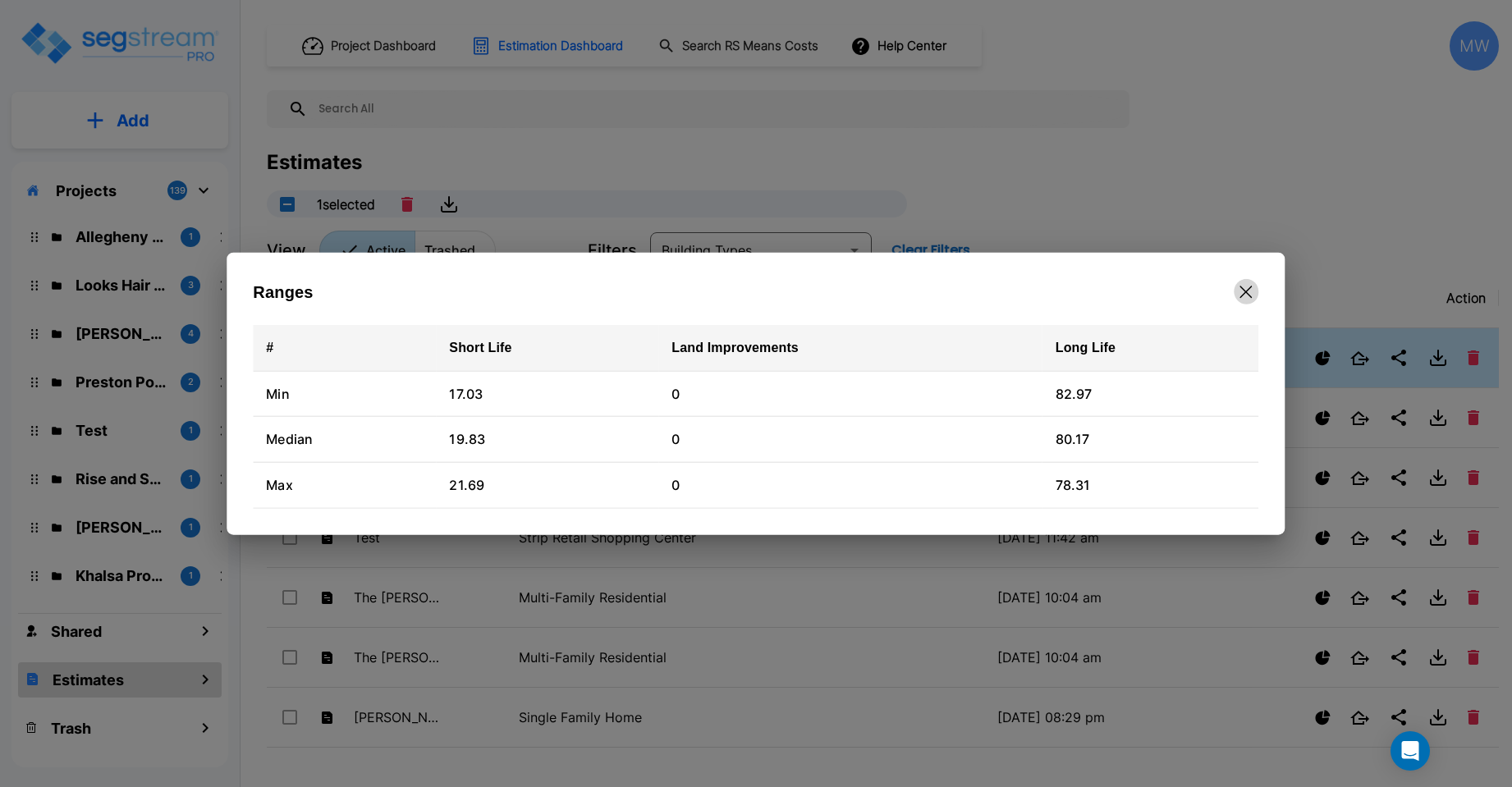
click at [1252, 290] on icon "button" at bounding box center [1246, 291] width 12 height 13
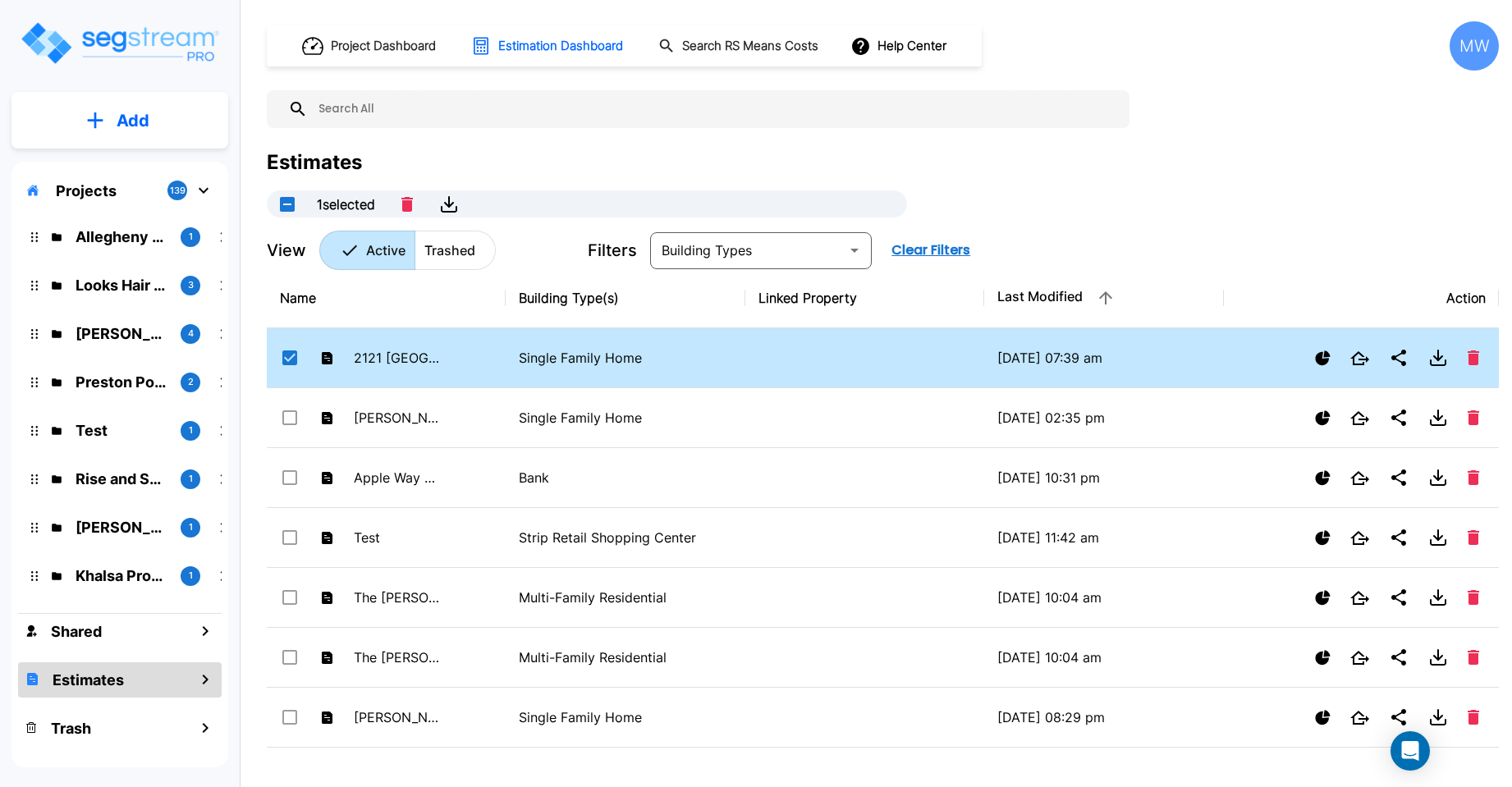
click at [1479, 38] on div "MW" at bounding box center [1474, 46] width 49 height 49
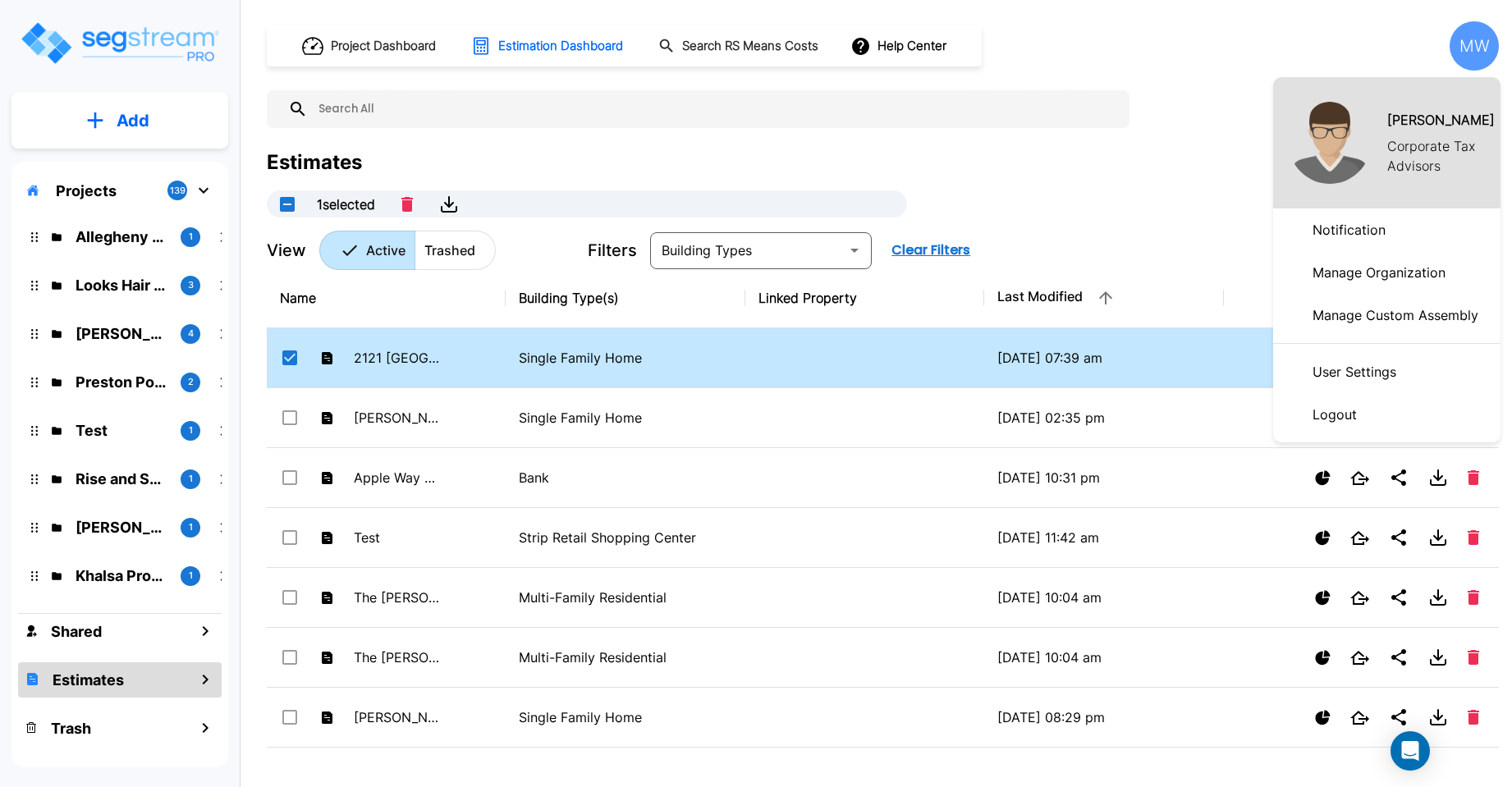
click at [1322, 408] on p "Logout" at bounding box center [1335, 414] width 58 height 32
